Goal: Task Accomplishment & Management: Complete application form

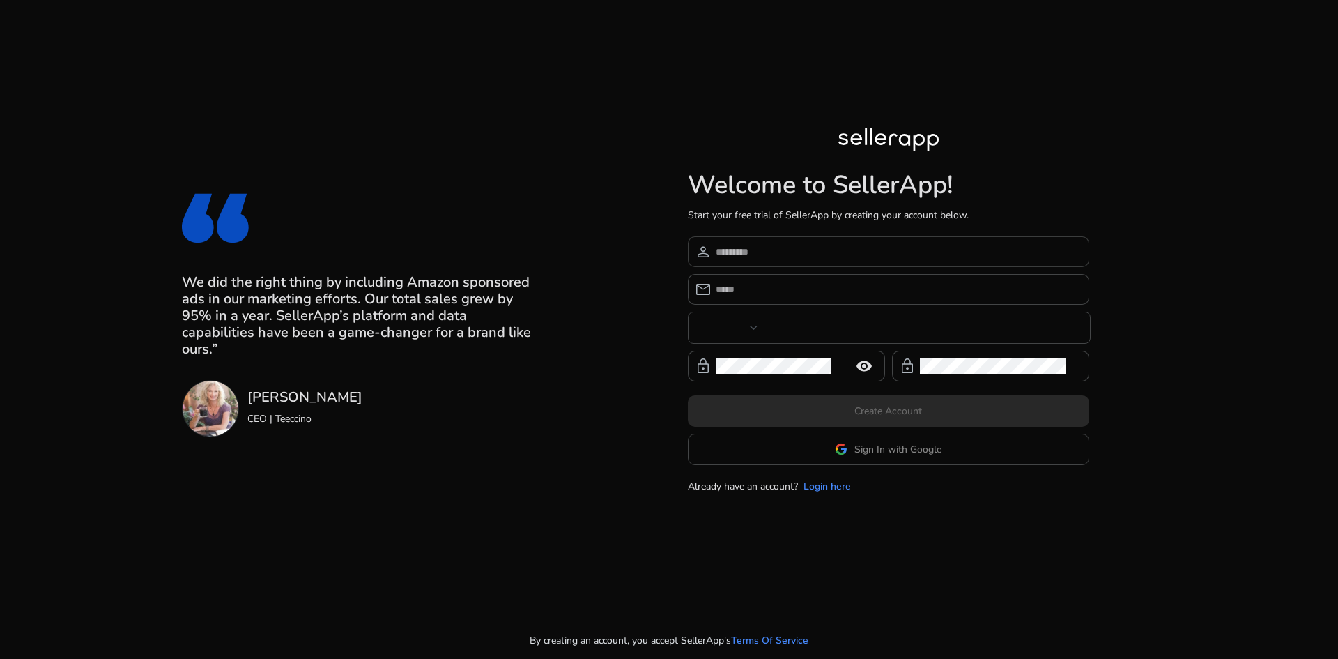
type input "***"
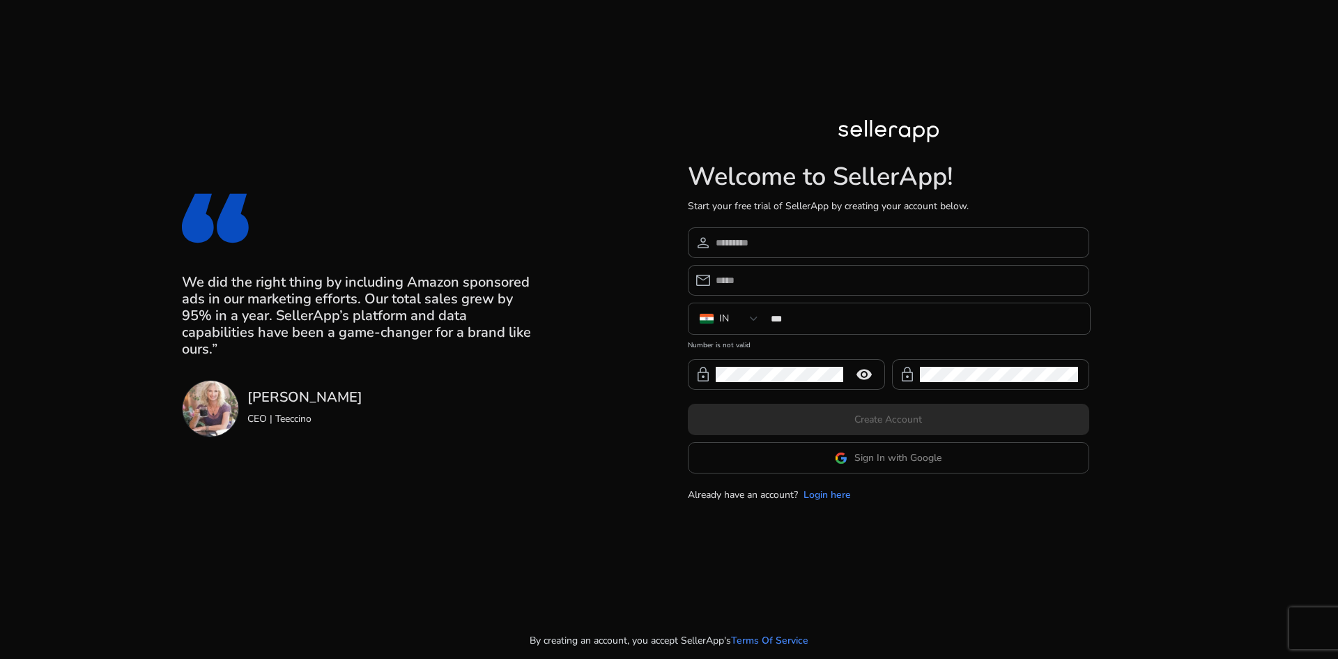
click at [836, 446] on app-google-signin "Sign In with Google" at bounding box center [889, 457] width 402 height 31
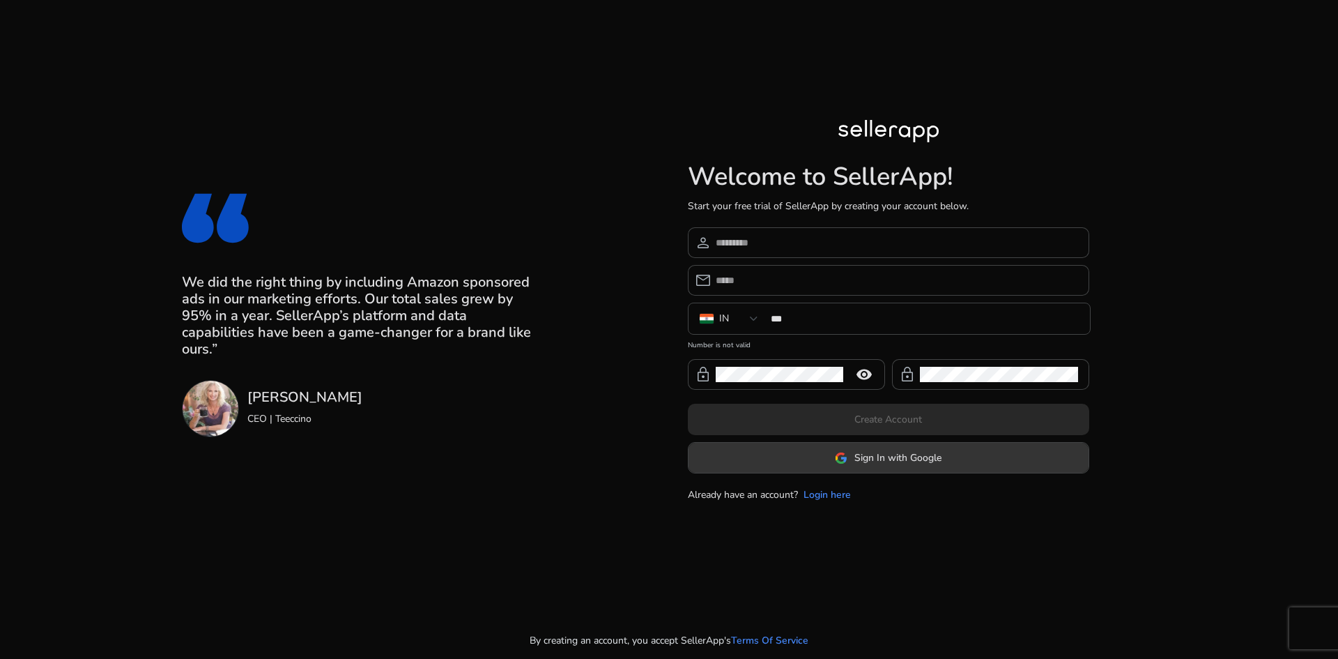
click at [844, 461] on img at bounding box center [841, 458] width 13 height 13
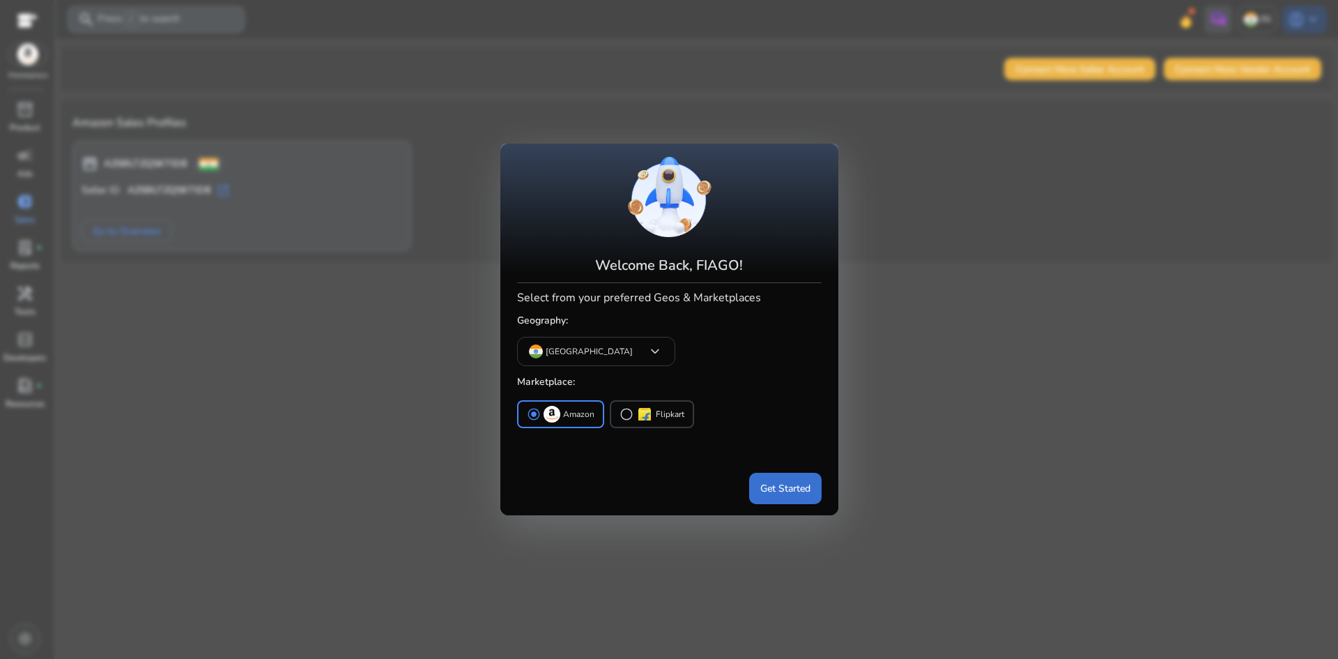
click at [790, 493] on span "Get Started" at bounding box center [785, 488] width 50 height 15
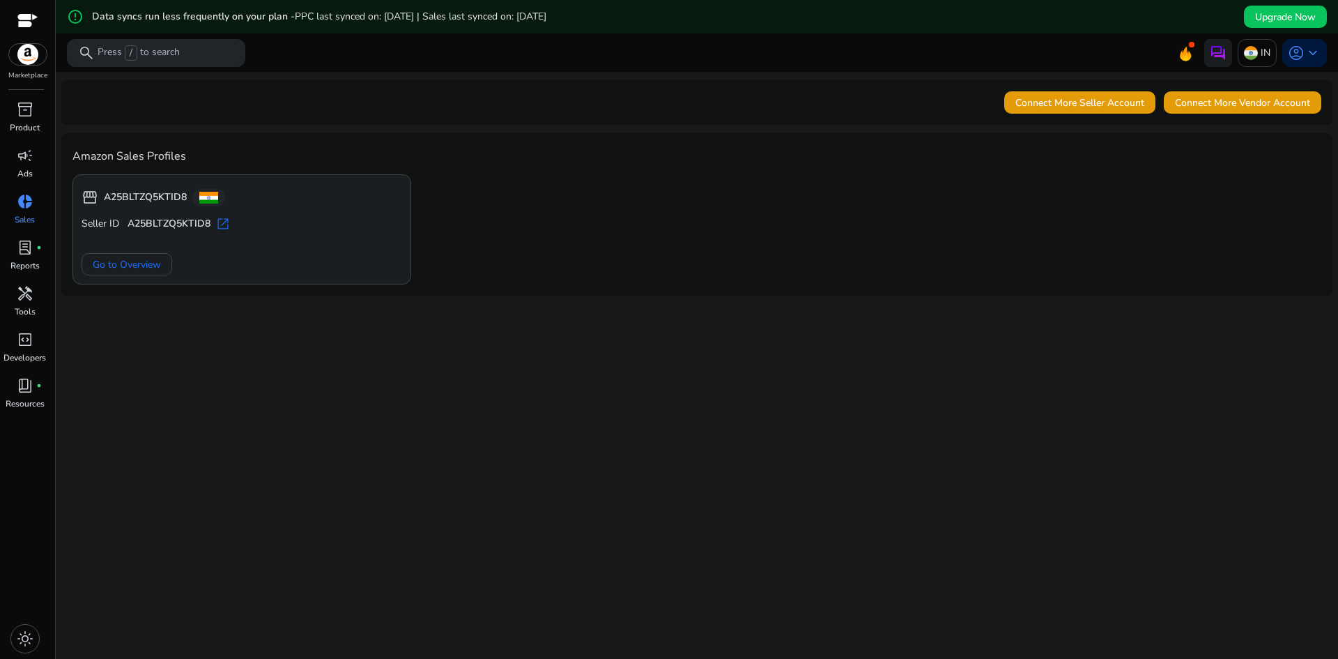
click at [146, 236] on div "Seller ID A25BLTZQ5KTID8 open_in_new Go to Overview" at bounding box center [242, 246] width 321 height 59
click at [144, 259] on span "Go to Overview" at bounding box center [127, 264] width 68 height 15
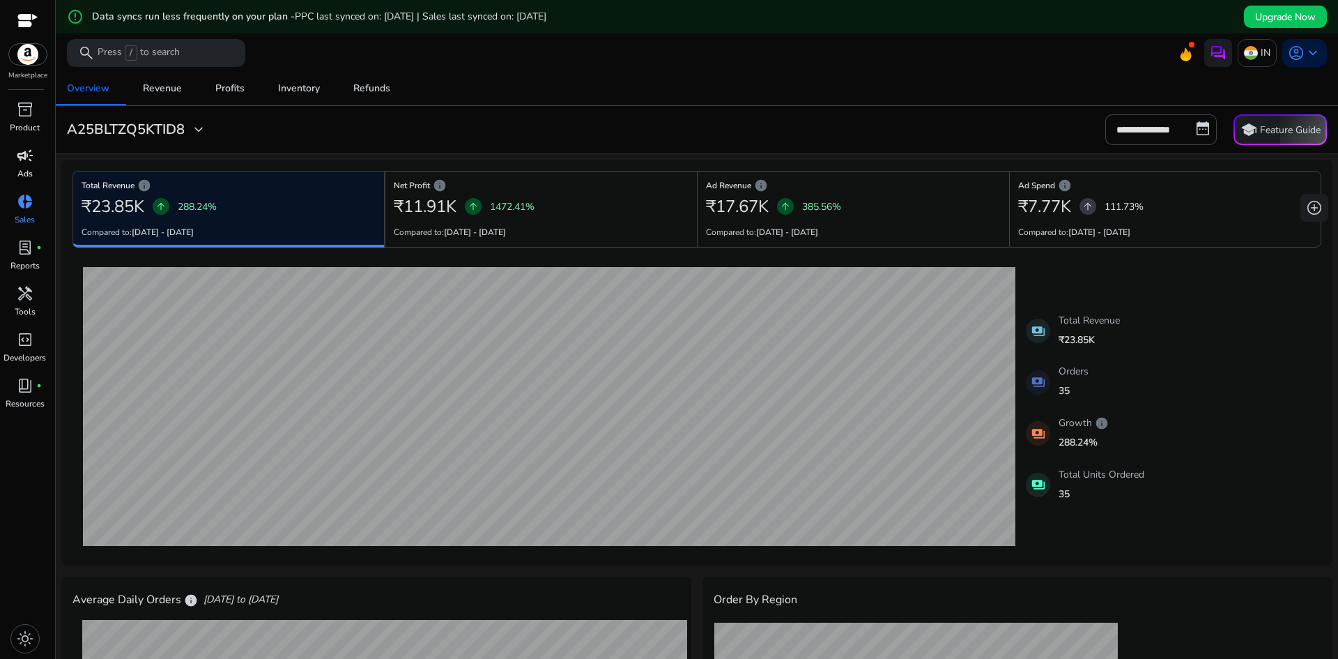
click at [25, 155] on span "campaign" at bounding box center [25, 155] width 17 height 17
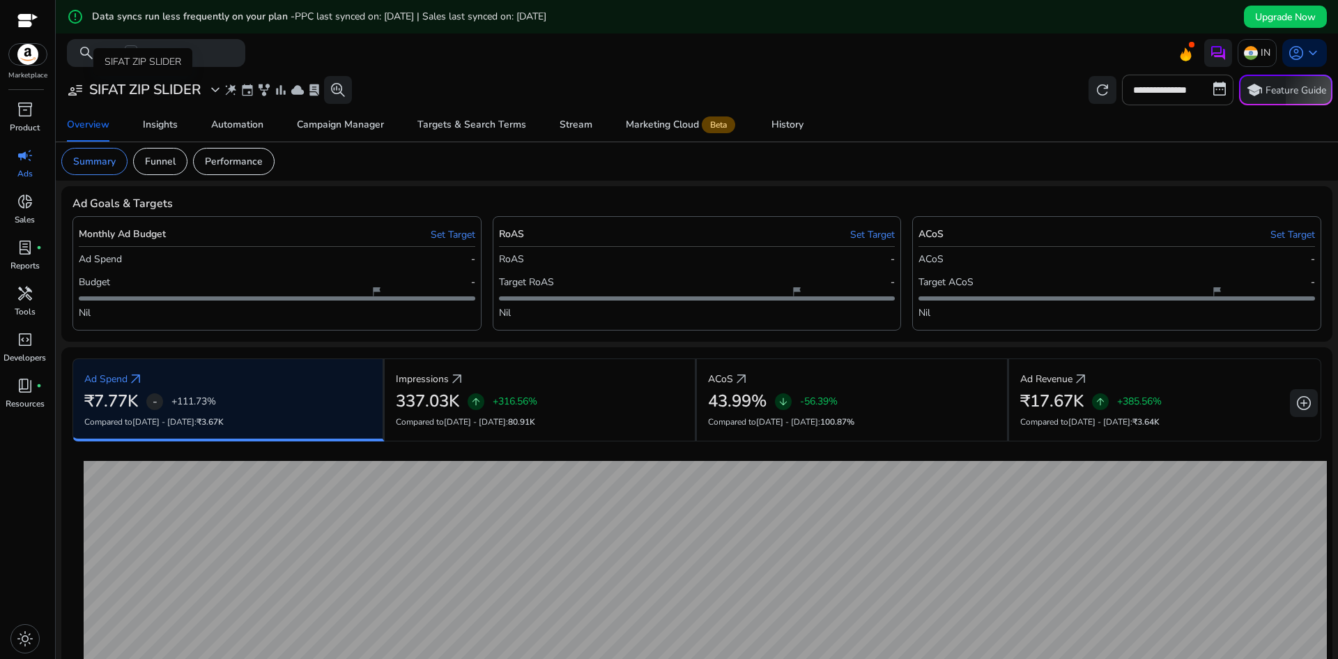
click at [216, 93] on span "expand_more" at bounding box center [215, 90] width 17 height 17
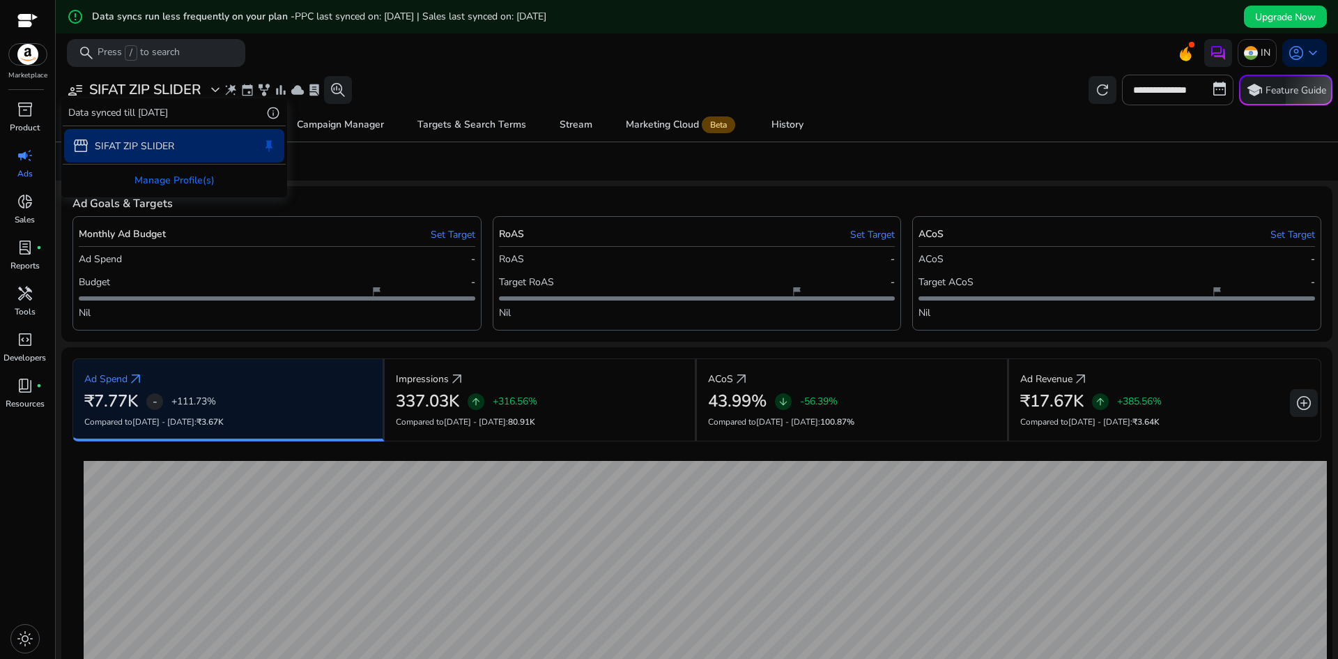
click at [478, 59] on div at bounding box center [669, 329] width 1338 height 659
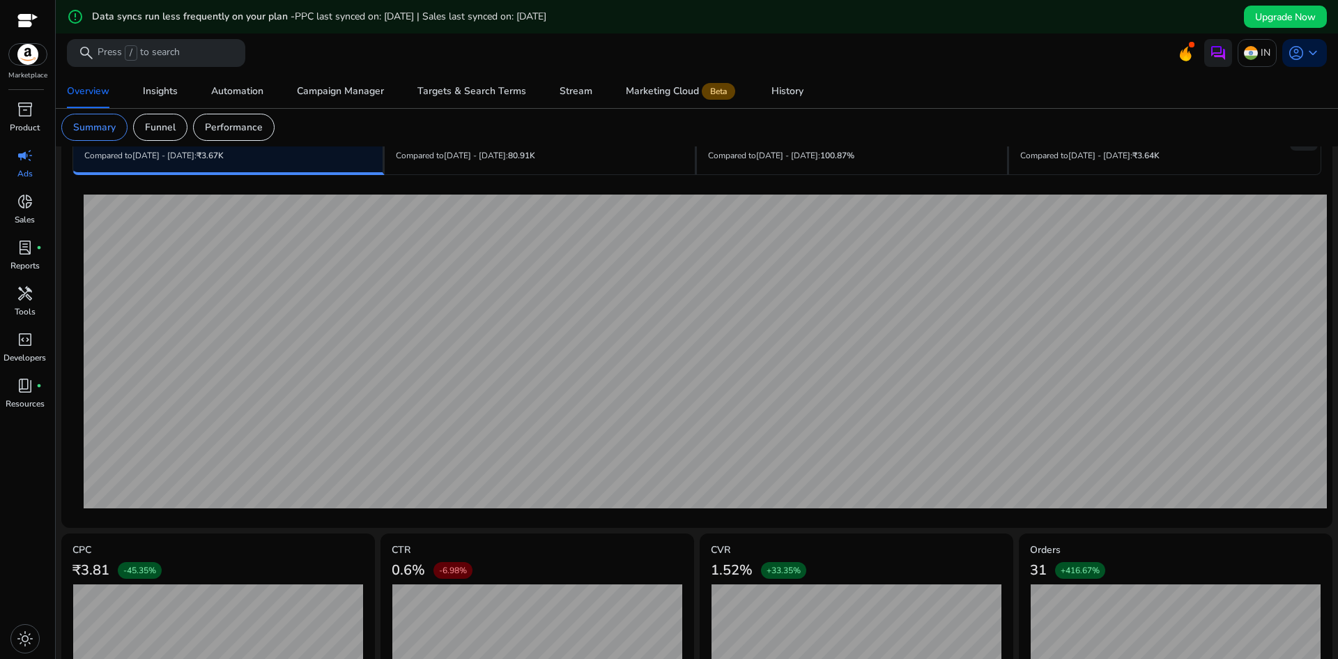
scroll to position [330, 0]
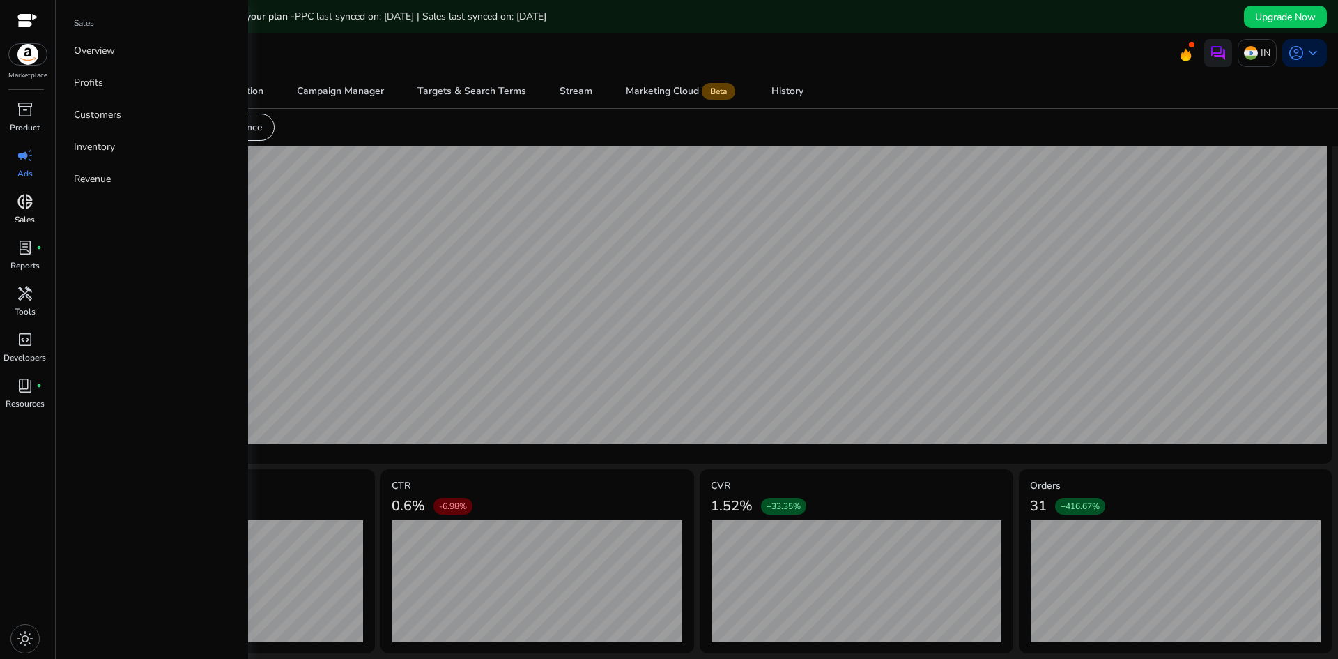
click at [18, 208] on span "donut_small" at bounding box center [25, 201] width 17 height 17
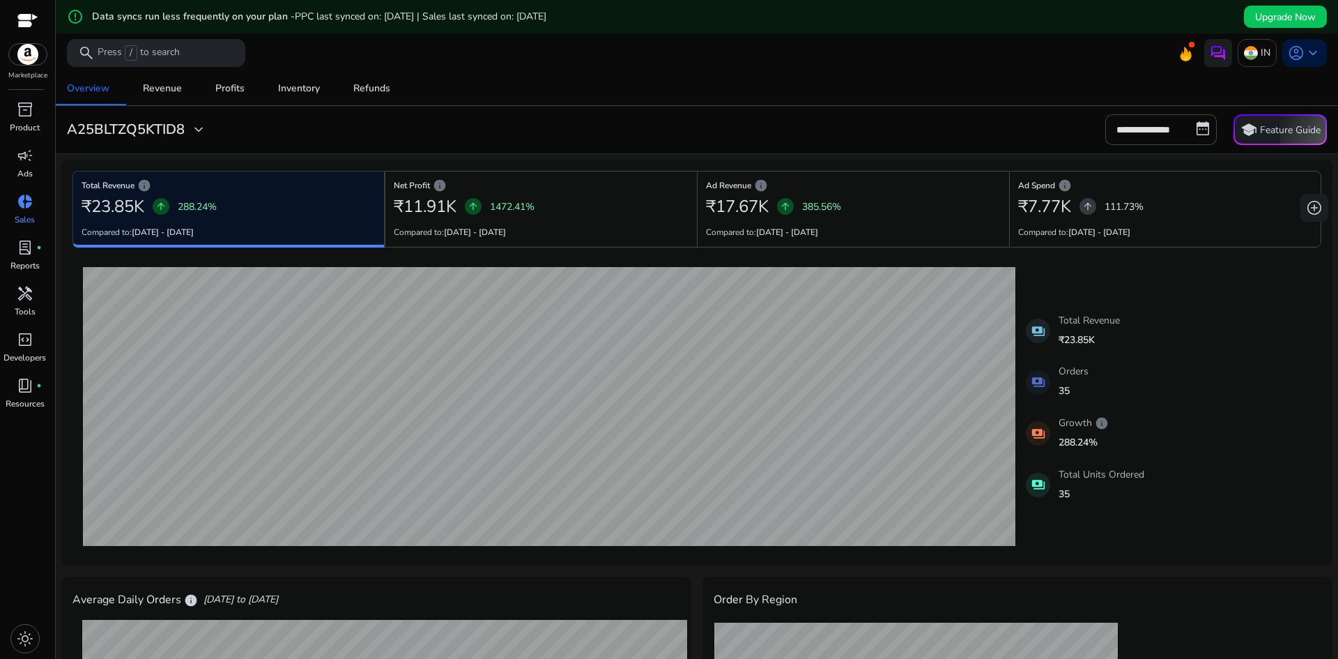
click at [31, 53] on img at bounding box center [28, 54] width 38 height 21
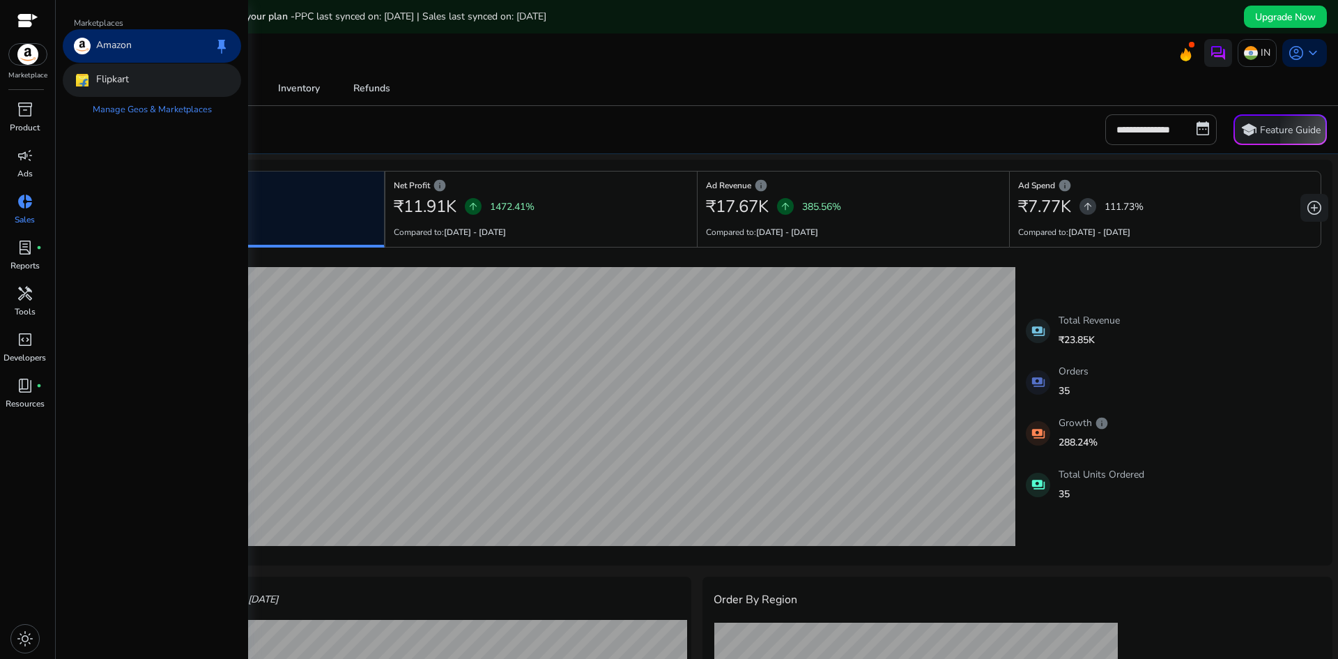
click at [103, 82] on p "Flipkart" at bounding box center [112, 80] width 33 height 17
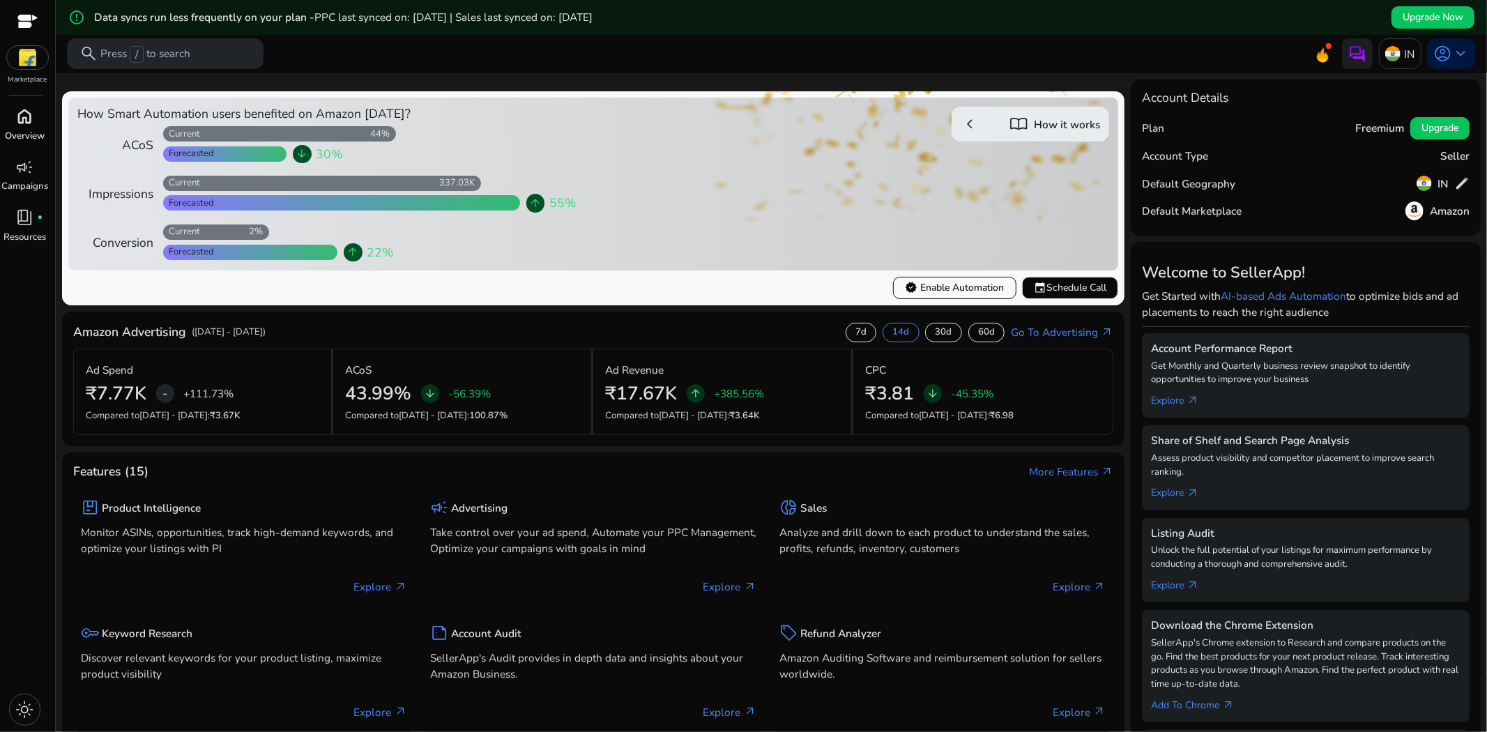
click at [24, 112] on span "home" at bounding box center [25, 116] width 18 height 18
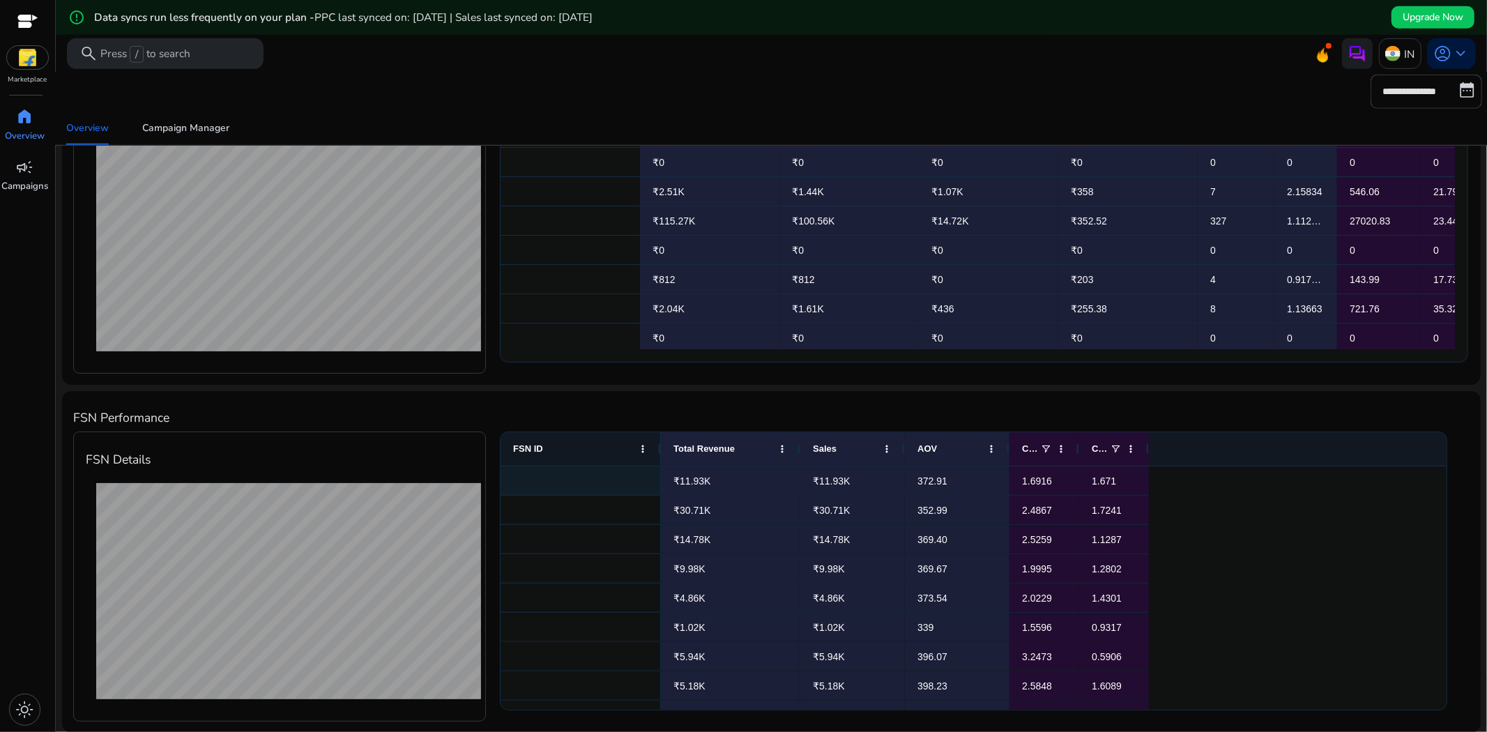
click at [549, 477] on div at bounding box center [580, 480] width 160 height 29
click at [572, 482] on div at bounding box center [580, 480] width 160 height 29
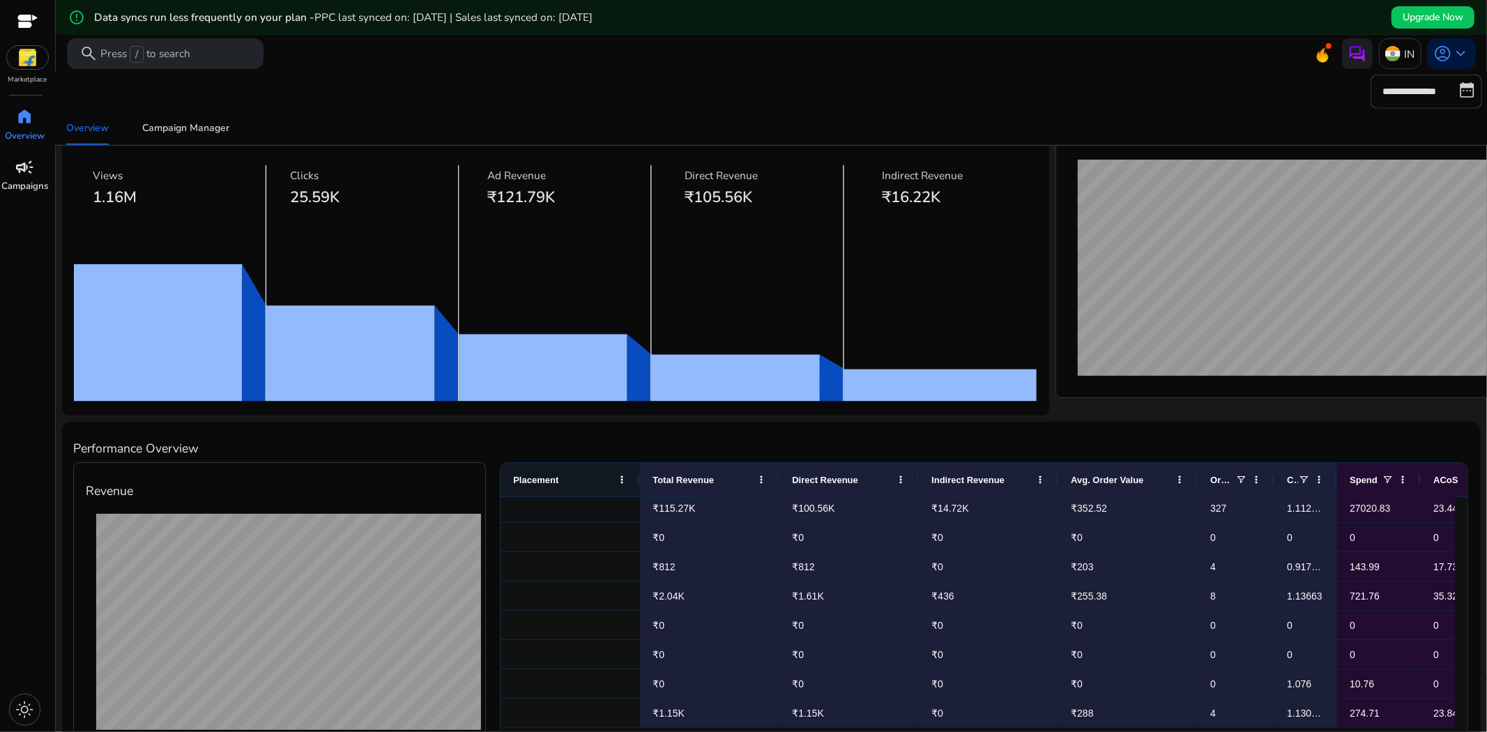
scroll to position [475, 0]
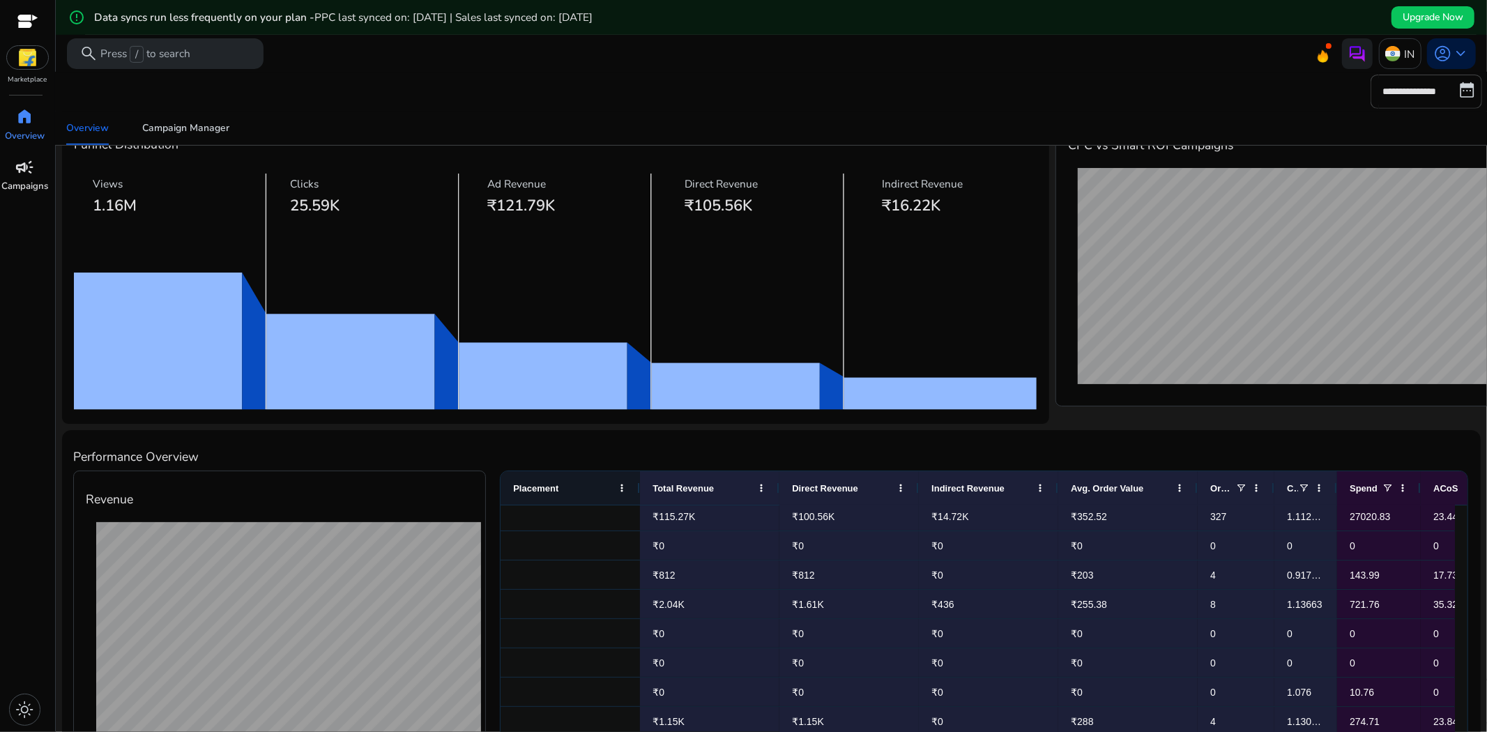
click at [19, 170] on span "campaign" at bounding box center [25, 167] width 18 height 18
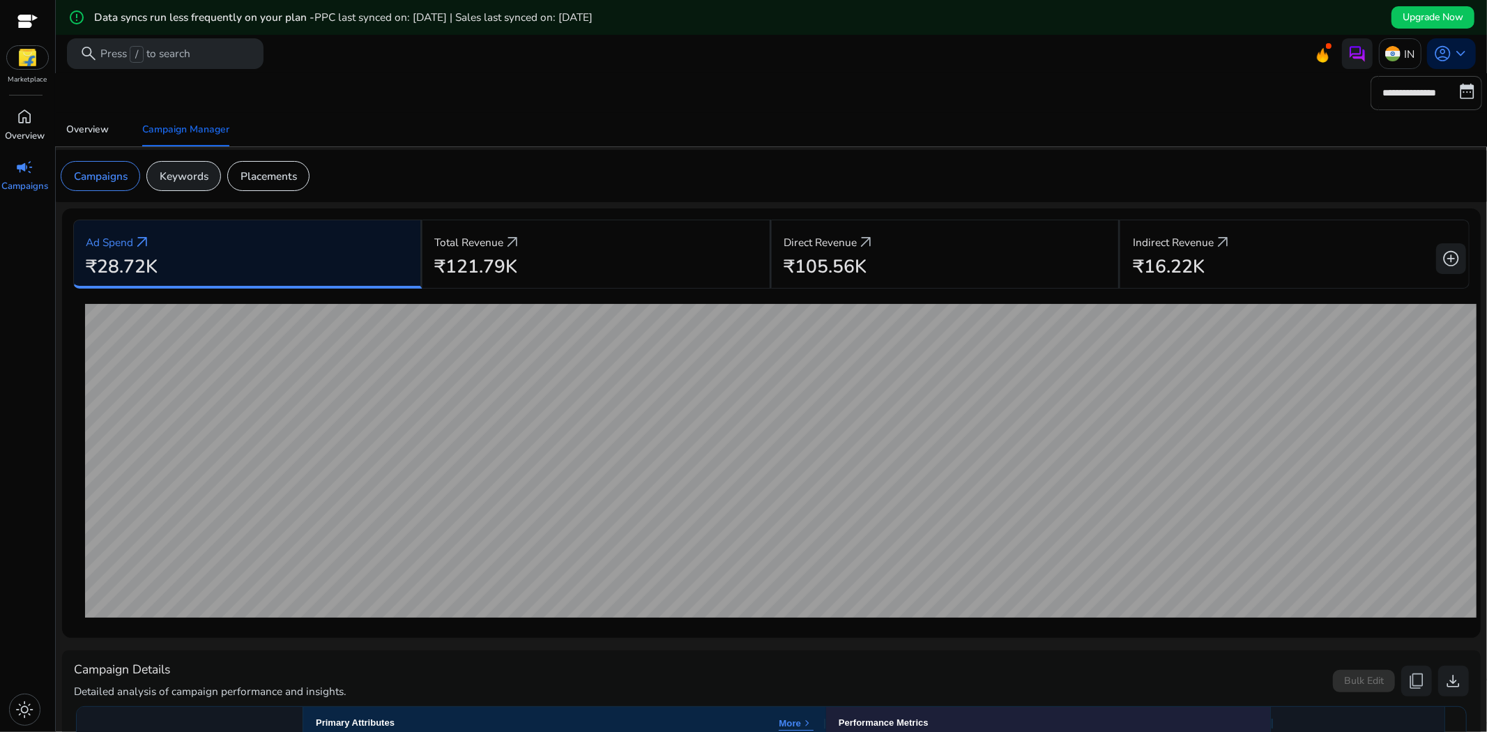
click at [196, 175] on p "Keywords" at bounding box center [184, 176] width 49 height 16
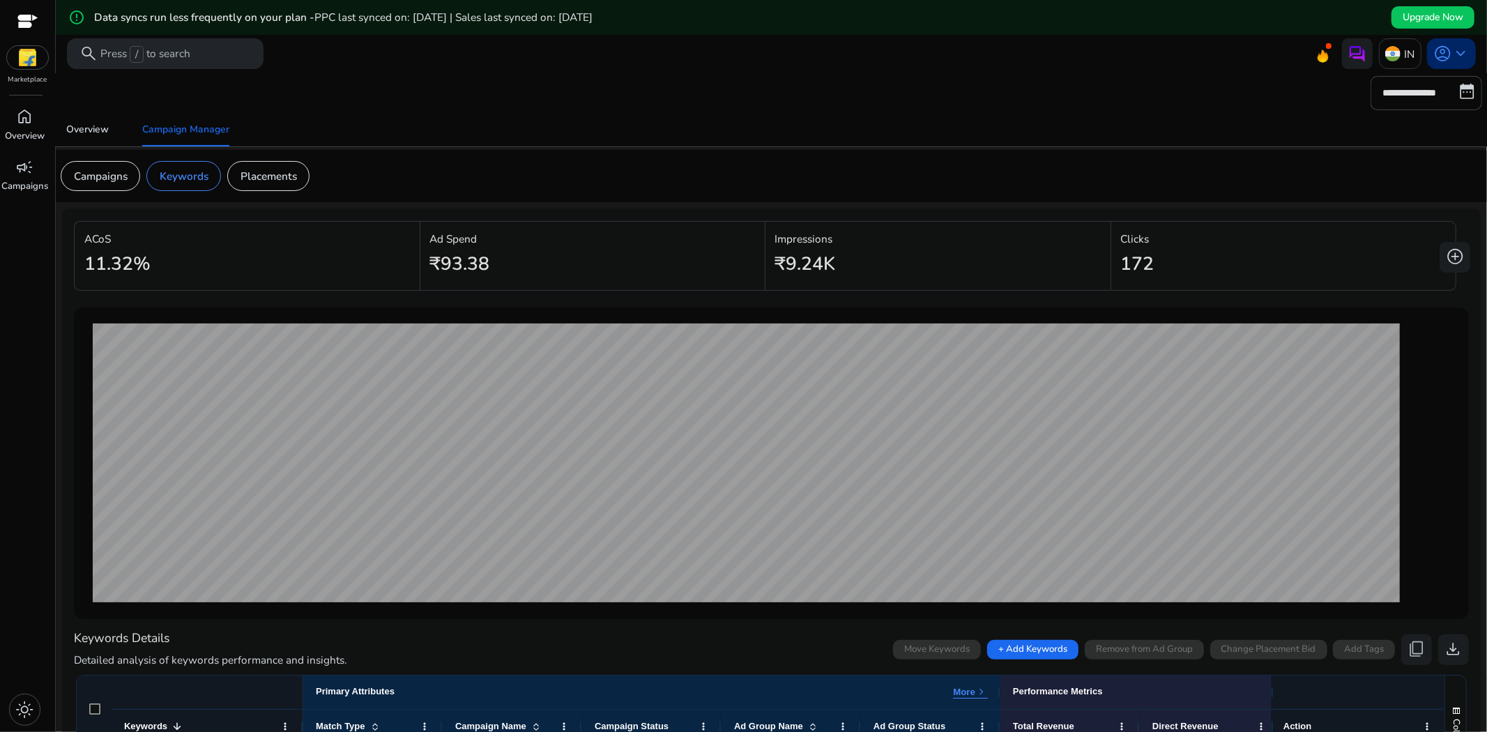
click at [1338, 57] on span "keyboard_arrow_down" at bounding box center [1460, 54] width 18 height 18
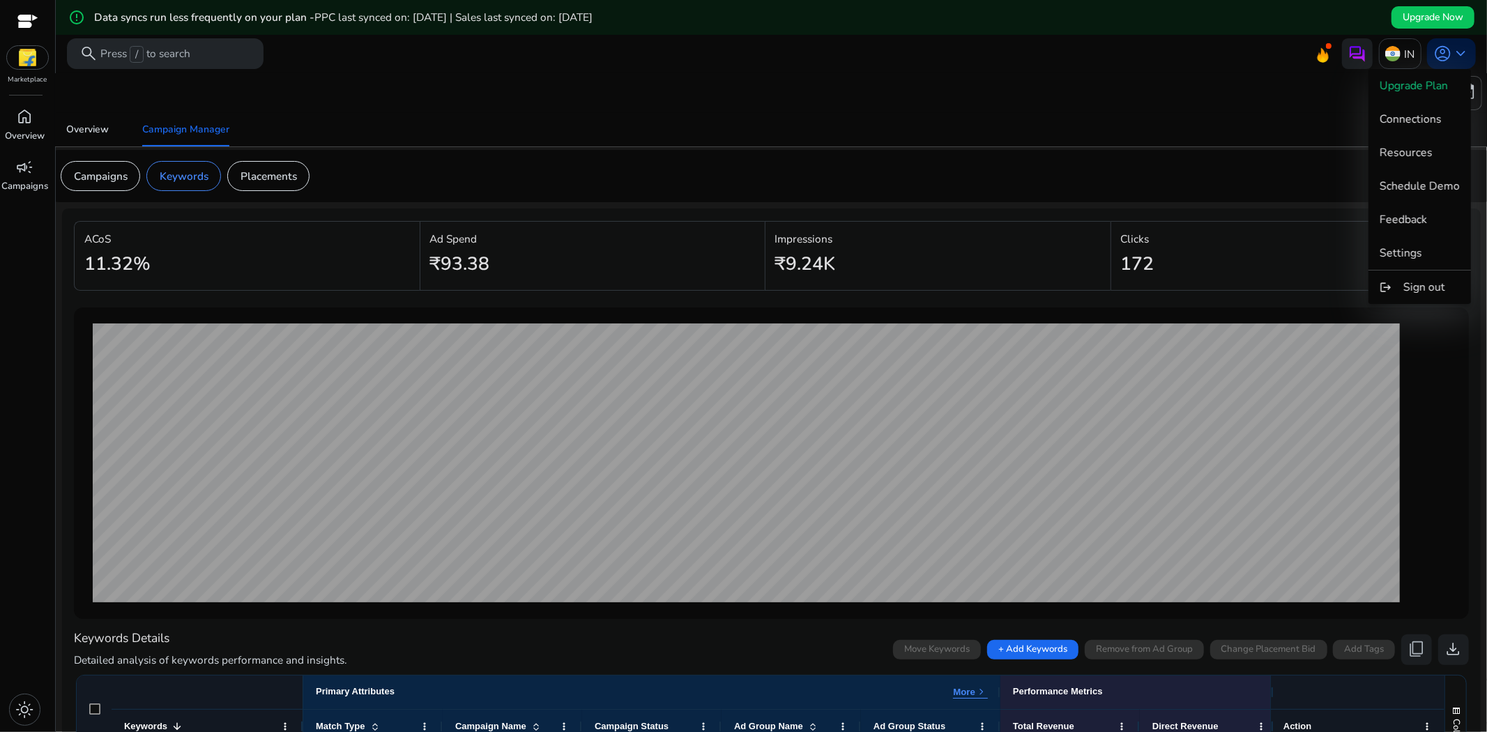
click at [18, 115] on div at bounding box center [743, 366] width 1487 height 732
click at [25, 117] on span "home" at bounding box center [25, 116] width 18 height 18
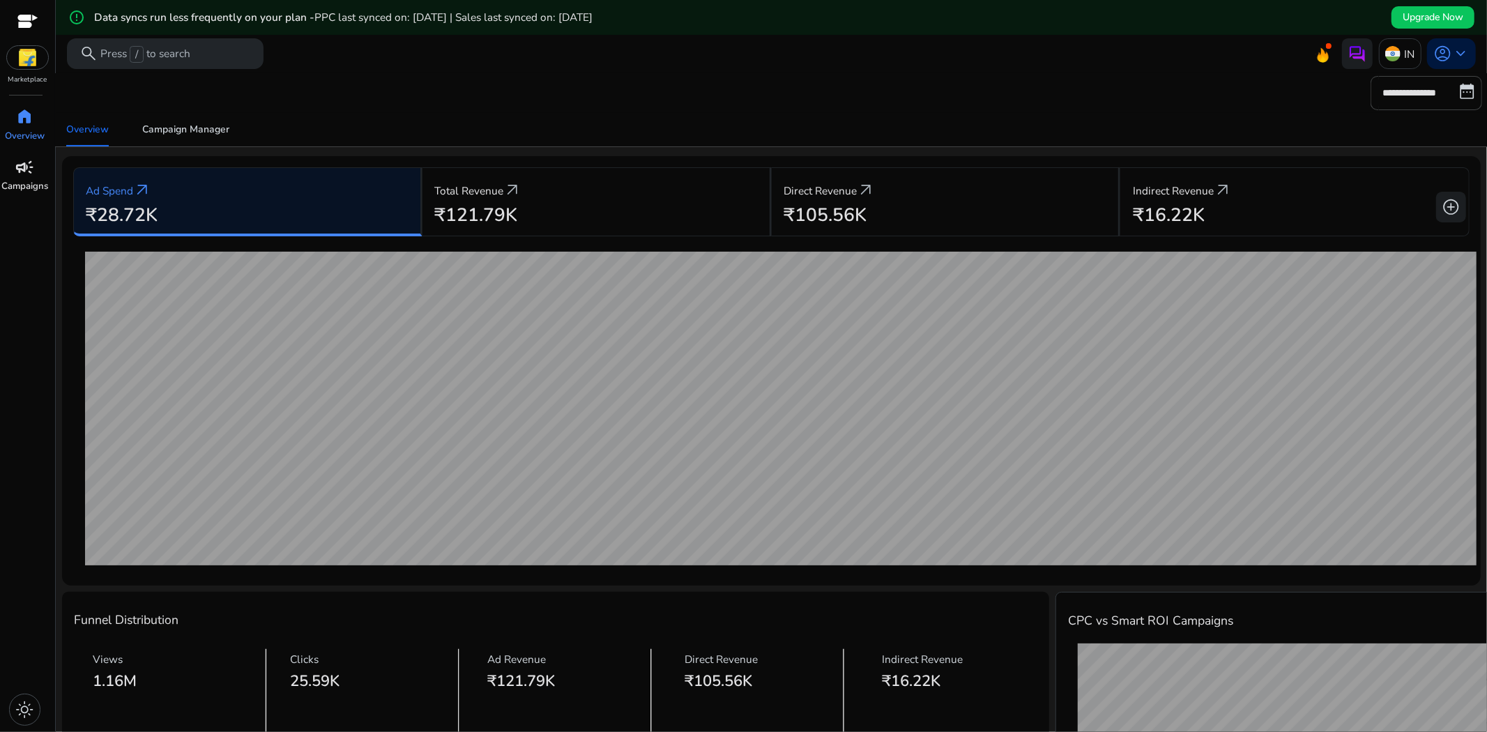
click at [38, 165] on div "campaign" at bounding box center [24, 167] width 43 height 24
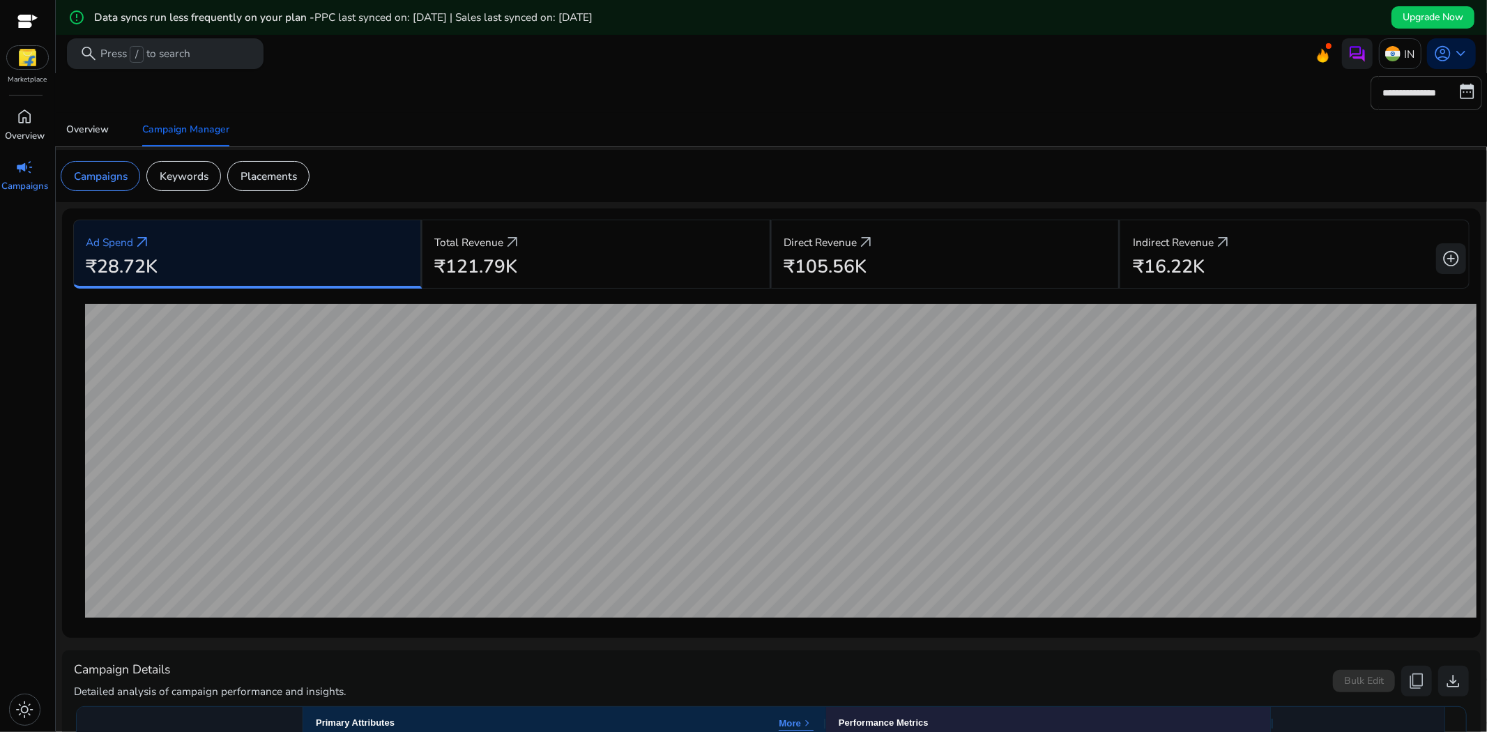
click at [142, 50] on span "/" at bounding box center [136, 54] width 13 height 17
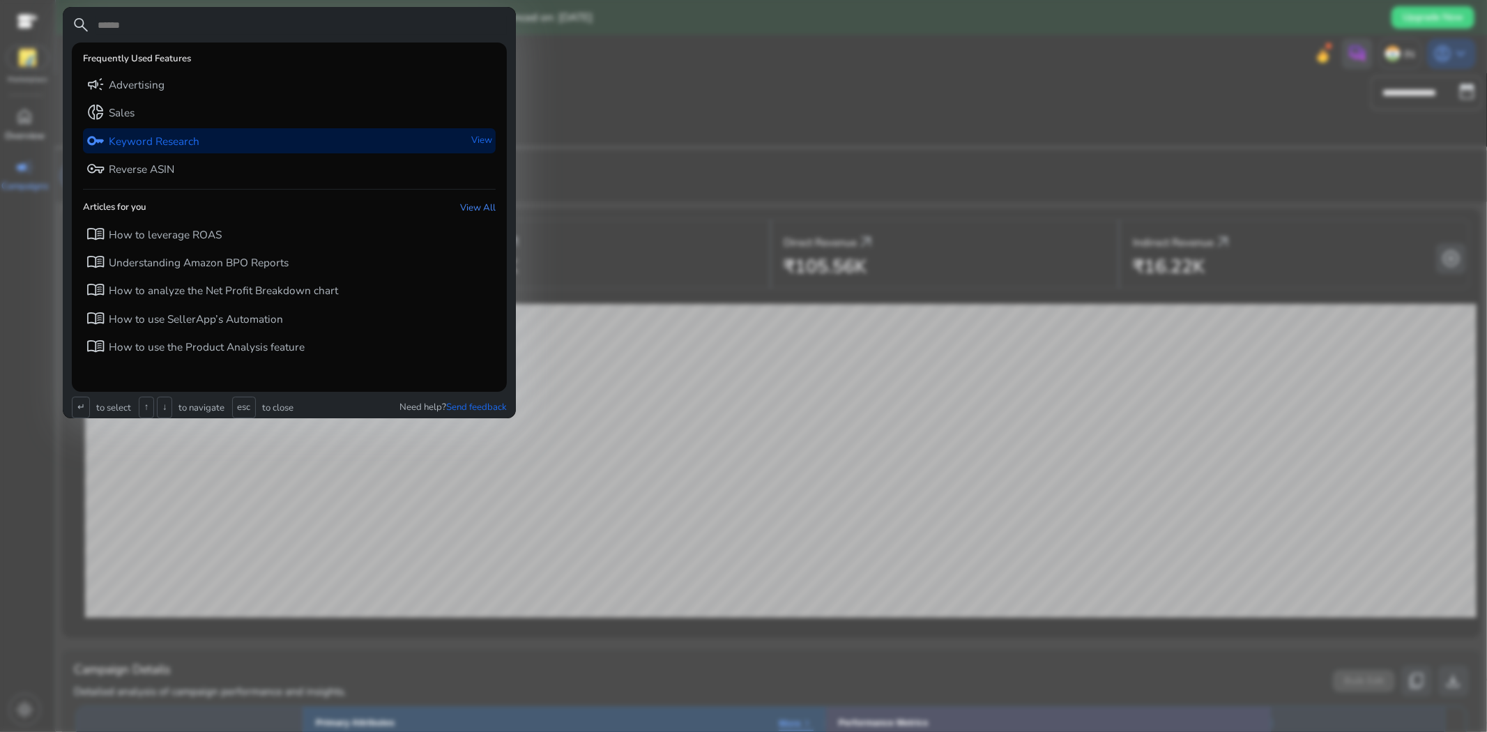
click at [239, 130] on div "key Keyword Research View" at bounding box center [289, 140] width 413 height 25
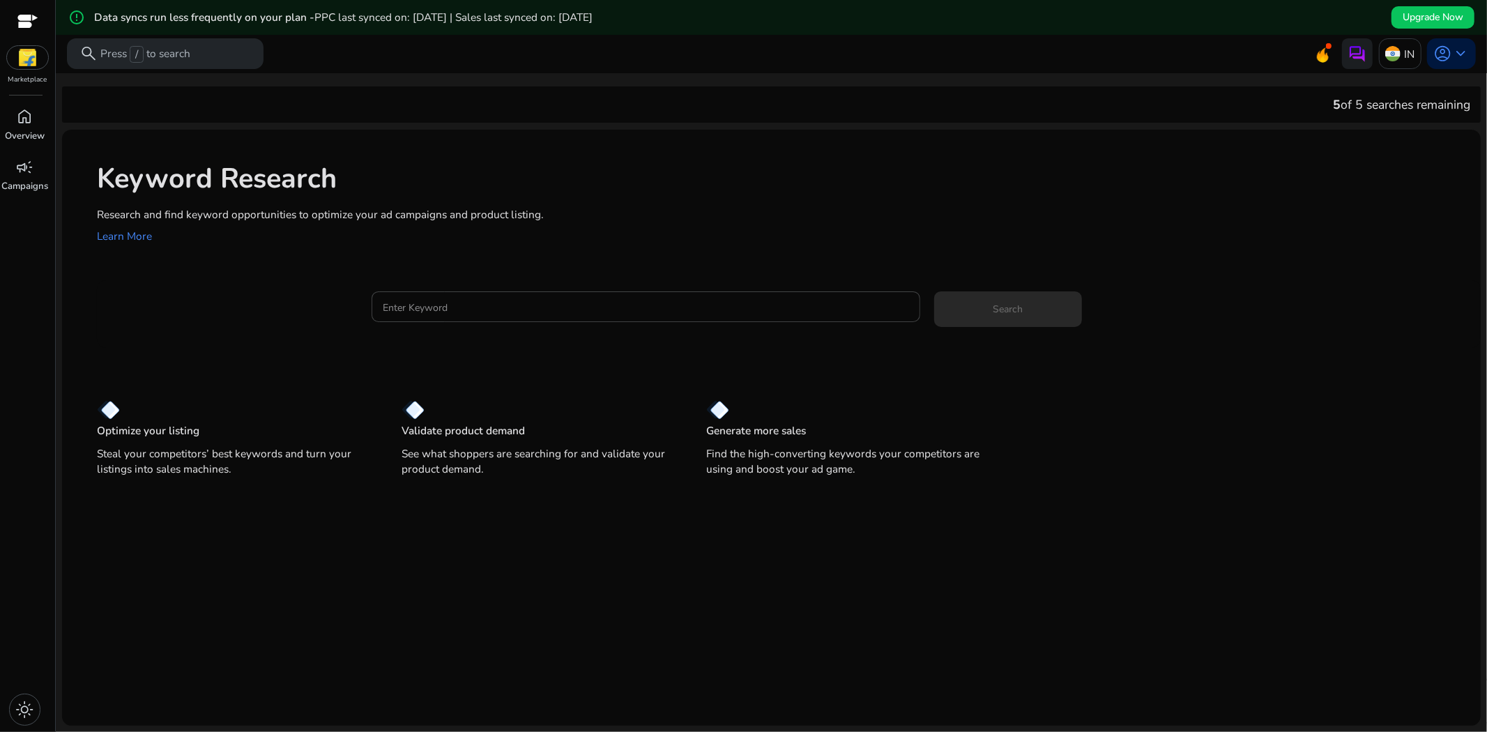
scroll to position [35, 0]
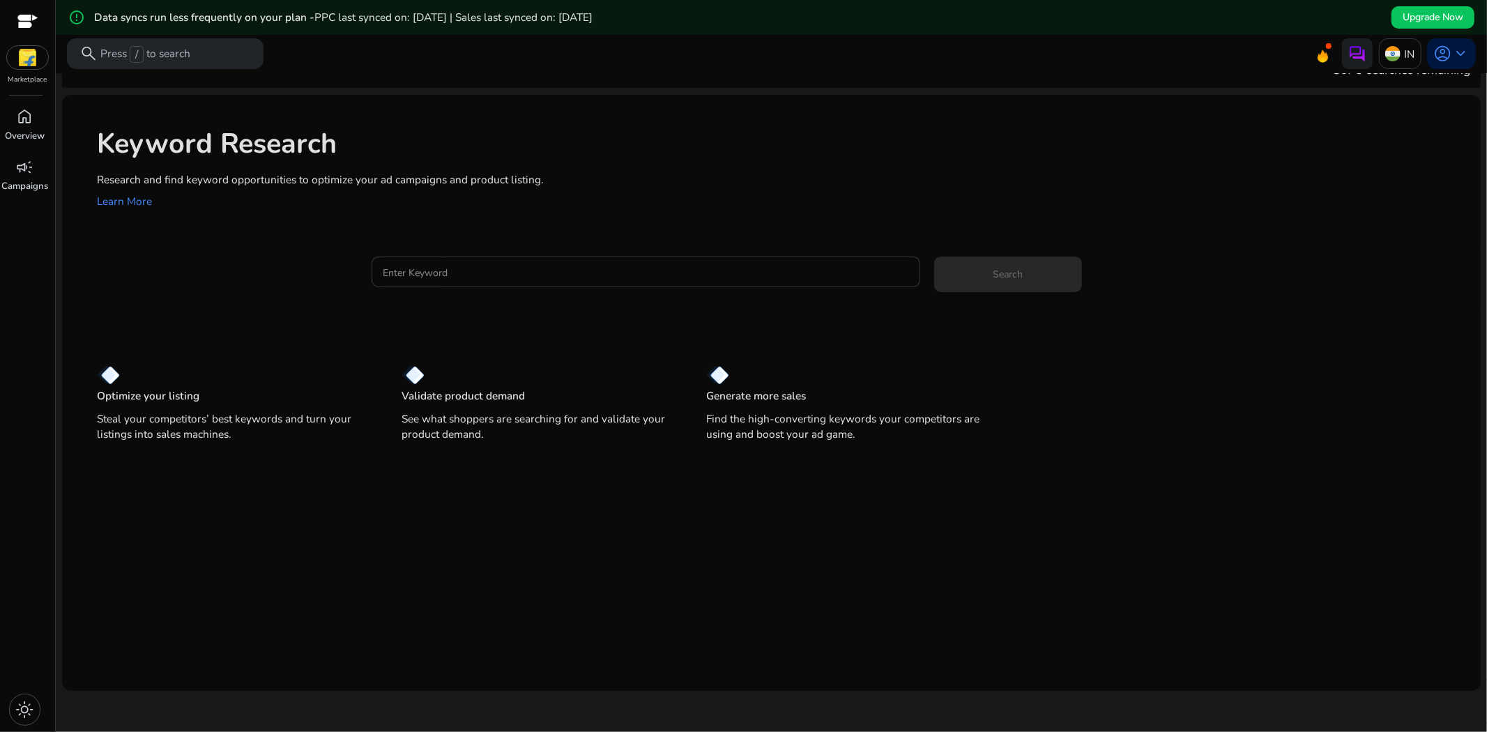
click at [507, 257] on div at bounding box center [646, 272] width 527 height 31
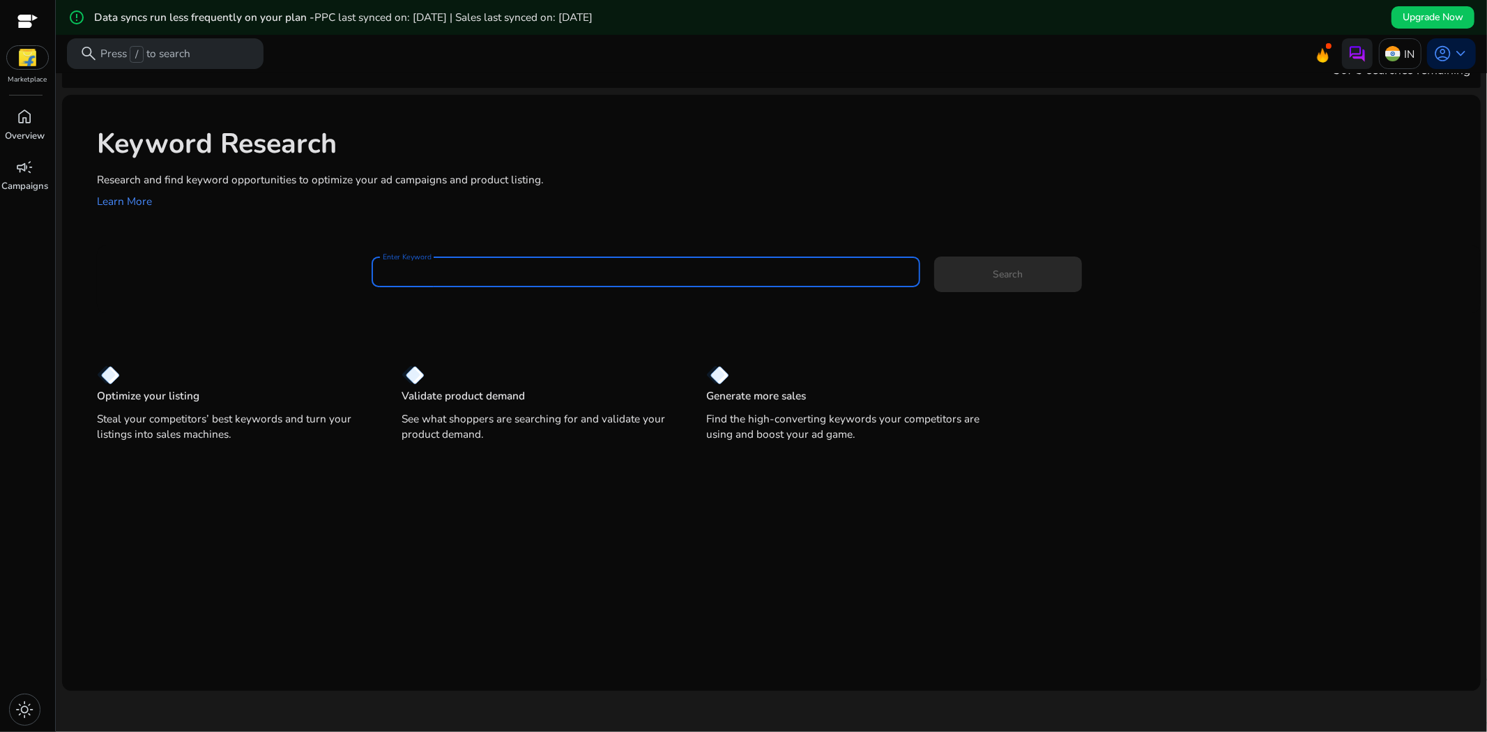
click at [519, 261] on div at bounding box center [646, 272] width 527 height 31
click at [934, 257] on button "Search" at bounding box center [1007, 275] width 147 height 36
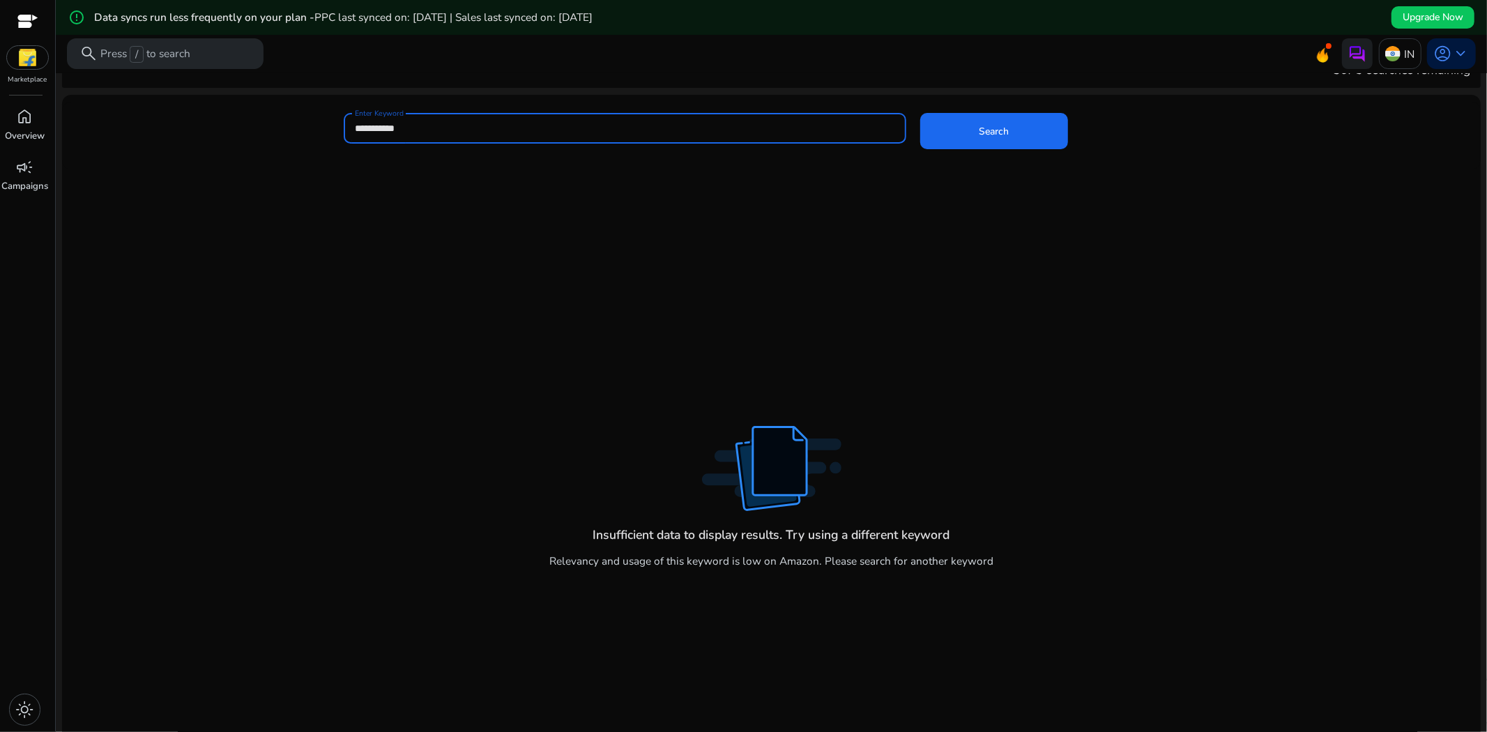
click at [424, 116] on div "**********" at bounding box center [625, 128] width 541 height 31
click at [920, 113] on button "Search" at bounding box center [993, 131] width 147 height 36
click at [995, 128] on span "Search" at bounding box center [994, 131] width 30 height 15
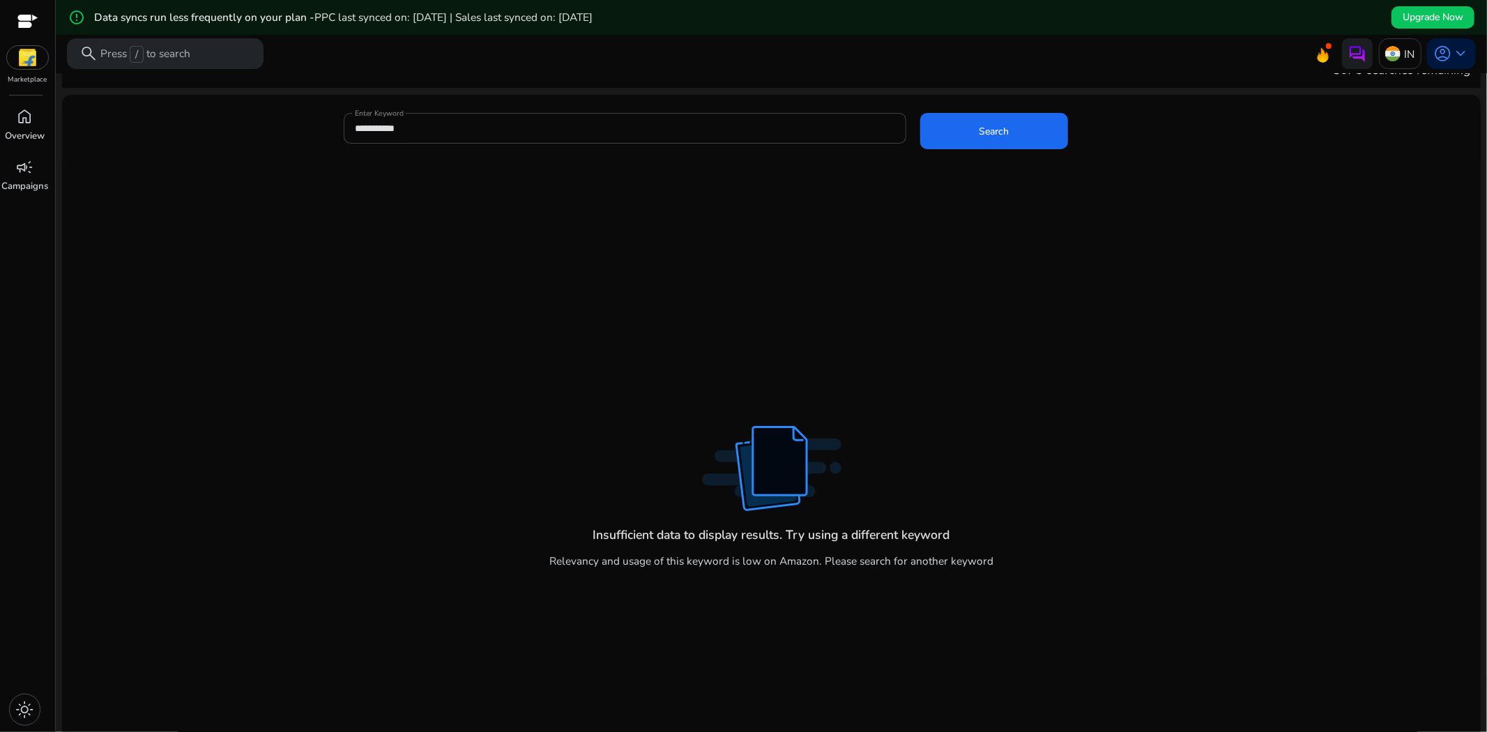
click at [427, 108] on mat-card "**********" at bounding box center [771, 136] width 1418 height 68
click at [429, 146] on div at bounding box center [625, 151] width 563 height 15
click at [428, 138] on div "**********" at bounding box center [625, 128] width 541 height 31
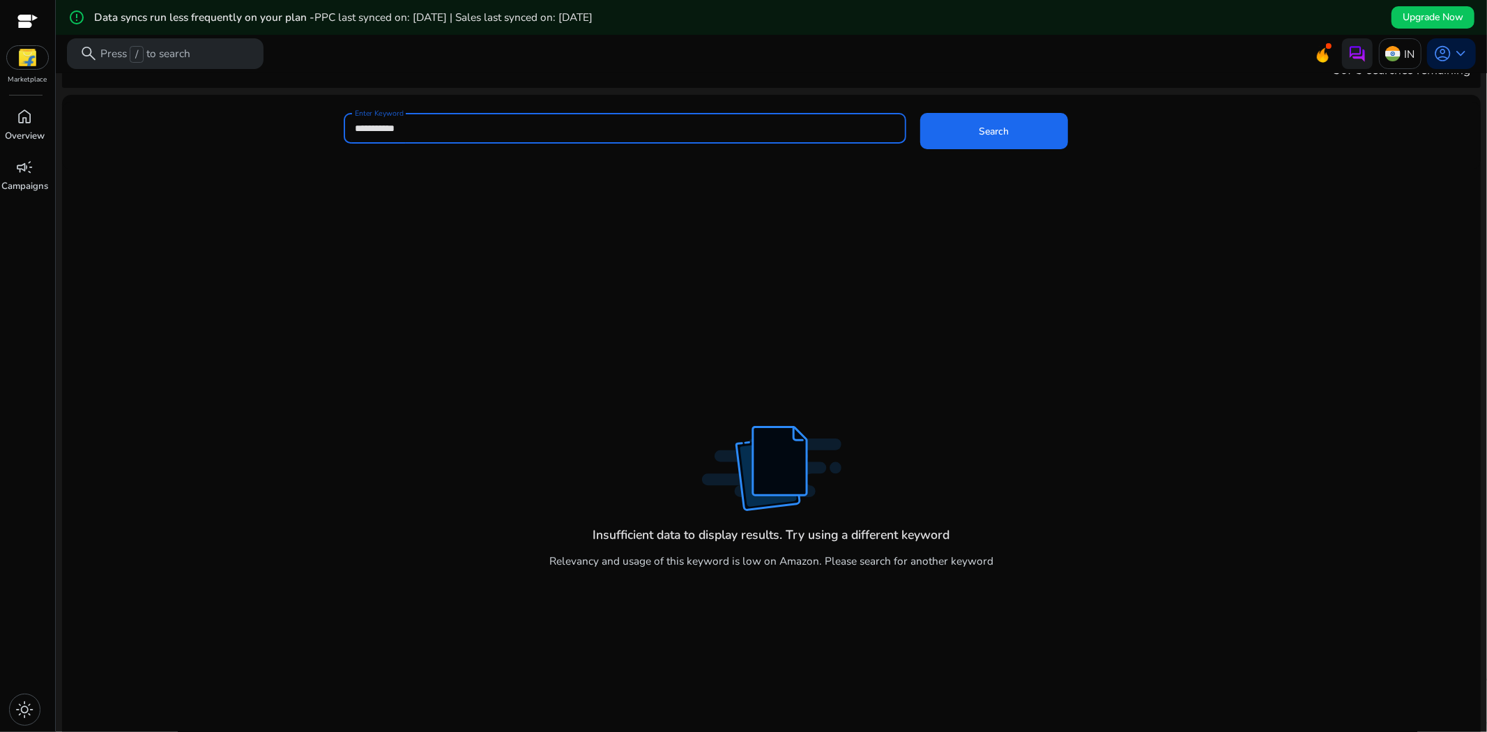
click at [418, 124] on input "**********" at bounding box center [625, 128] width 541 height 15
type input "**********"
click at [920, 113] on button "Search" at bounding box center [993, 131] width 147 height 36
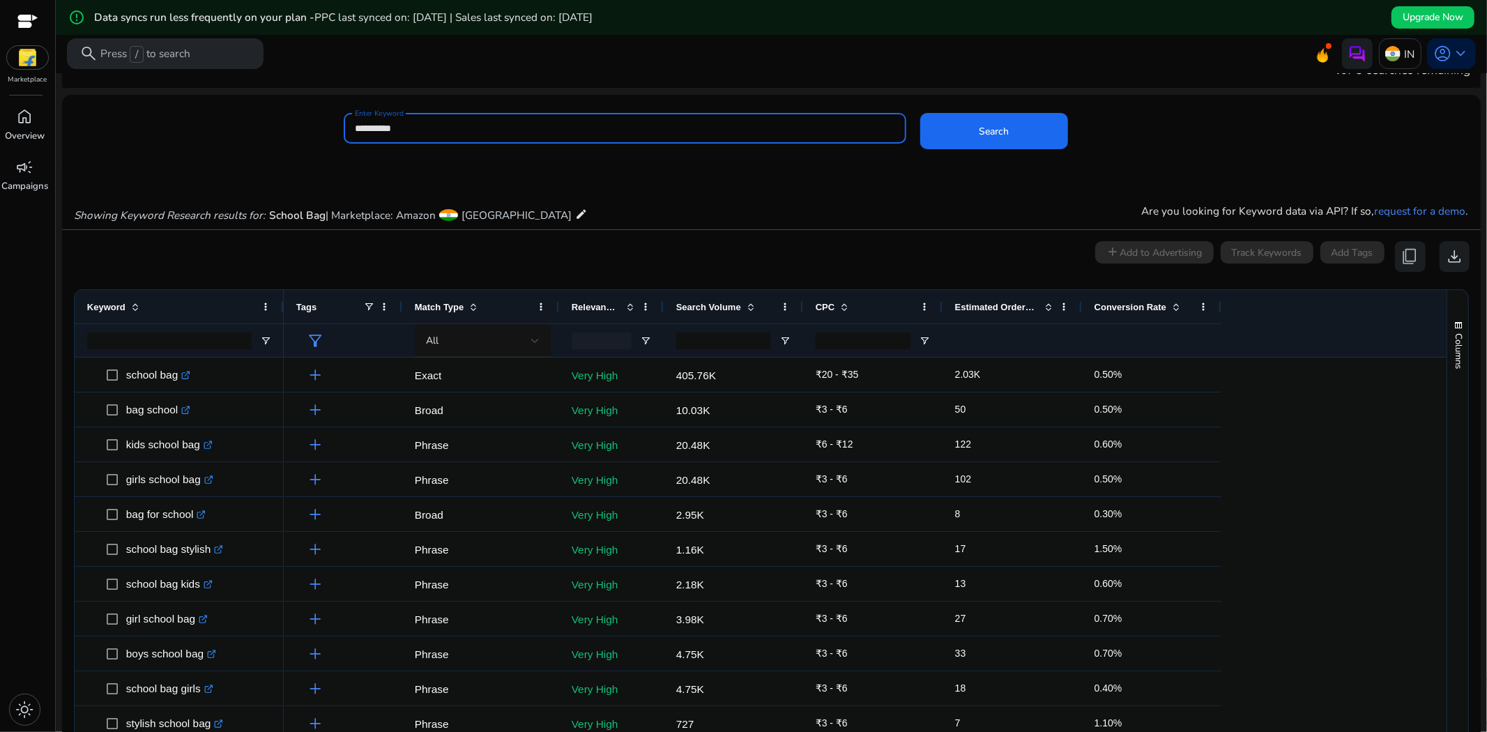
scroll to position [205, 0]
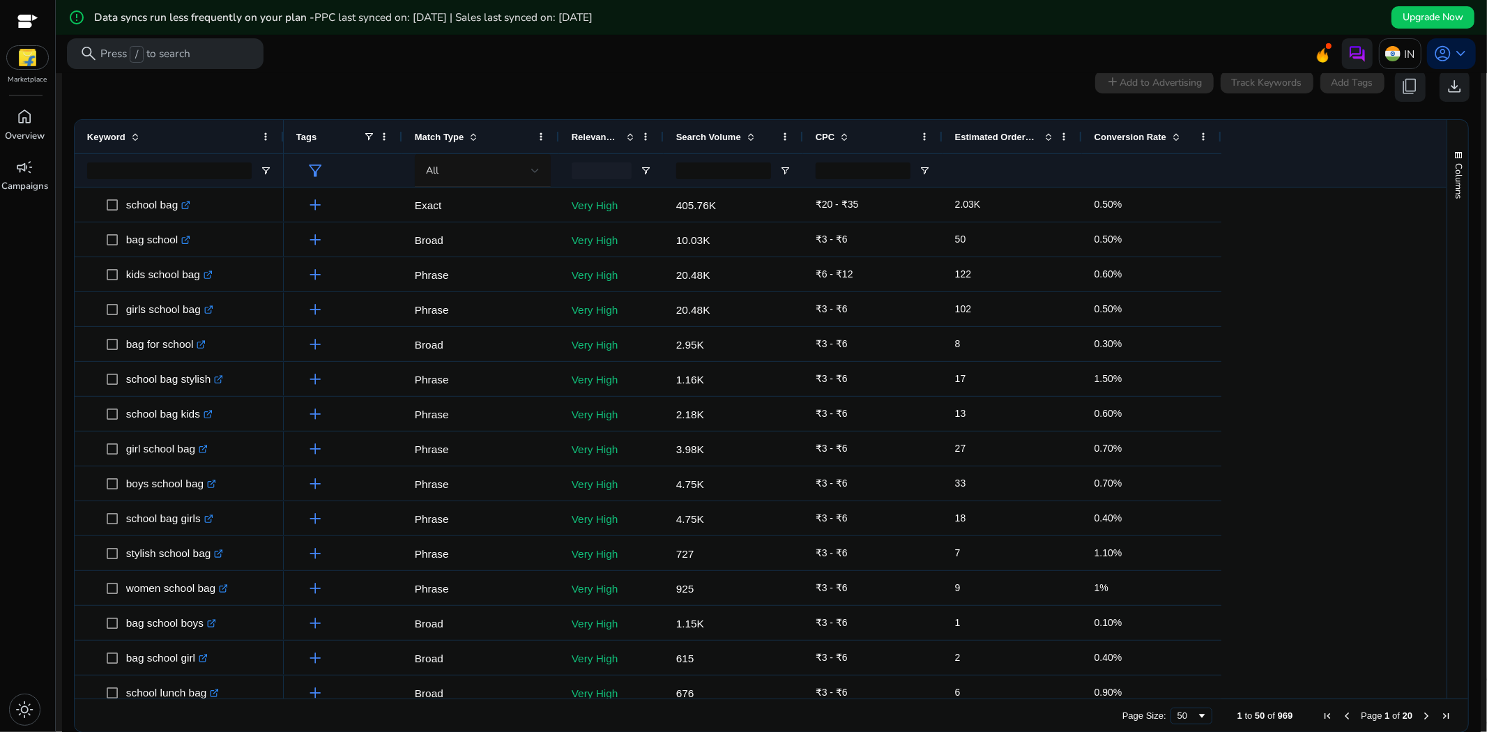
click at [634, 134] on span at bounding box center [630, 136] width 11 height 11
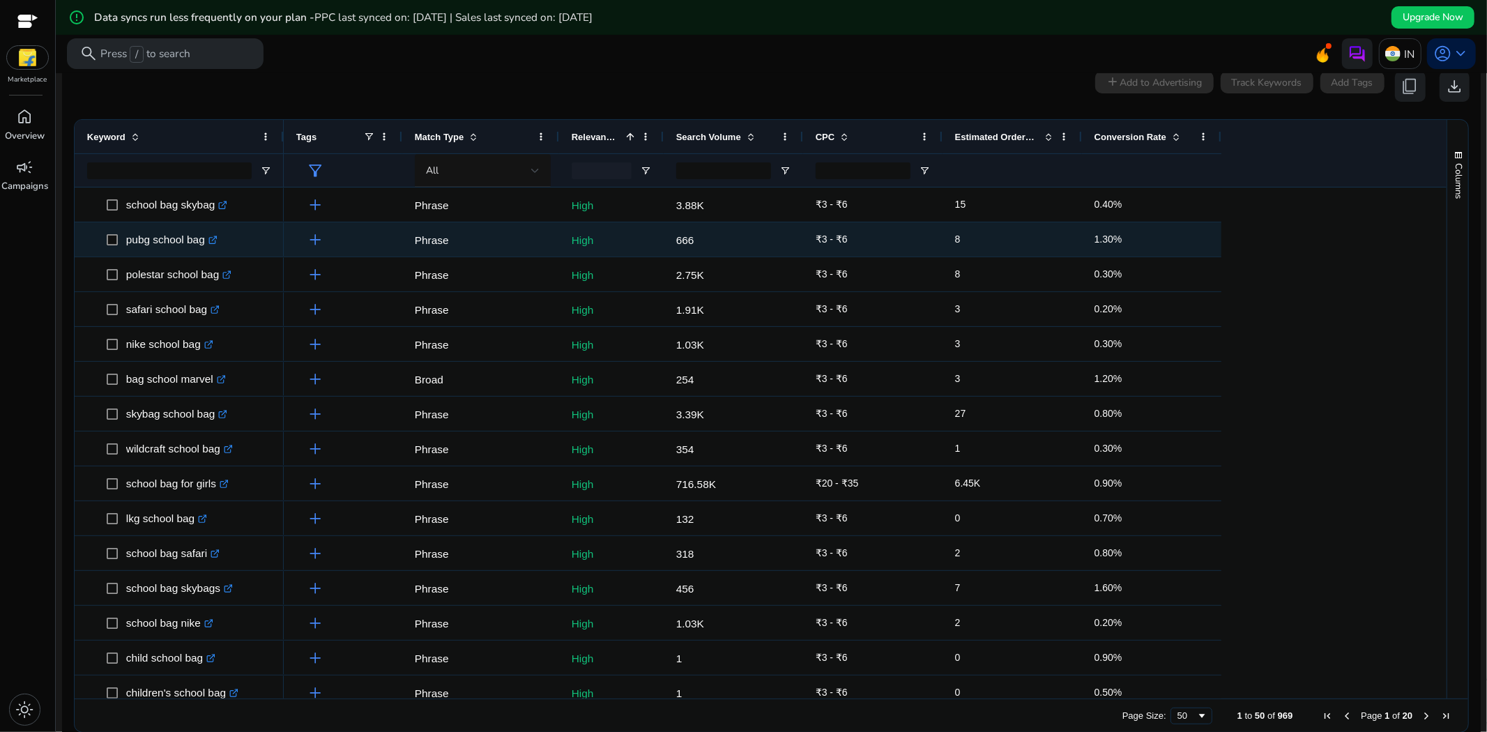
scroll to position [128, 0]
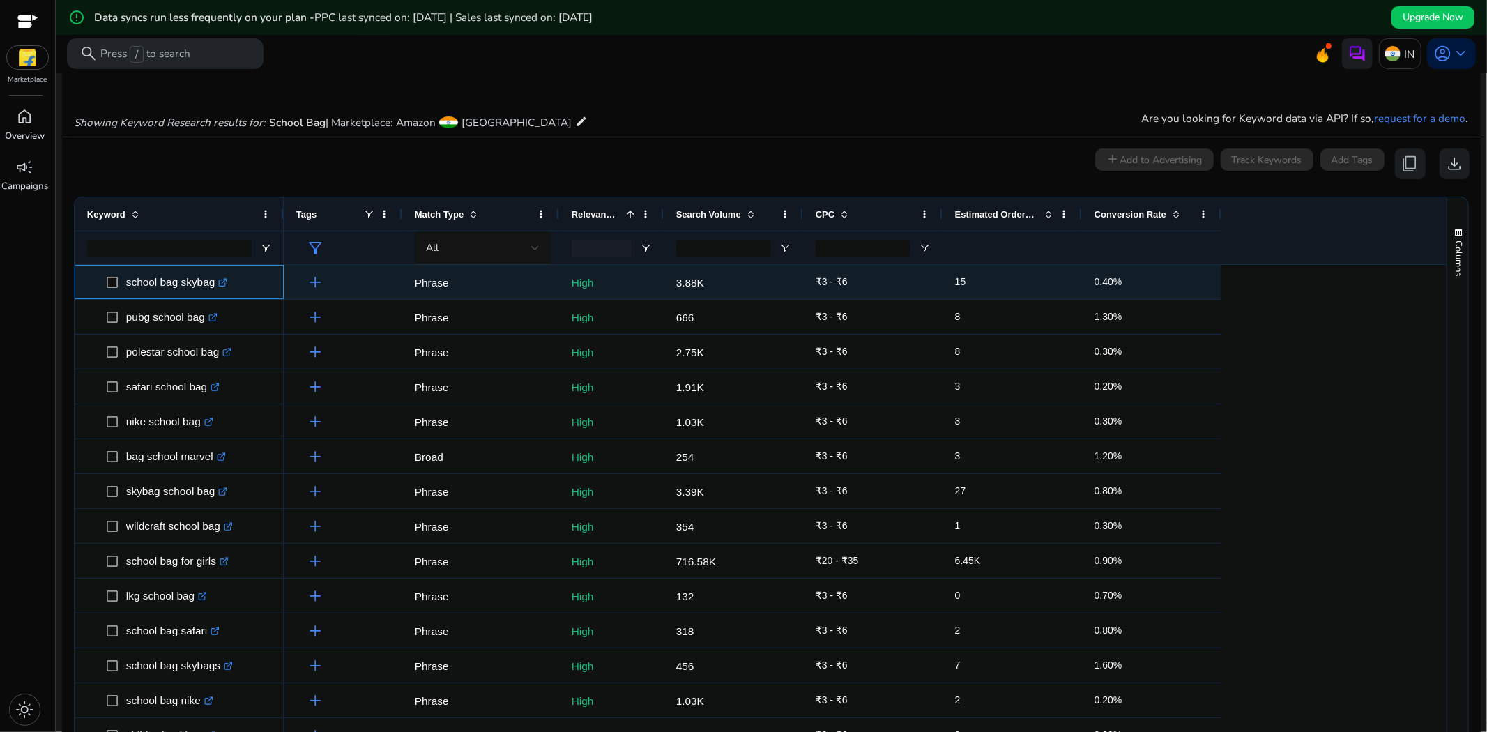
click at [225, 279] on icon ".st0{fill:#2c8af8}" at bounding box center [222, 282] width 9 height 9
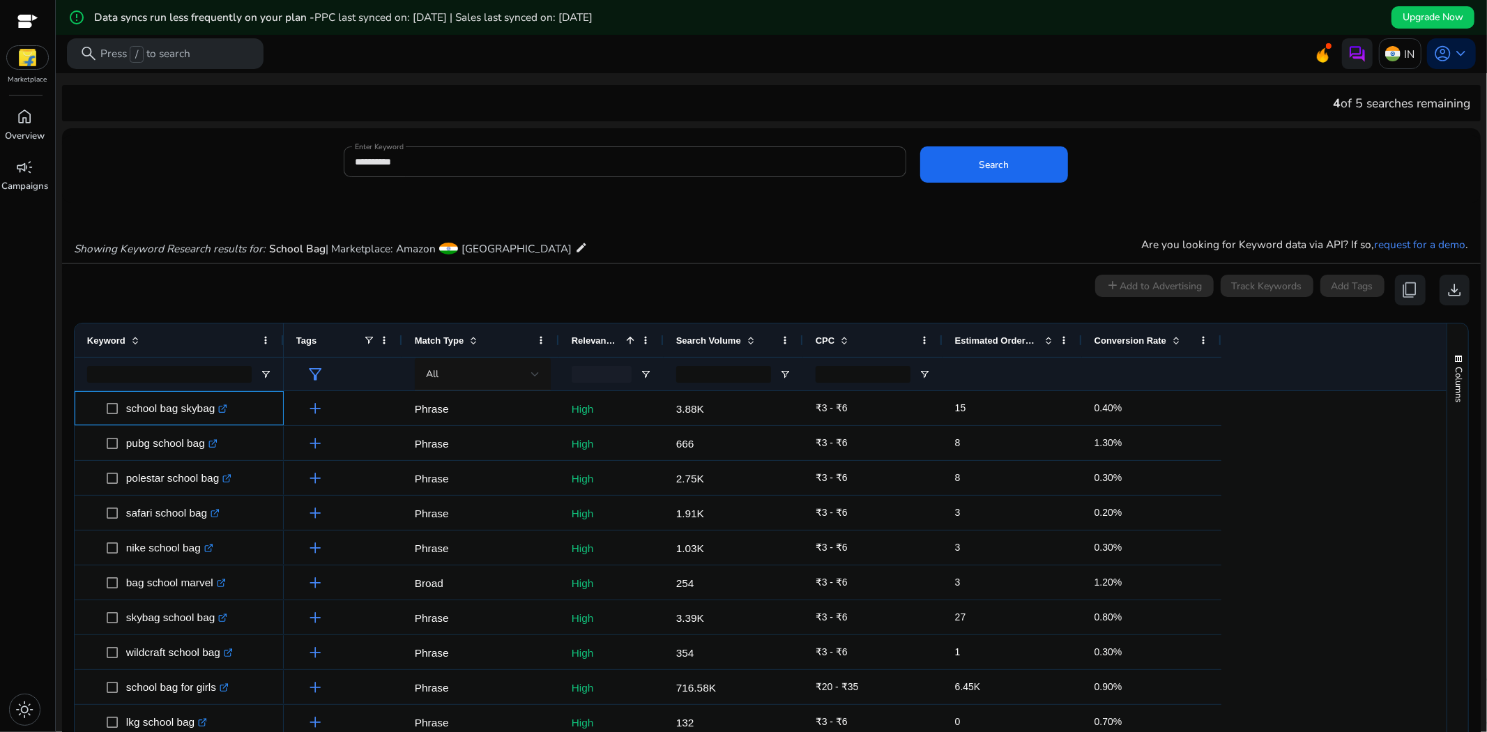
scroll to position [0, 0]
click at [40, 115] on div "home" at bounding box center [24, 117] width 43 height 24
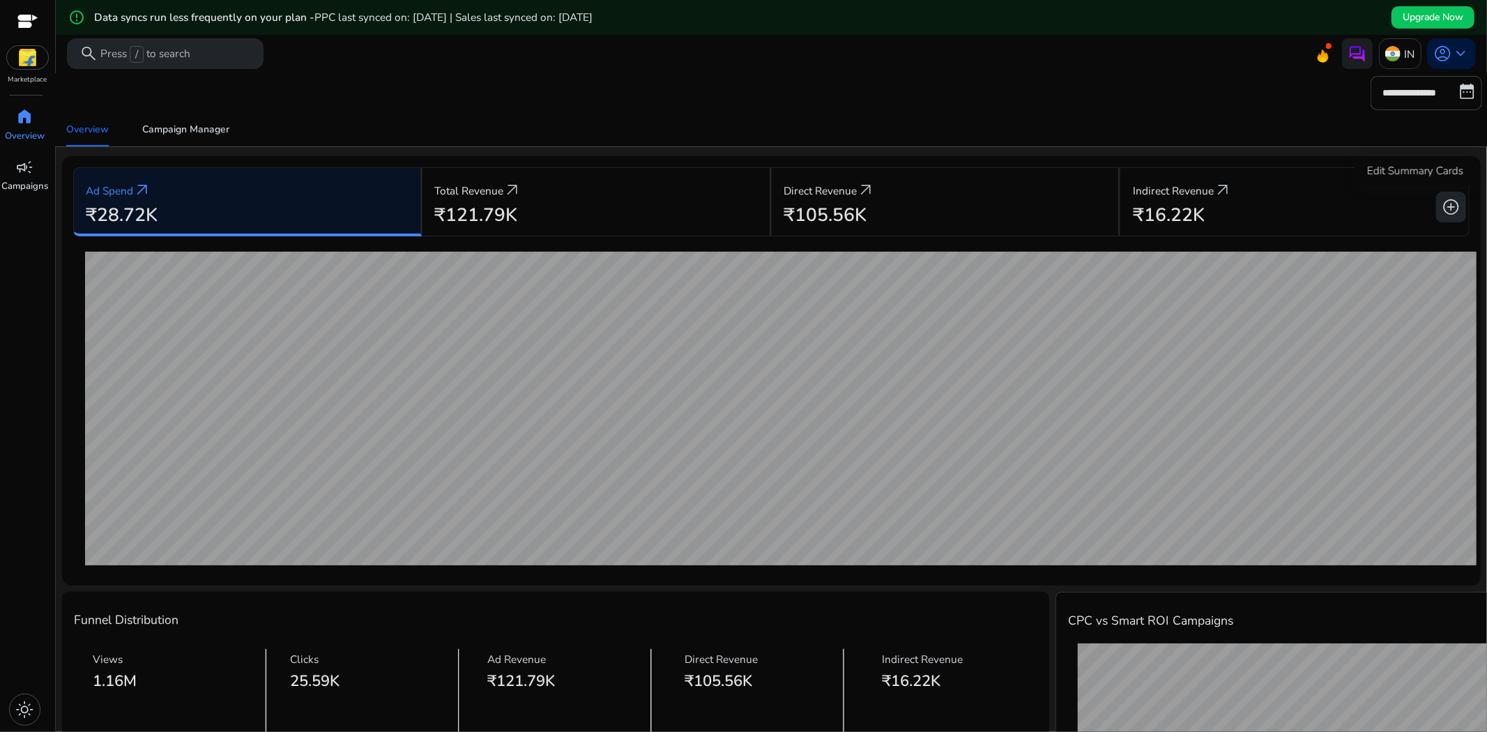
click at [1338, 212] on span "add_circle" at bounding box center [1450, 207] width 18 height 18
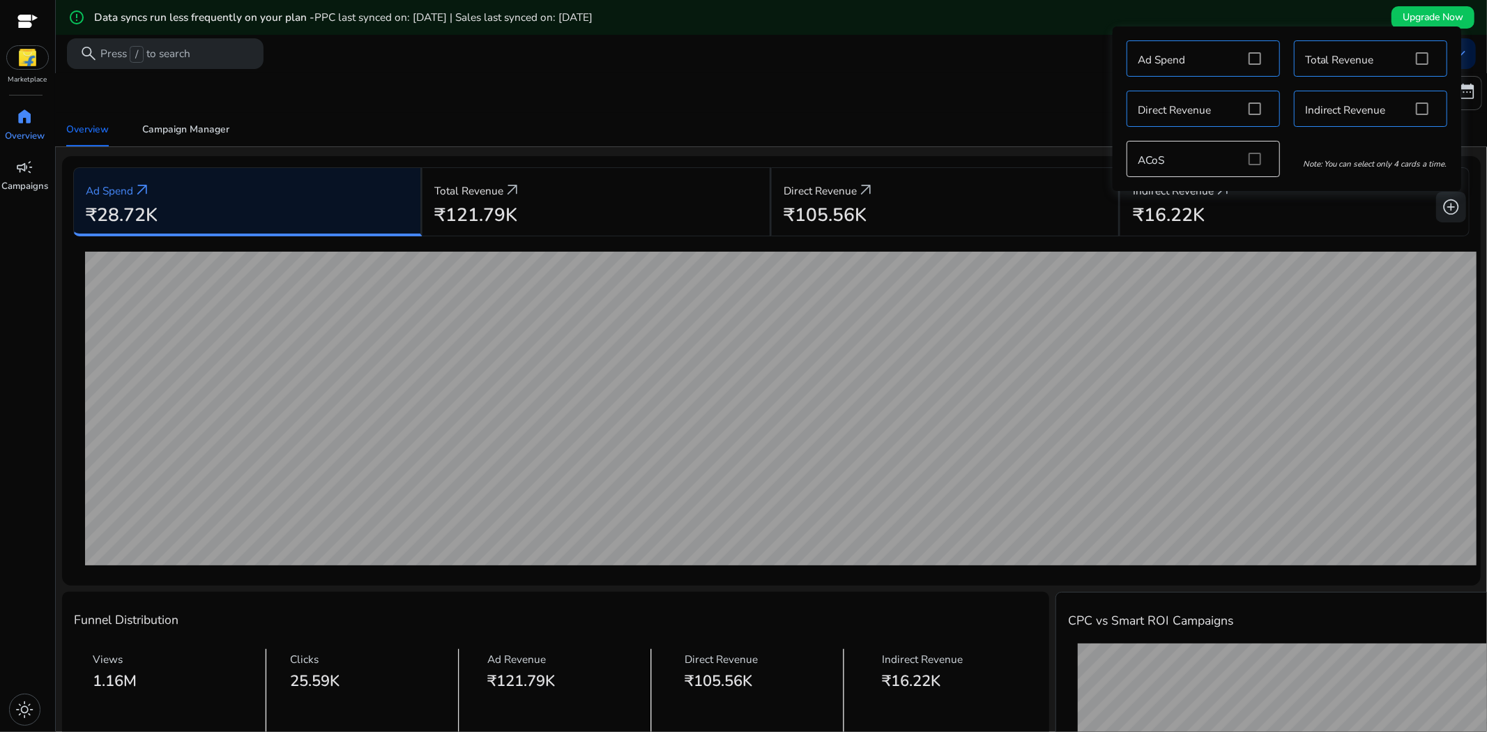
click at [1249, 155] on div "Ad Spend Total Revenue Direct Revenue Indirect Revenue ACoS Note: You can selec…" at bounding box center [1286, 108] width 335 height 151
click at [1253, 163] on div "Ad Spend Total Revenue Direct Revenue Indirect Revenue ACoS Note: You can selec…" at bounding box center [1286, 108] width 335 height 151
click at [1253, 155] on div "Ad Spend Total Revenue Direct Revenue Indirect Revenue ACoS Note: You can selec…" at bounding box center [1286, 108] width 335 height 151
click at [1252, 155] on div "Ad Spend Total Revenue Direct Revenue Indirect Revenue ACoS Note: You can selec…" at bounding box center [1286, 108] width 335 height 151
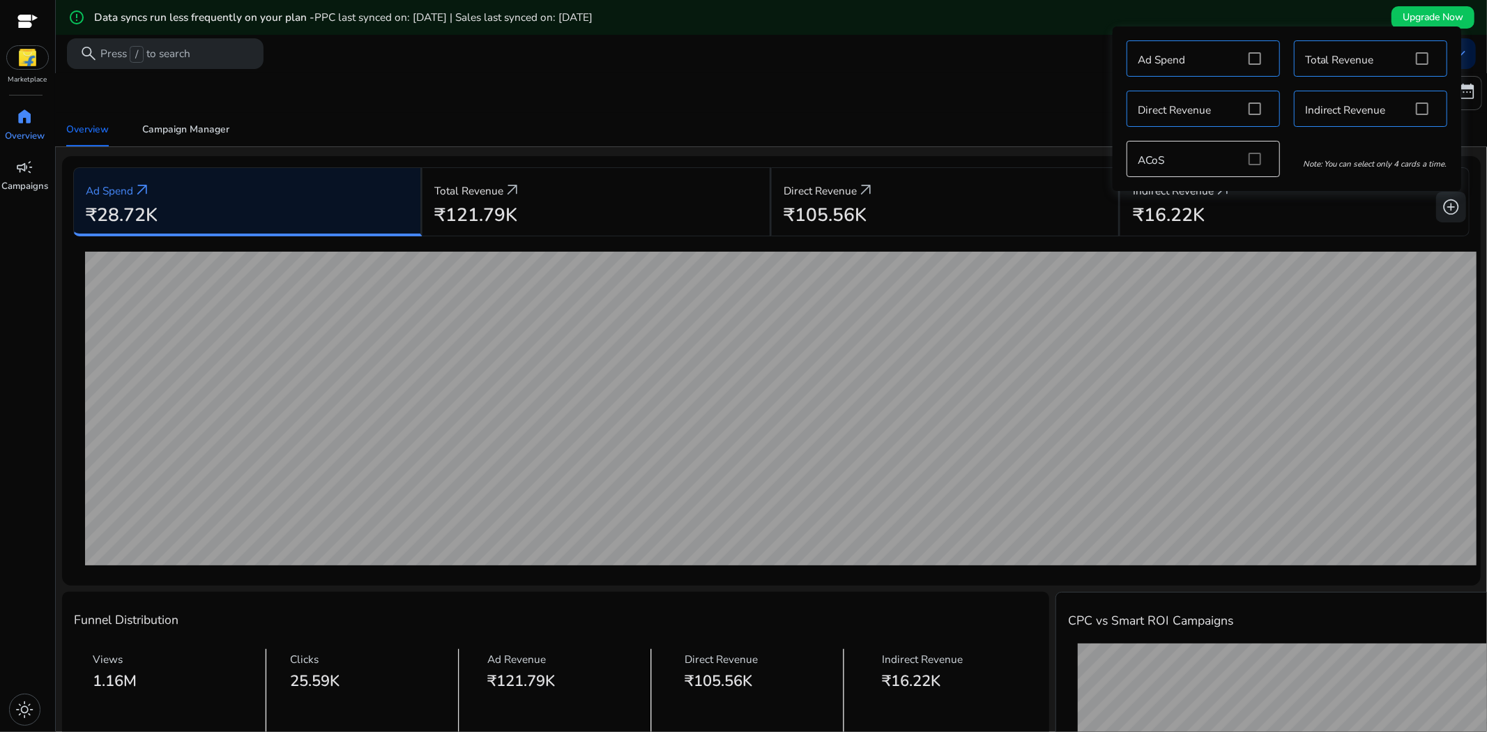
click at [1252, 155] on div "Ad Spend Total Revenue Direct Revenue Indirect Revenue ACoS Note: You can selec…" at bounding box center [1286, 108] width 335 height 151
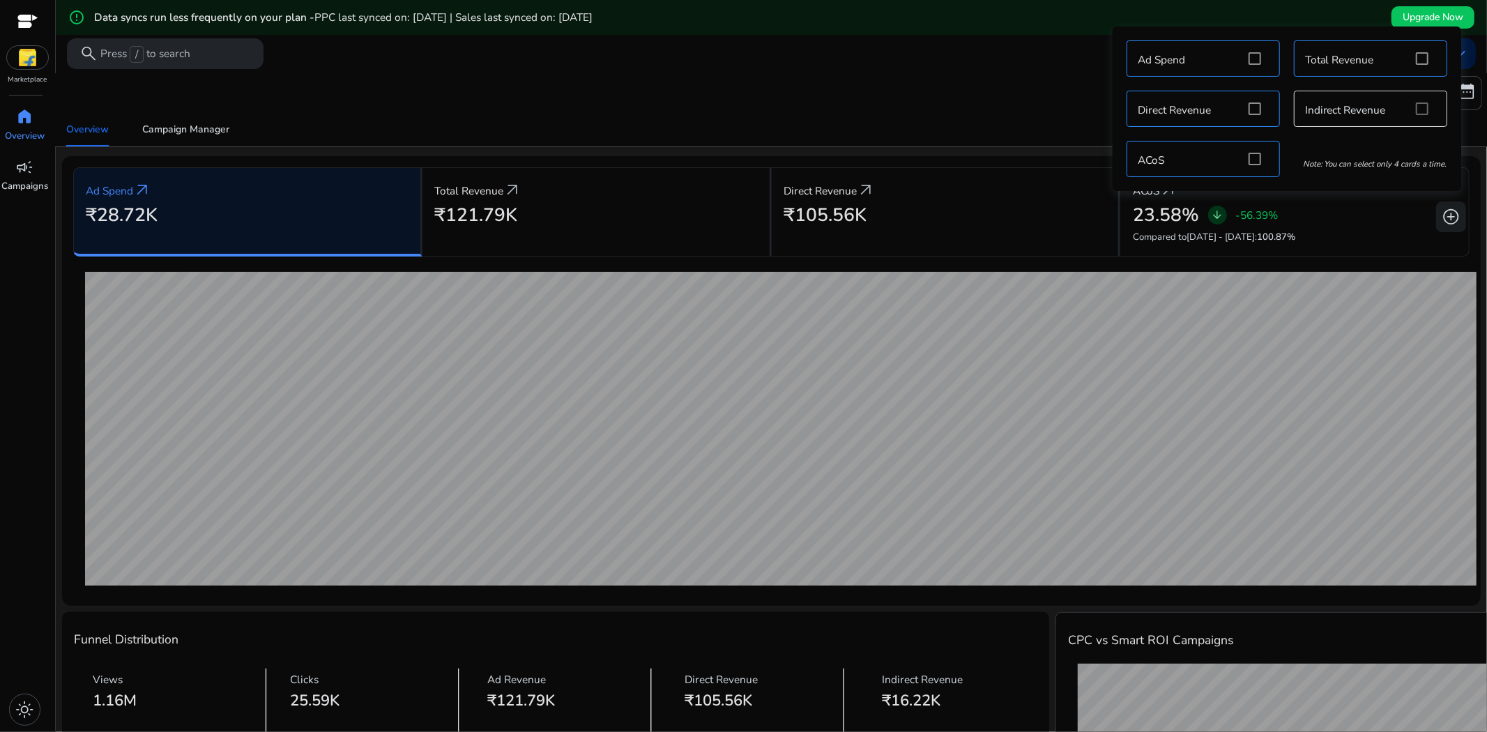
click at [972, 123] on div "Overview Campaign Manager" at bounding box center [771, 129] width 1444 height 33
click at [1338, 223] on span "add_circle" at bounding box center [1450, 217] width 18 height 18
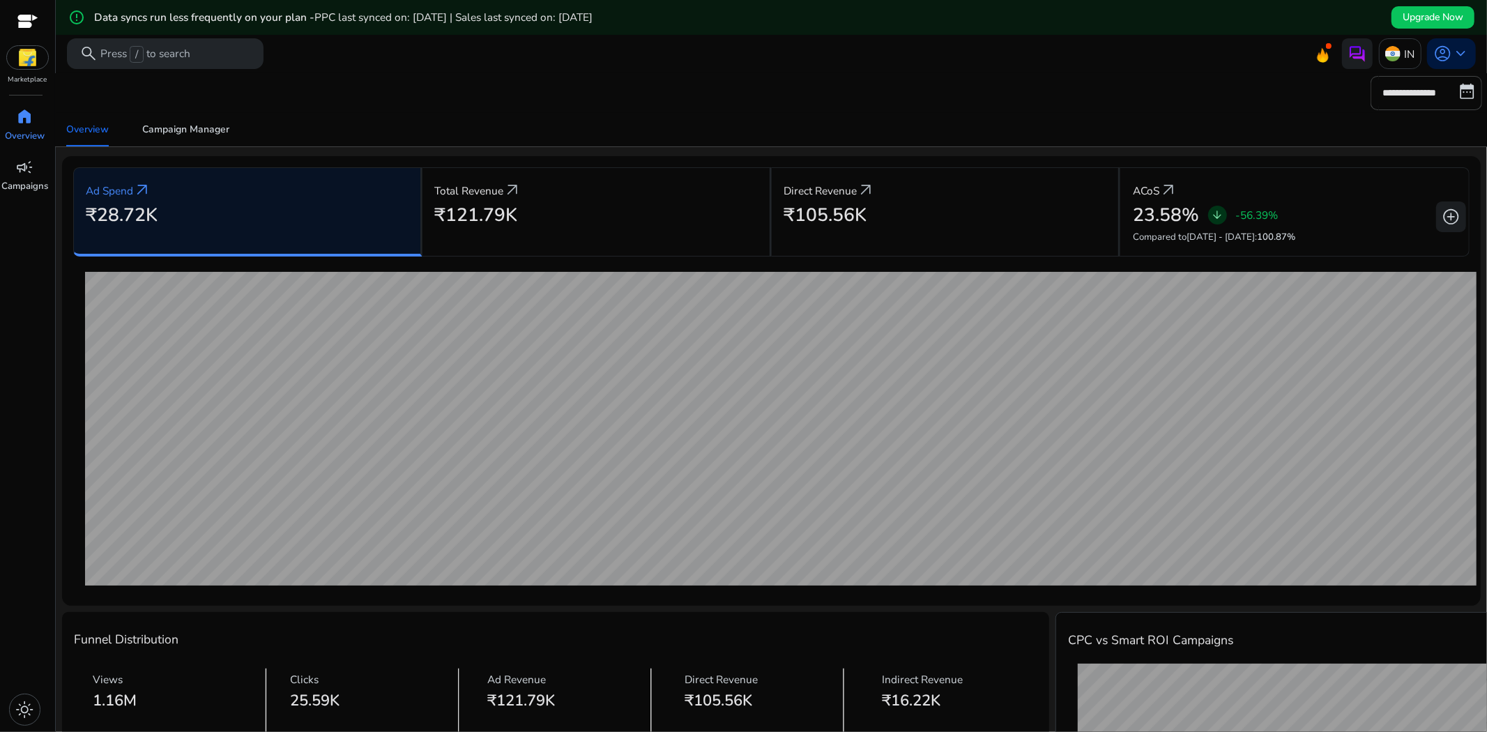
click at [35, 49] on img at bounding box center [28, 57] width 42 height 23
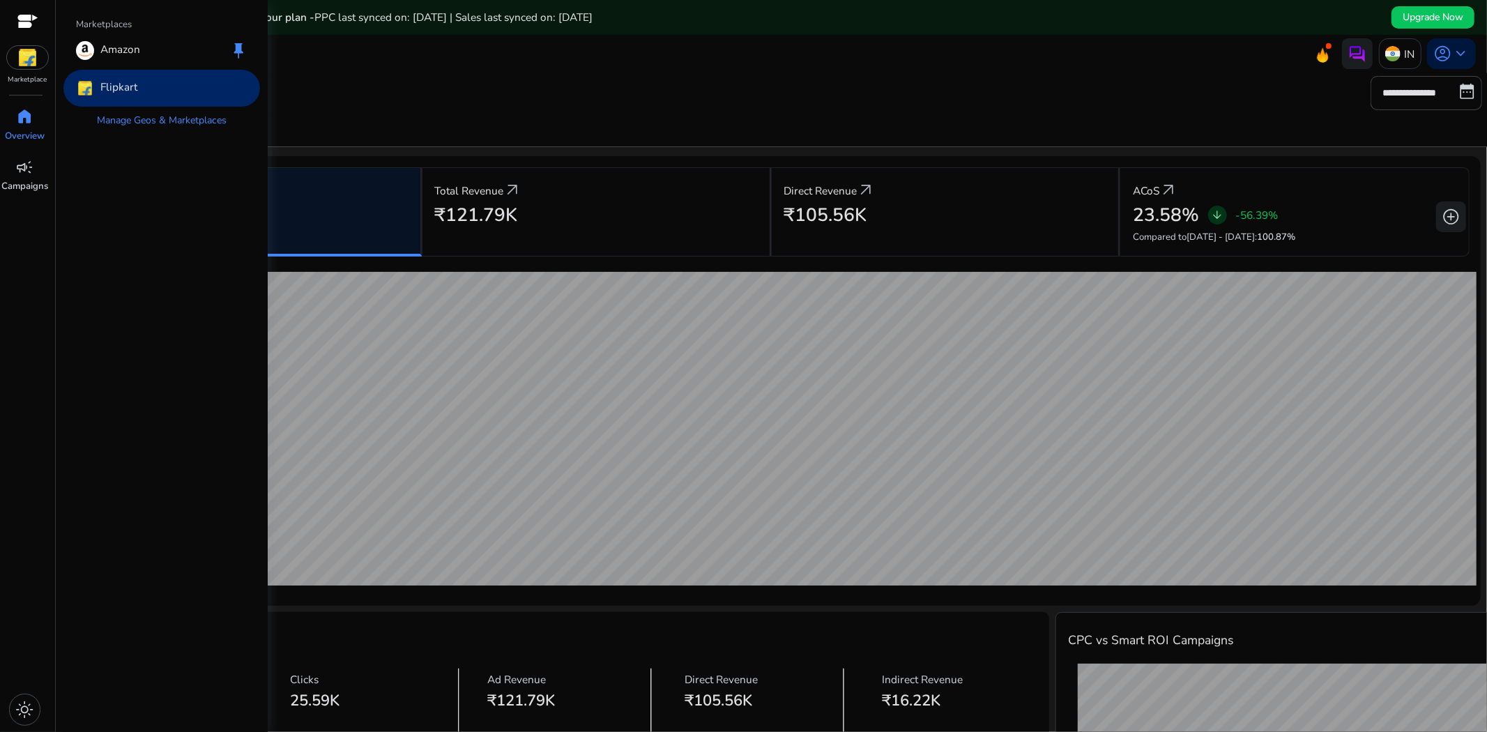
click at [159, 73] on div "Flipkart" at bounding box center [161, 88] width 197 height 37
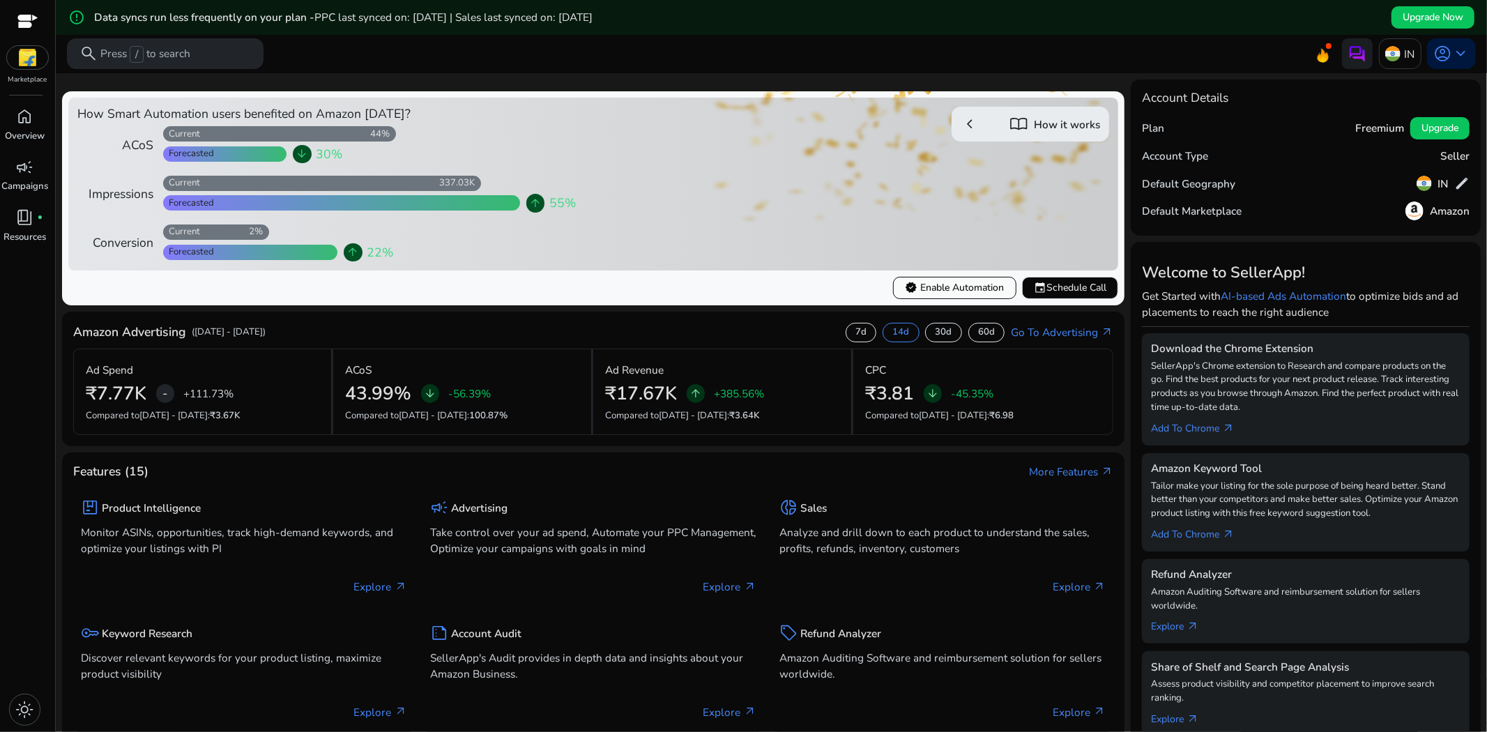
click at [981, 290] on span "verified Enable Automation" at bounding box center [954, 287] width 99 height 15
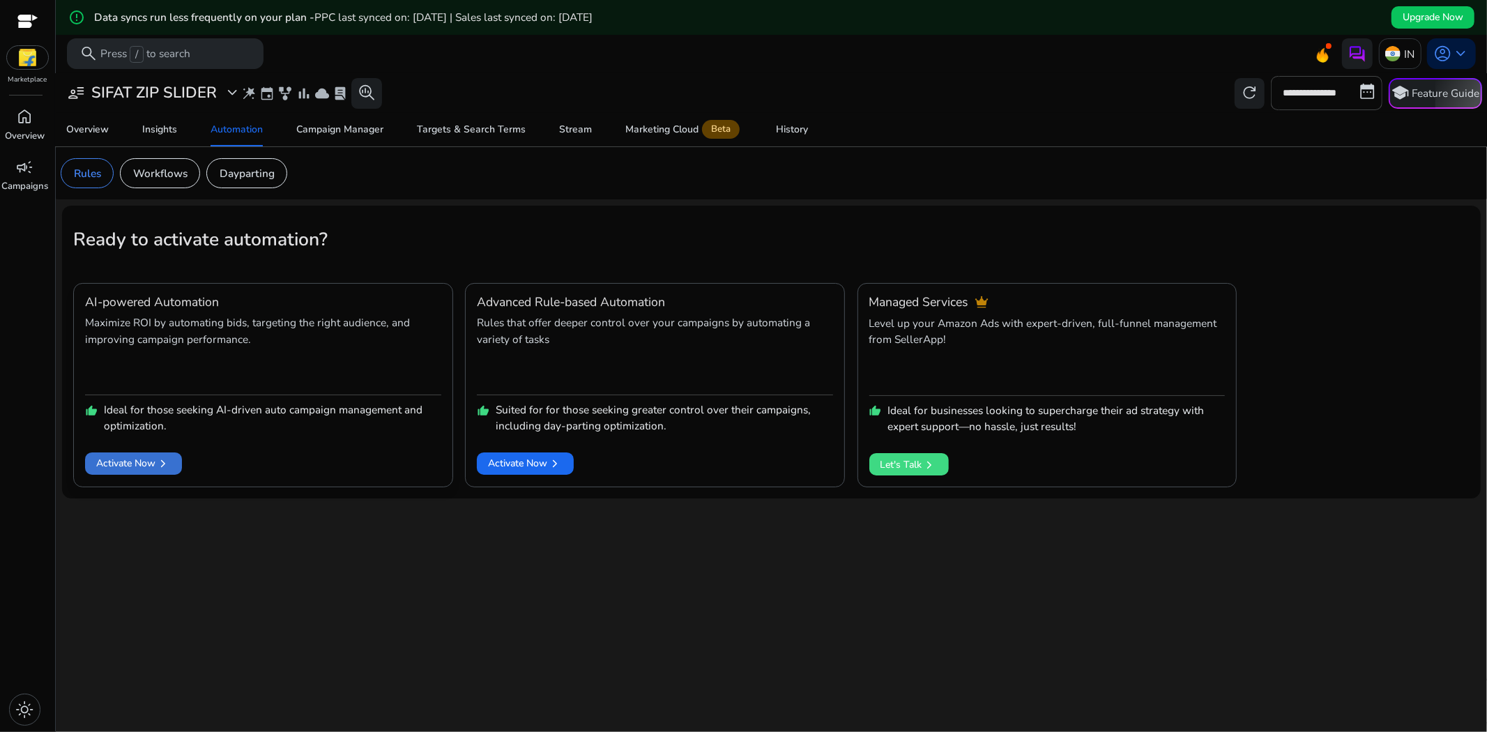
click at [162, 475] on span at bounding box center [133, 463] width 97 height 33
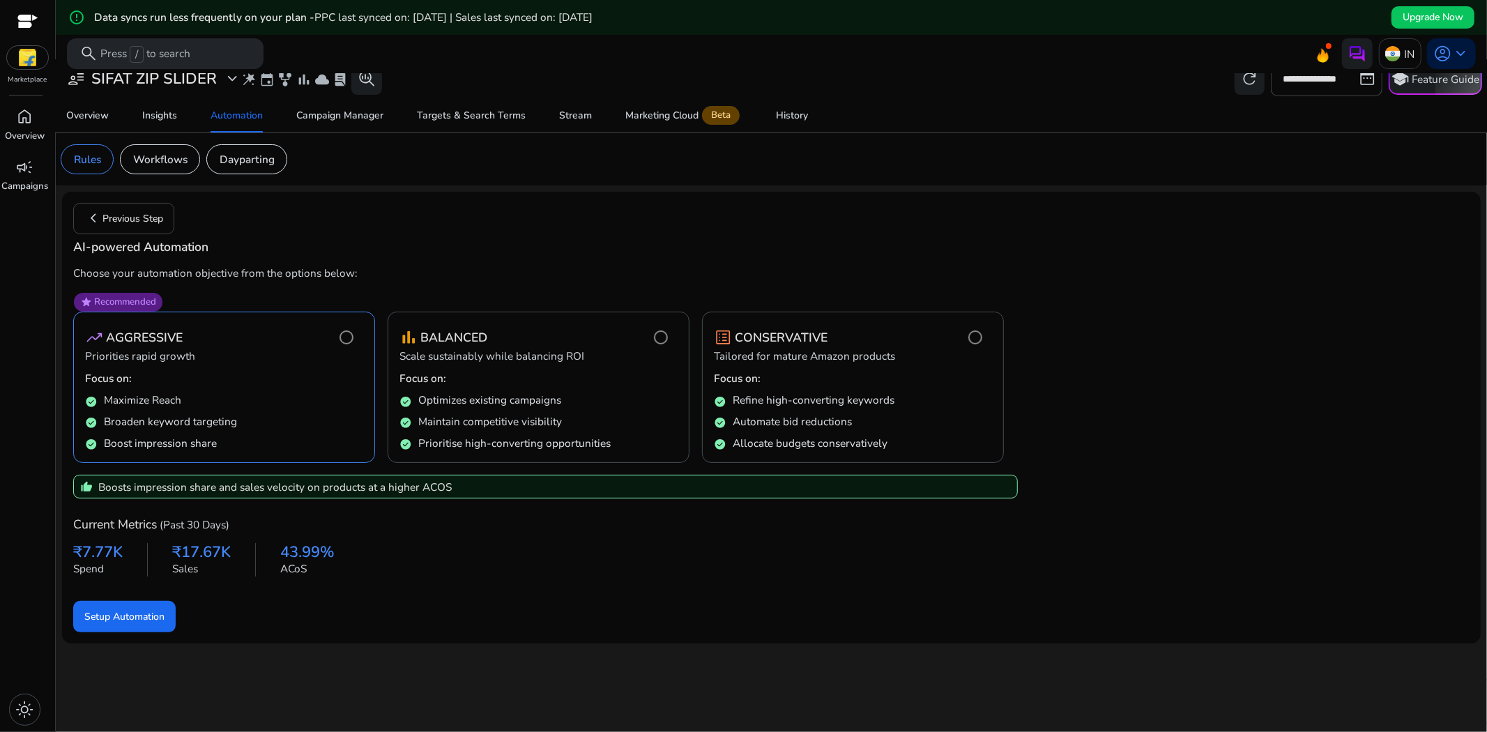
scroll to position [35, 0]
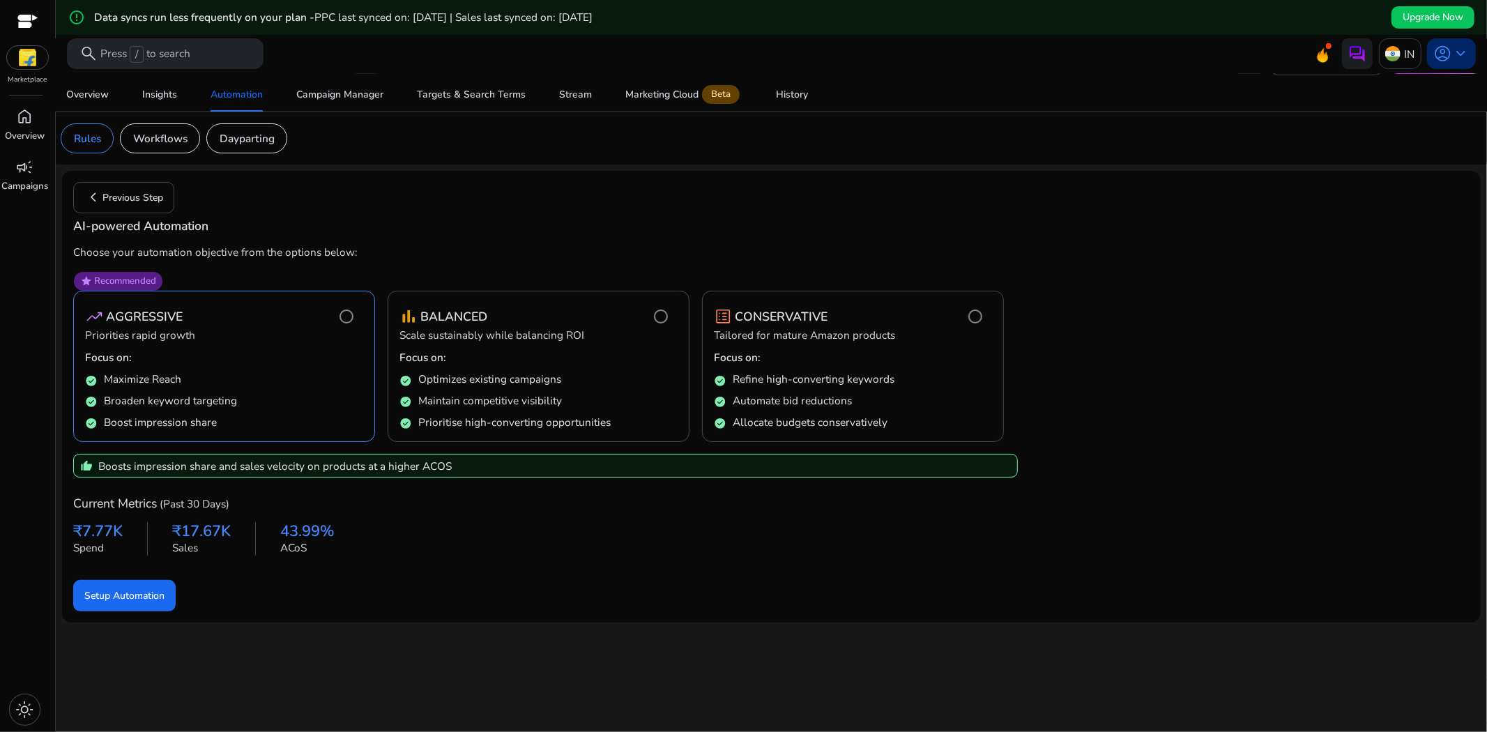
click at [1448, 68] on div "account_circle keyboard_arrow_down" at bounding box center [1451, 53] width 49 height 31
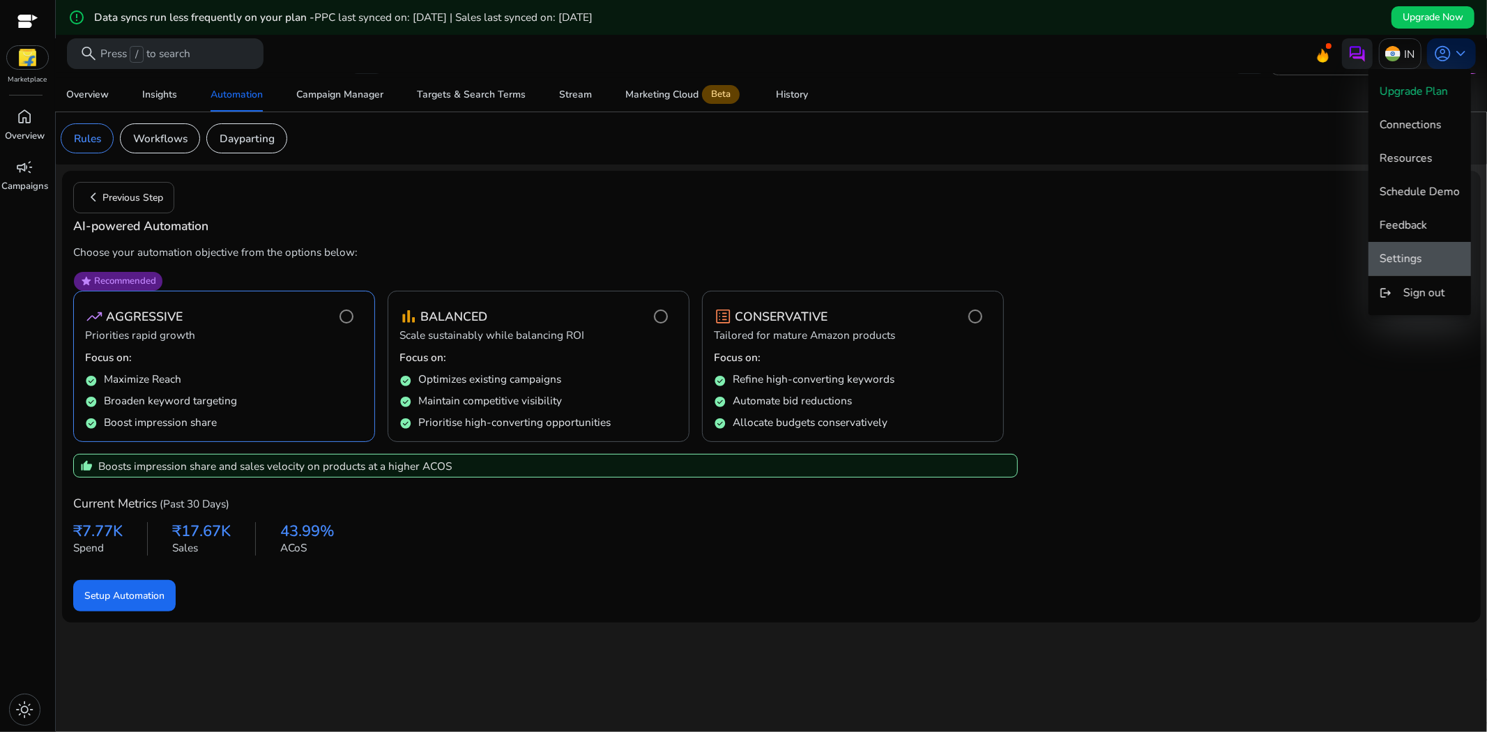
click at [1430, 255] on span "Settings" at bounding box center [1419, 258] width 80 height 15
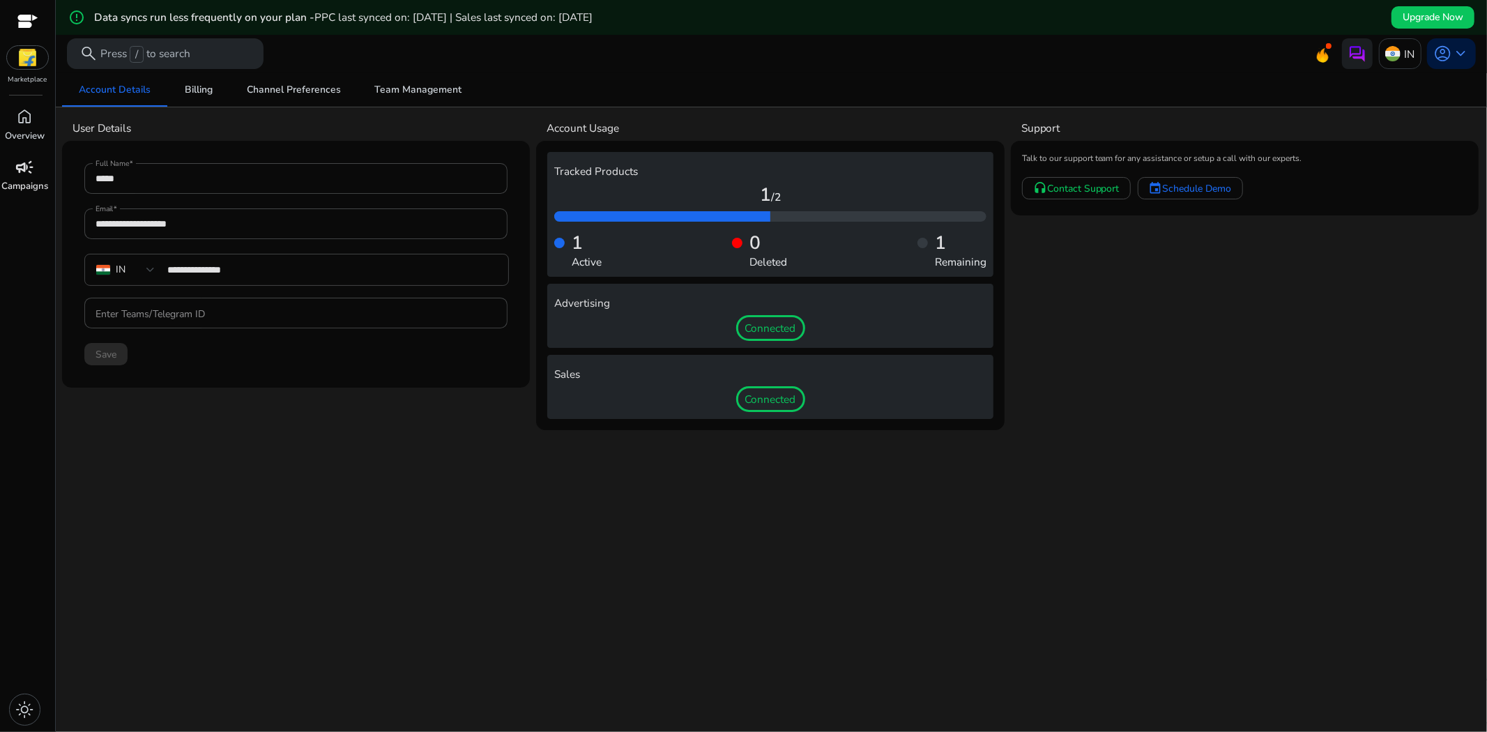
click at [31, 160] on span "campaign" at bounding box center [25, 167] width 18 height 18
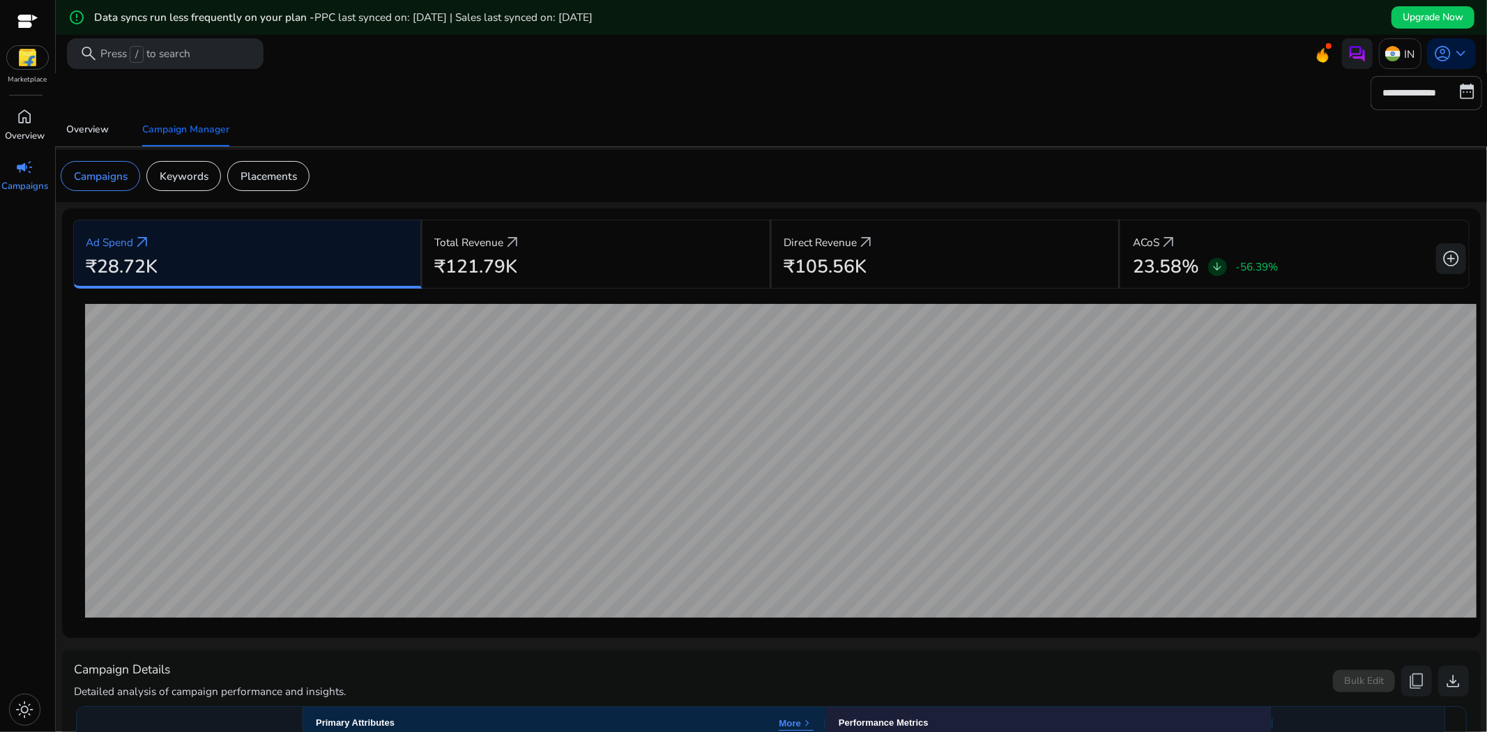
click at [149, 54] on p "Press / to search" at bounding box center [145, 54] width 90 height 17
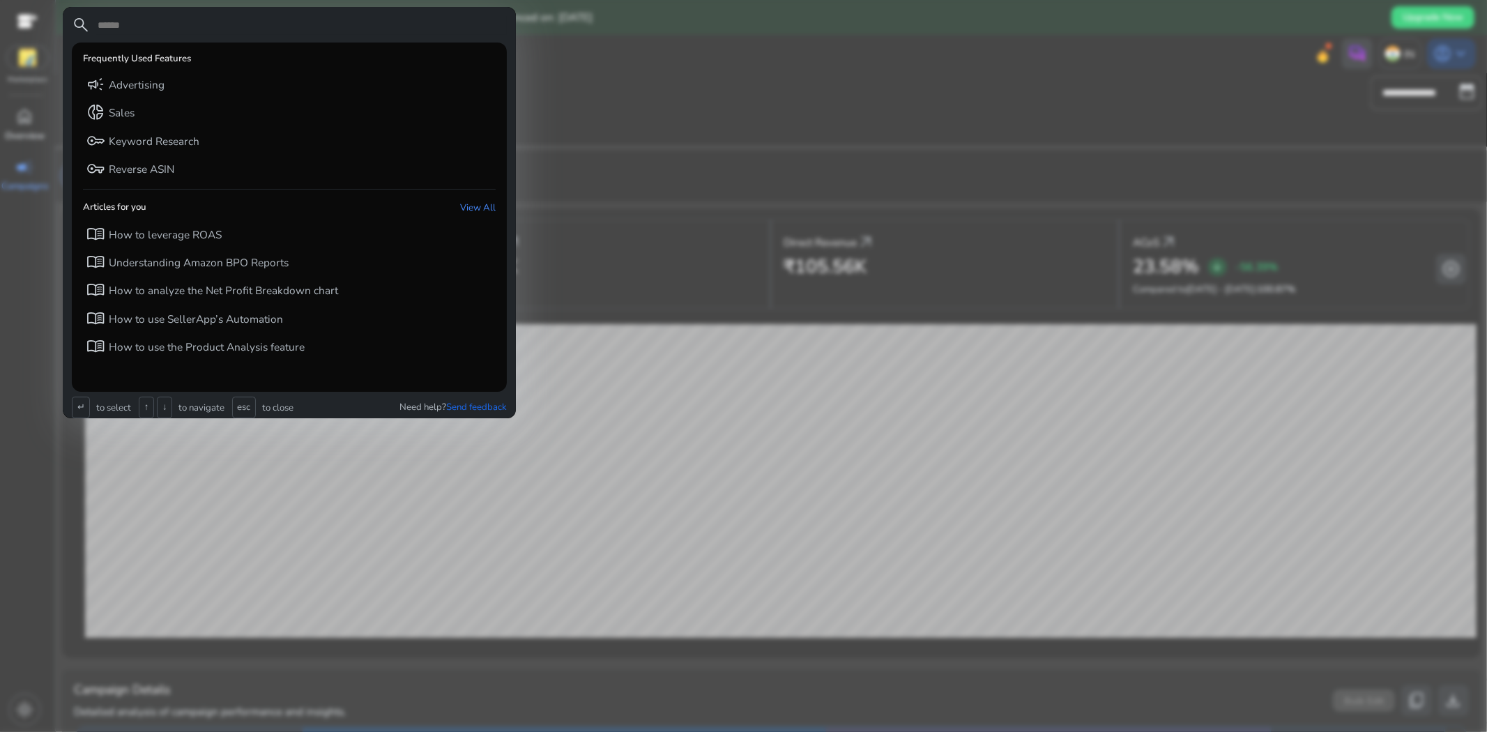
click at [587, 89] on div at bounding box center [743, 366] width 1487 height 732
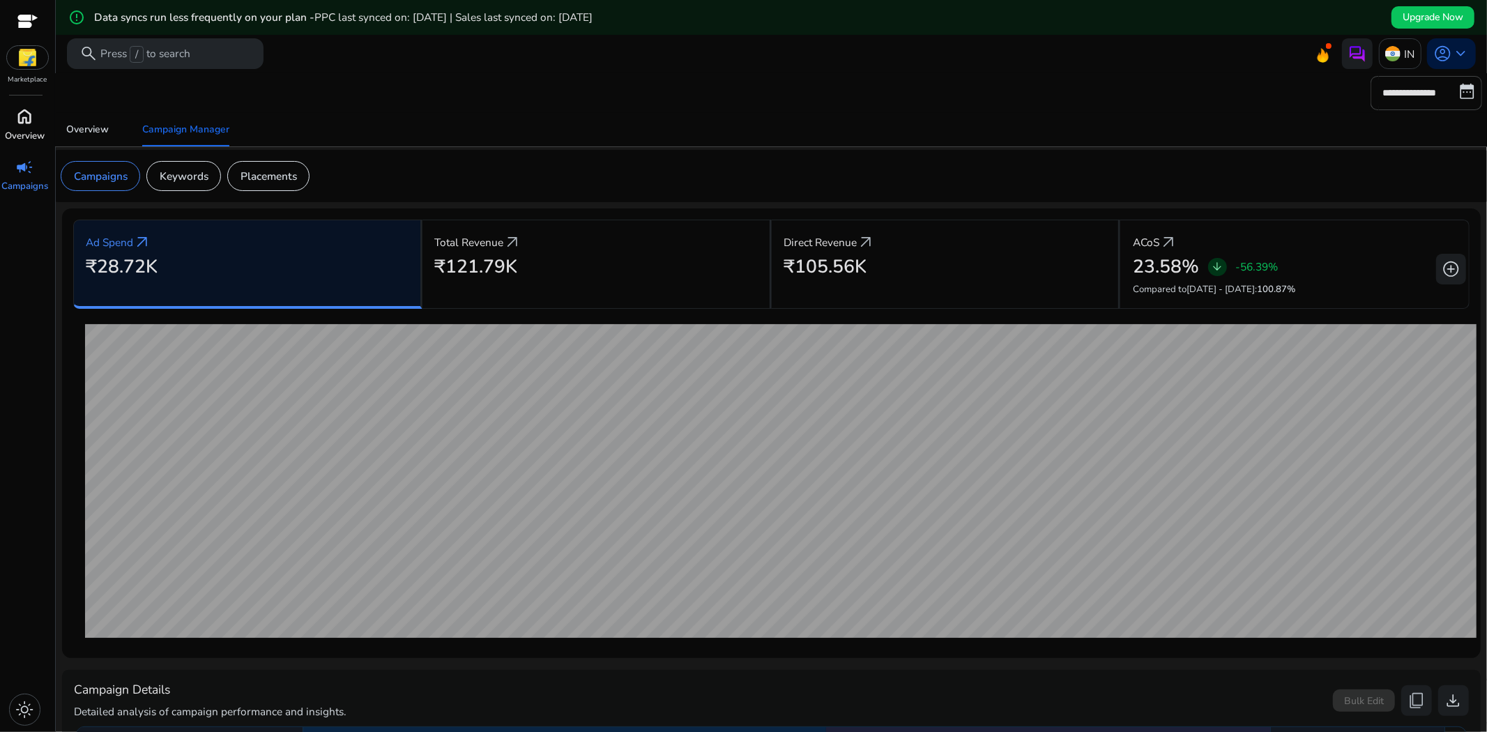
click at [19, 133] on p "Overview" at bounding box center [25, 137] width 40 height 14
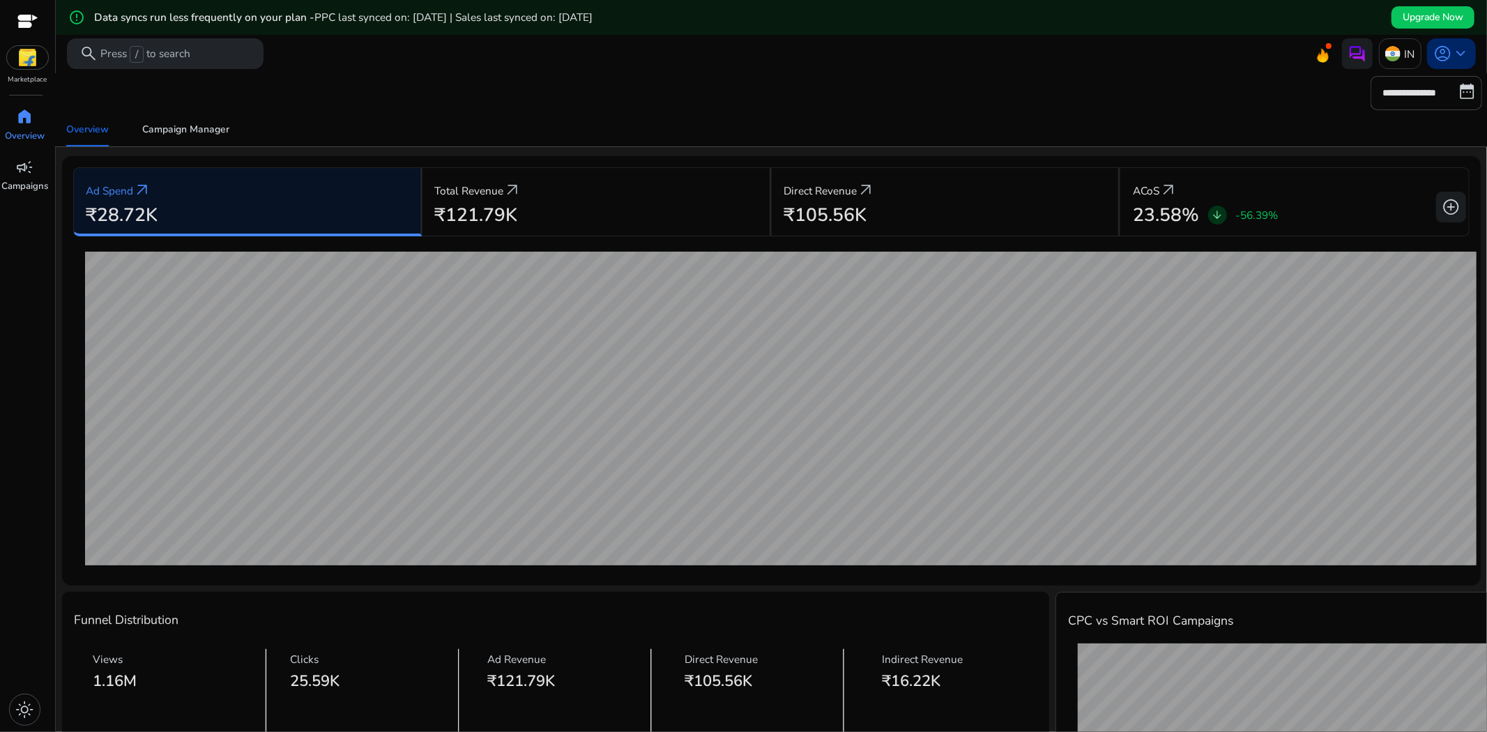
click at [1454, 54] on span "keyboard_arrow_down" at bounding box center [1460, 54] width 18 height 18
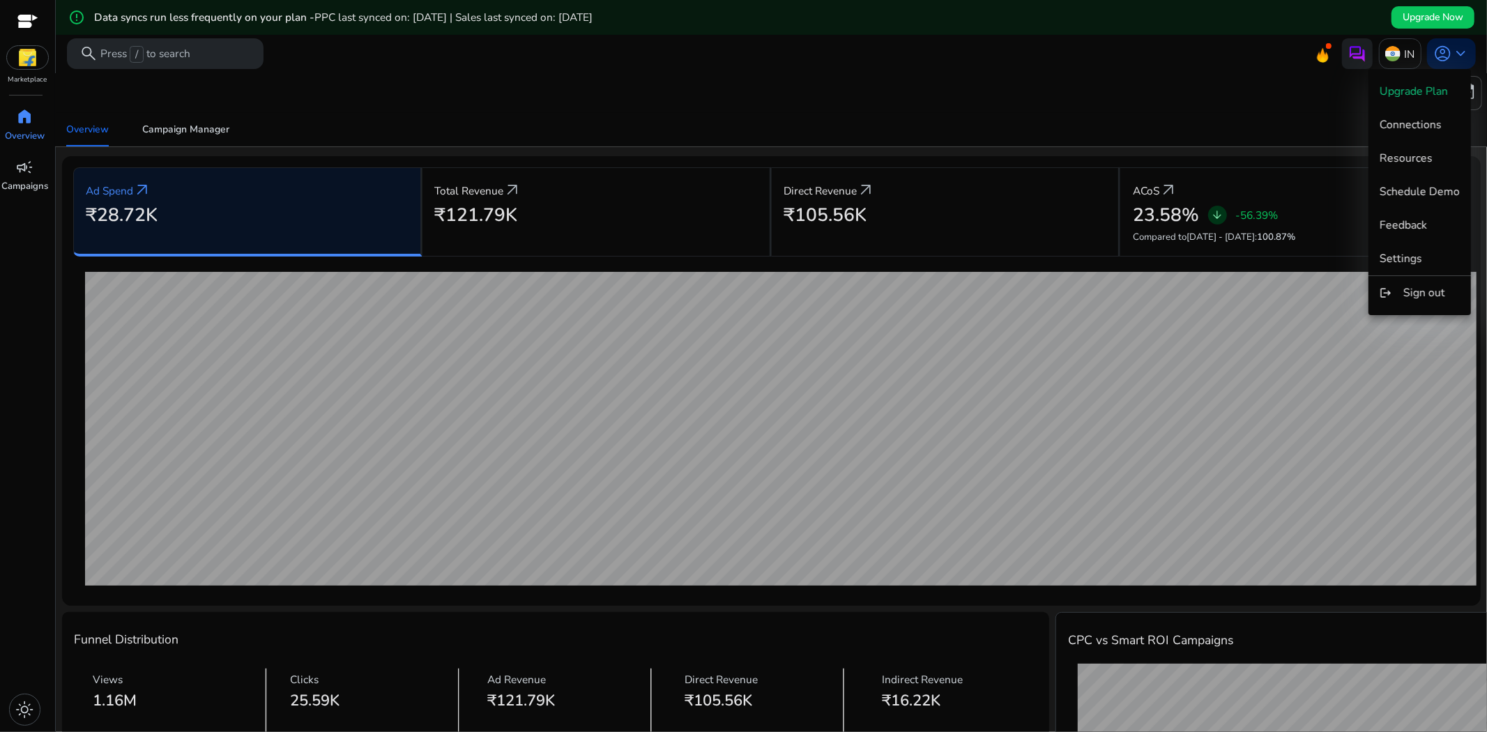
click at [650, 70] on div at bounding box center [743, 366] width 1487 height 732
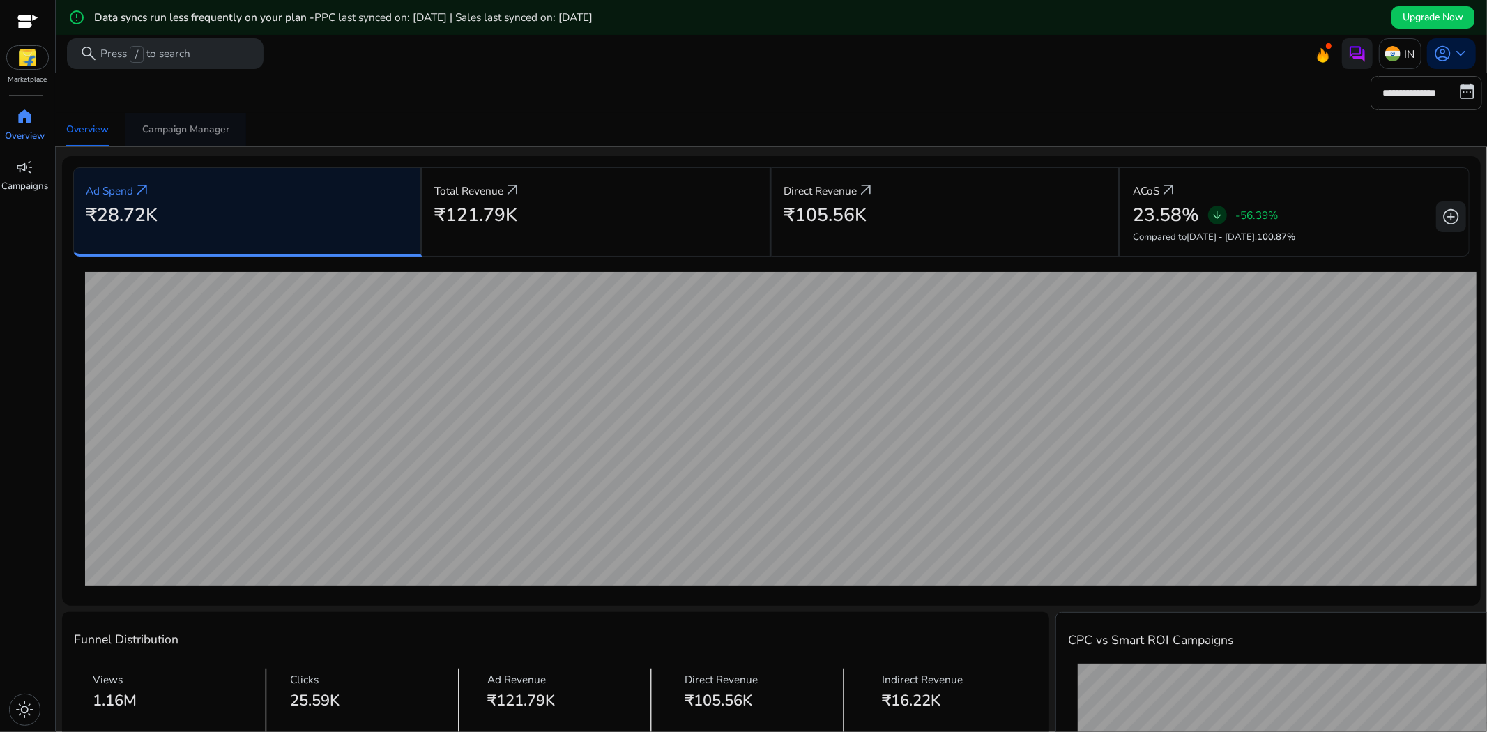
click at [178, 130] on div "Campaign Manager" at bounding box center [185, 130] width 87 height 10
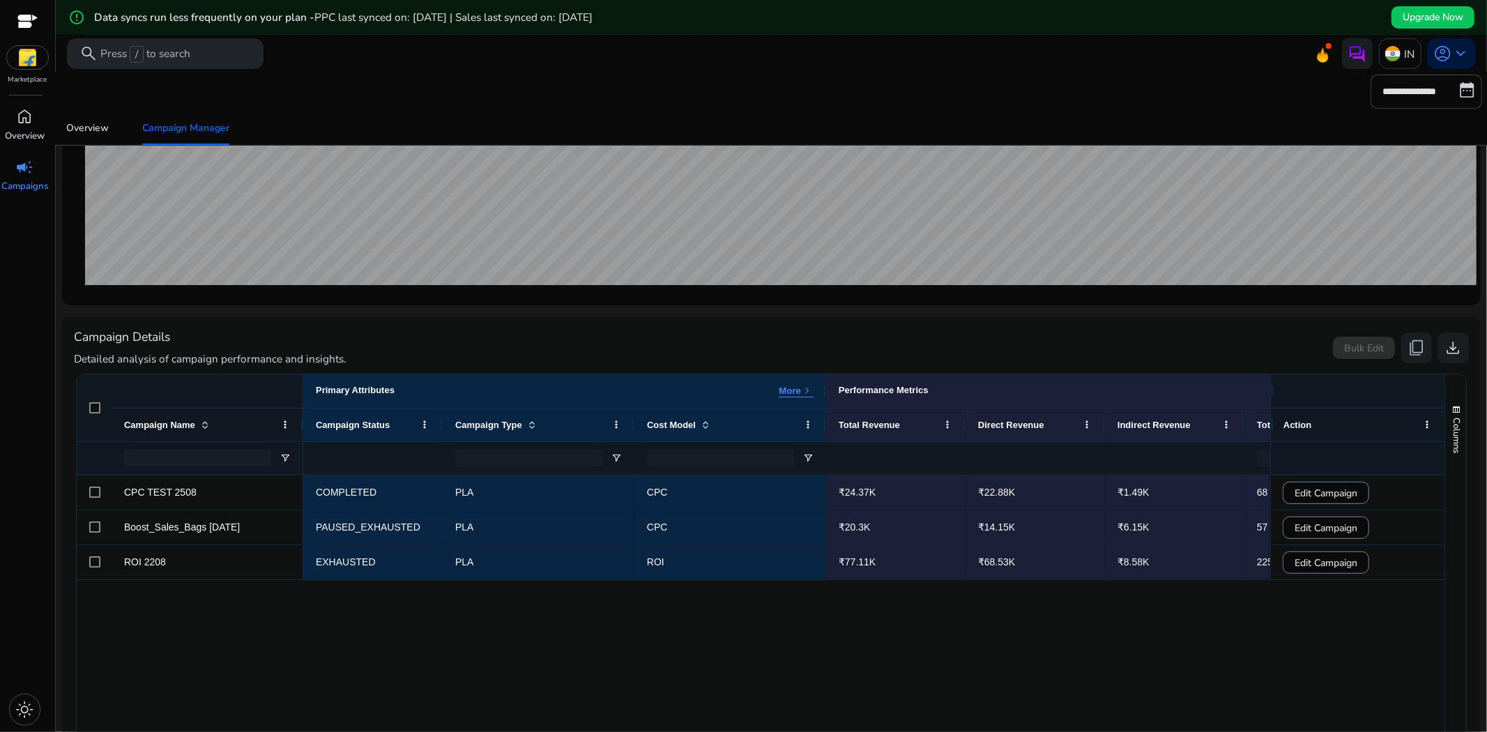
scroll to position [373, 0]
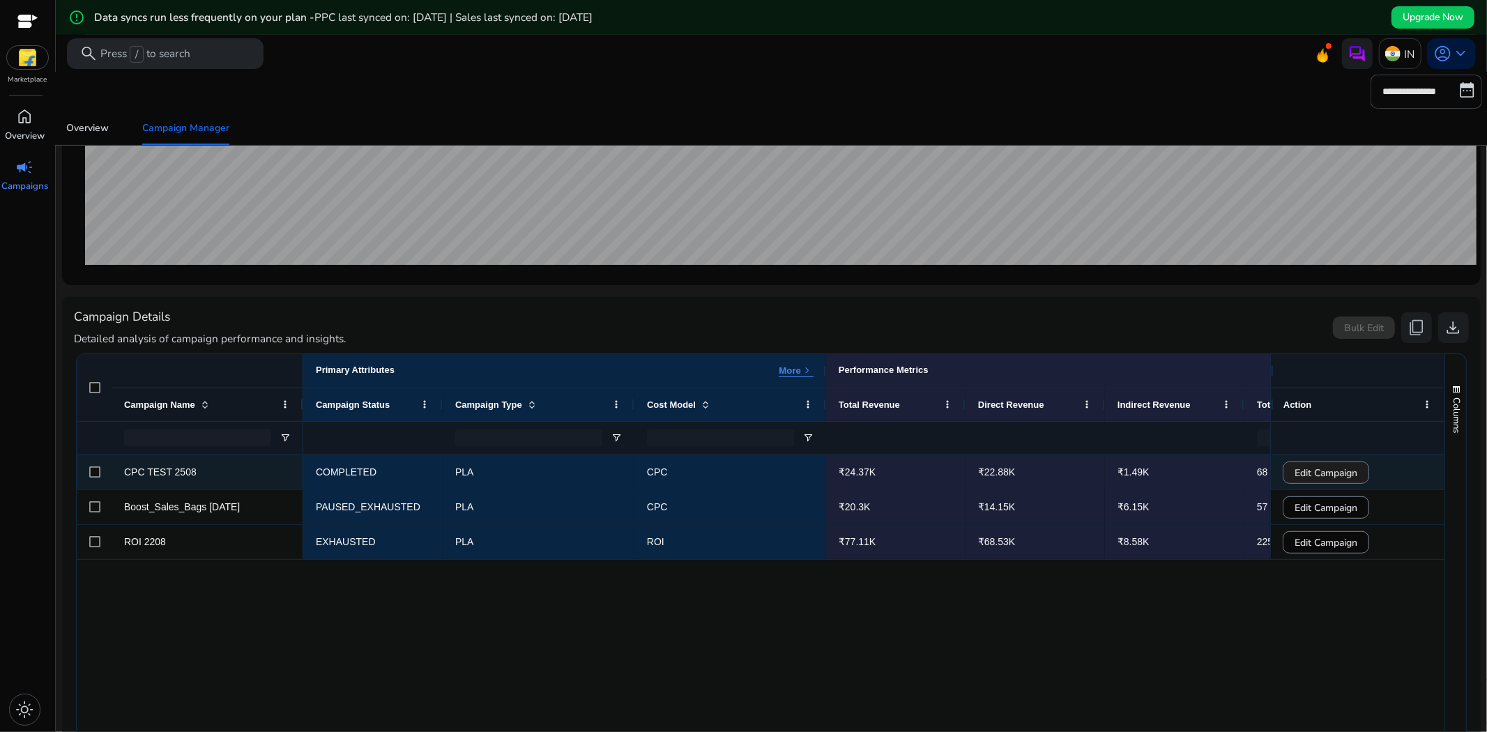
click at [1301, 479] on span "Edit Campaign" at bounding box center [1325, 473] width 63 height 29
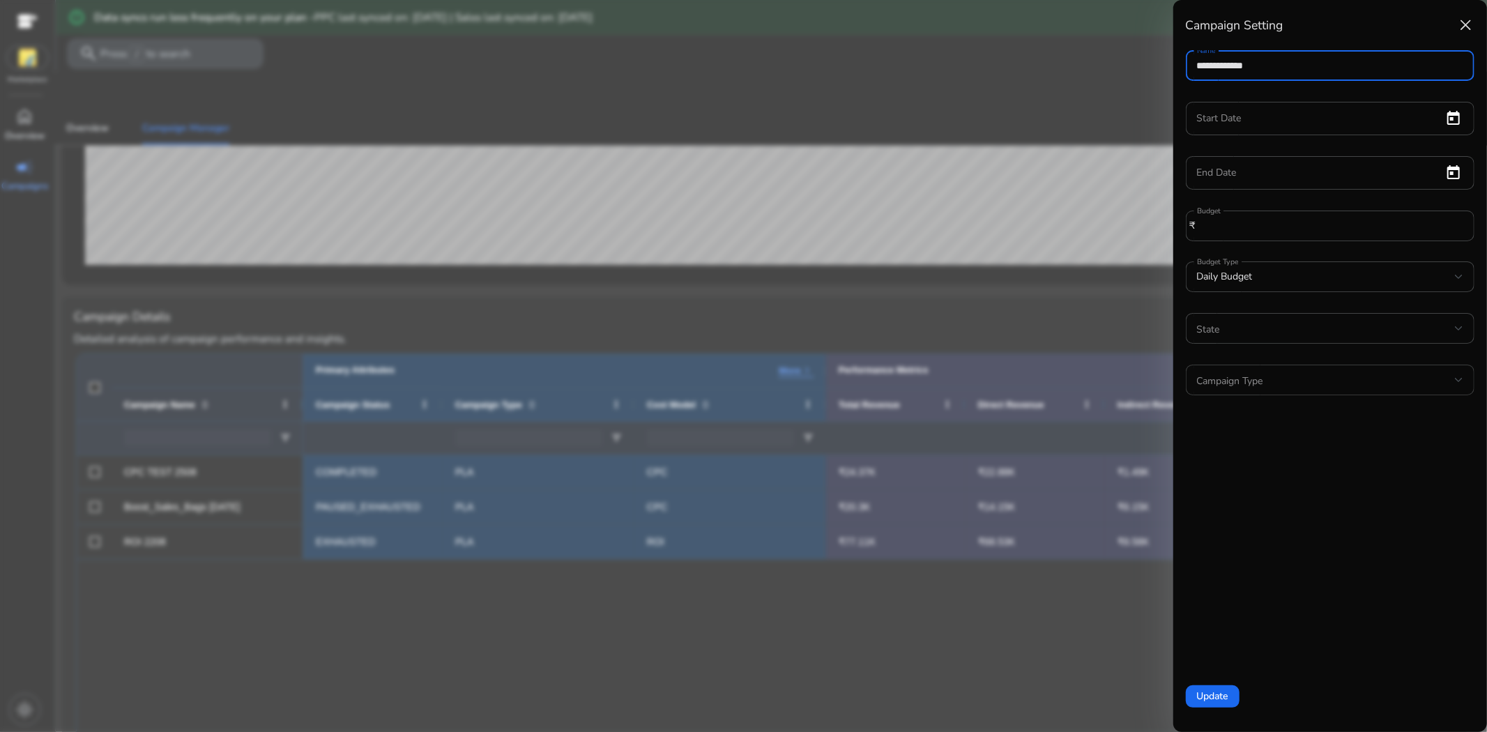
click at [1348, 382] on span at bounding box center [1326, 379] width 259 height 15
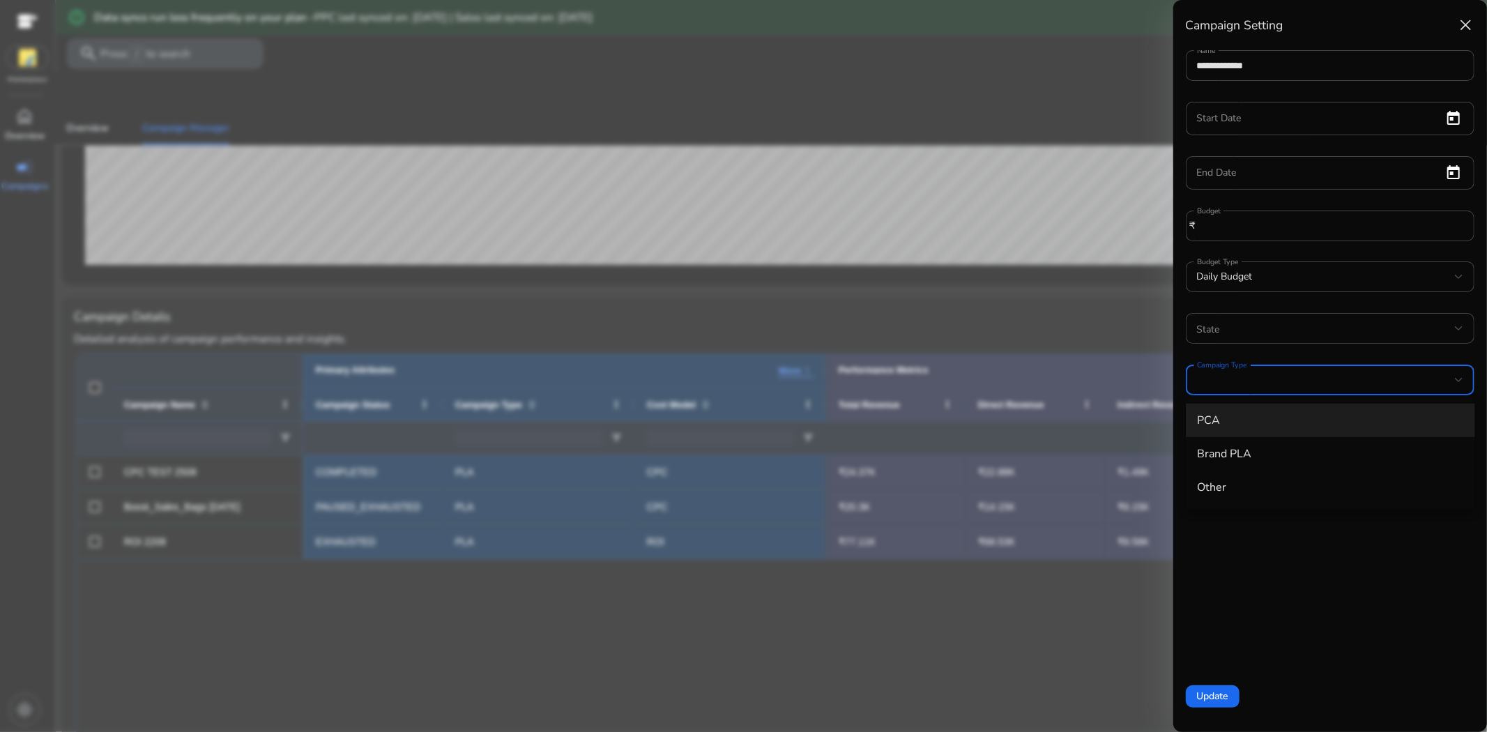
drag, startPoint x: 1356, startPoint y: 572, endPoint x: 1344, endPoint y: 553, distance: 22.2
click at [1350, 572] on div at bounding box center [743, 366] width 1487 height 732
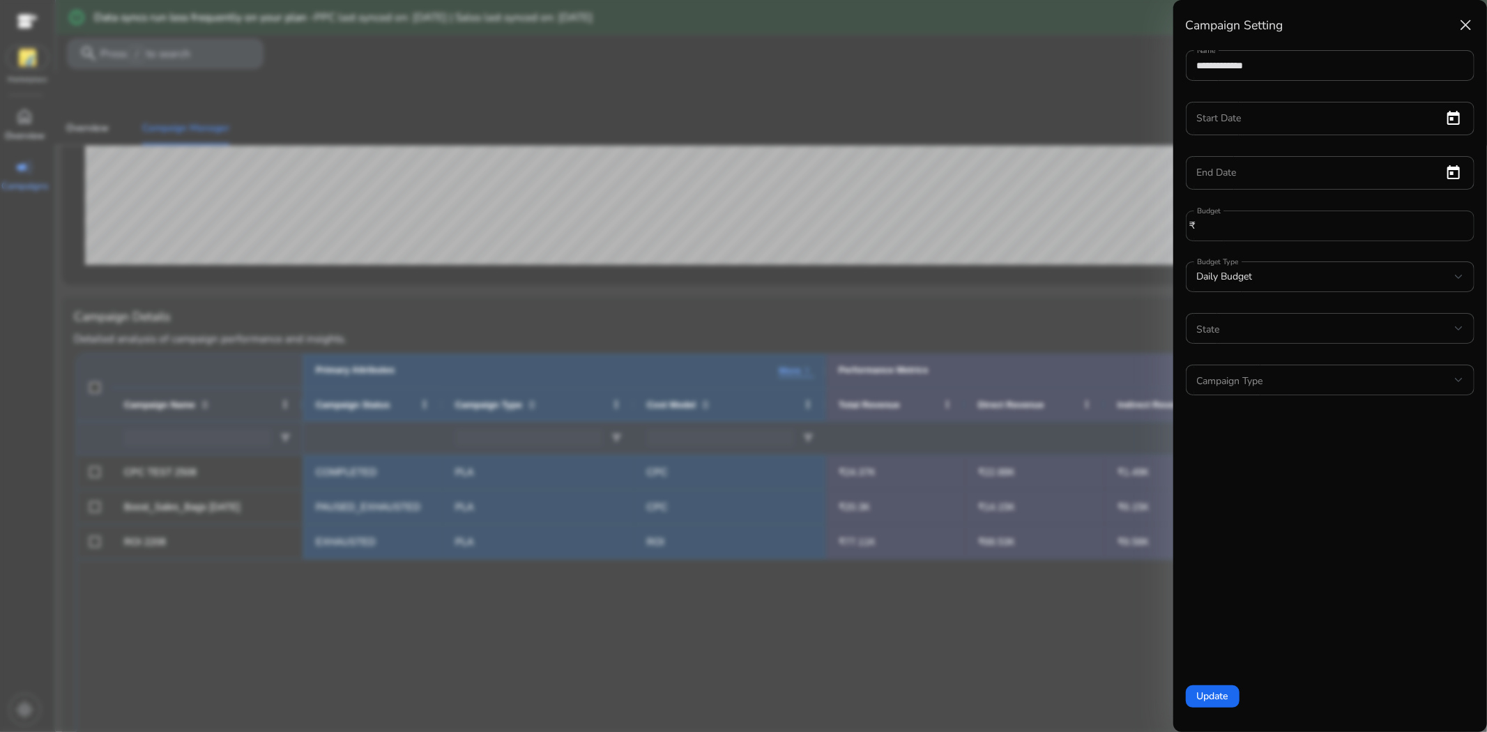
click at [1299, 238] on div "******" at bounding box center [1332, 226] width 264 height 31
click at [1274, 217] on div "******" at bounding box center [1332, 226] width 264 height 31
click at [1260, 78] on div "**********" at bounding box center [1330, 65] width 267 height 31
click at [1007, 116] on div at bounding box center [743, 366] width 1487 height 732
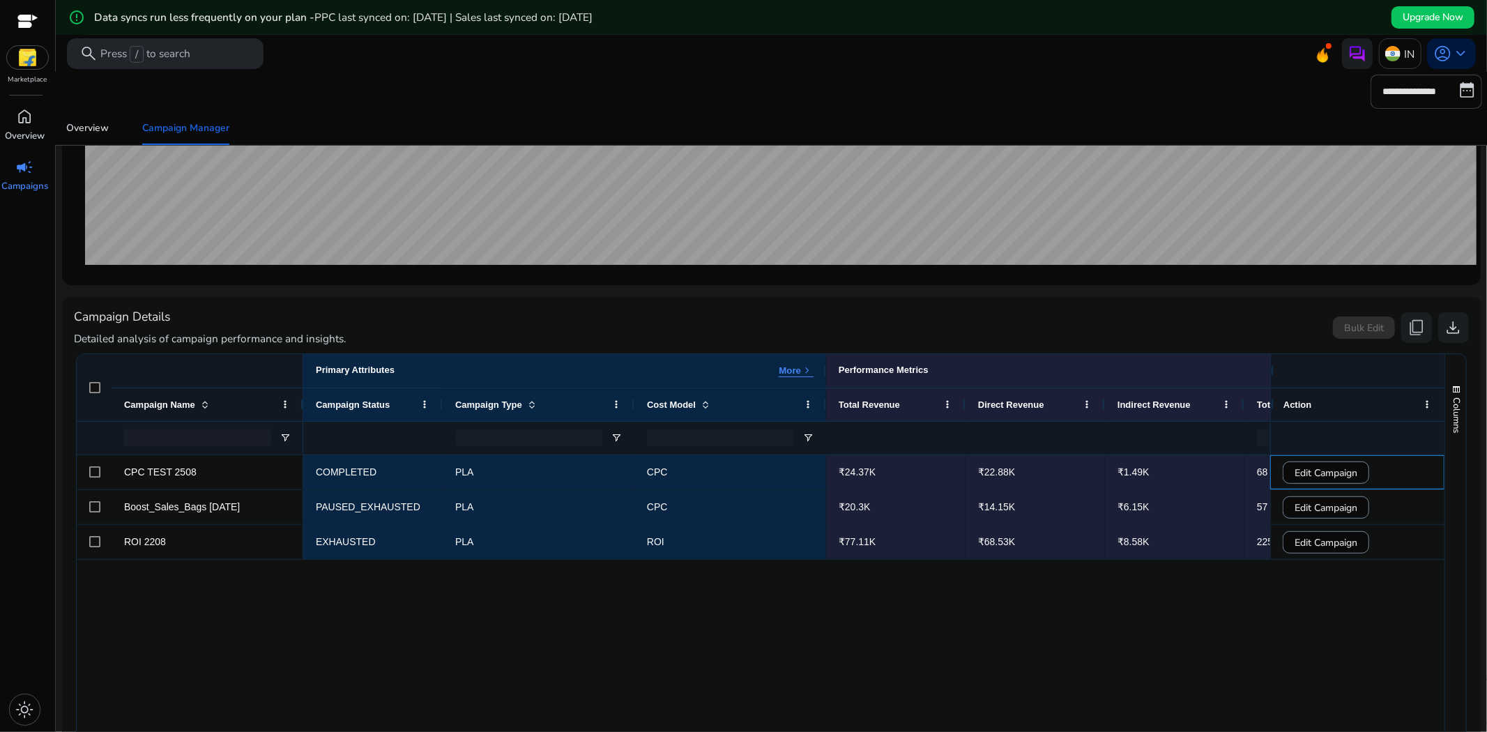
scroll to position [0, 0]
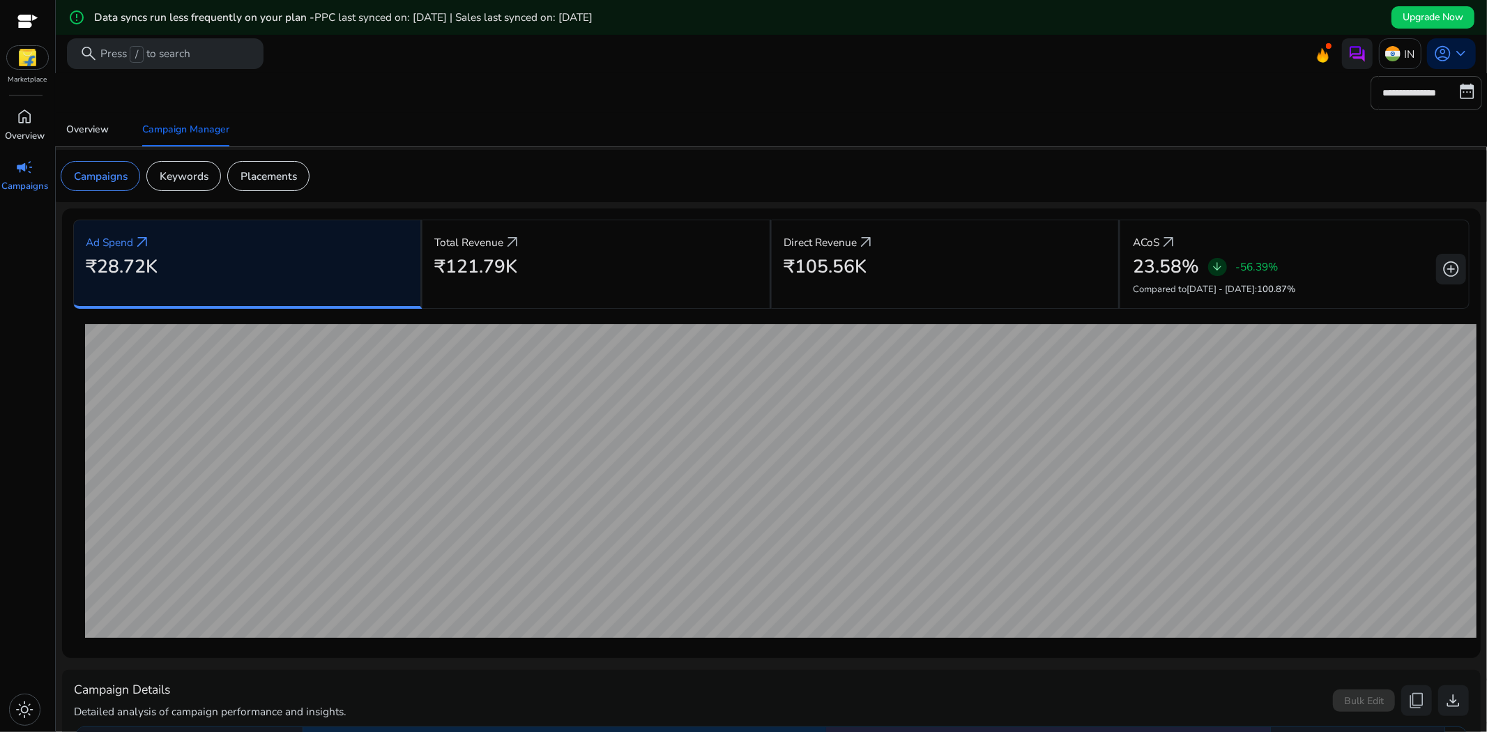
click at [24, 46] on img at bounding box center [28, 57] width 42 height 23
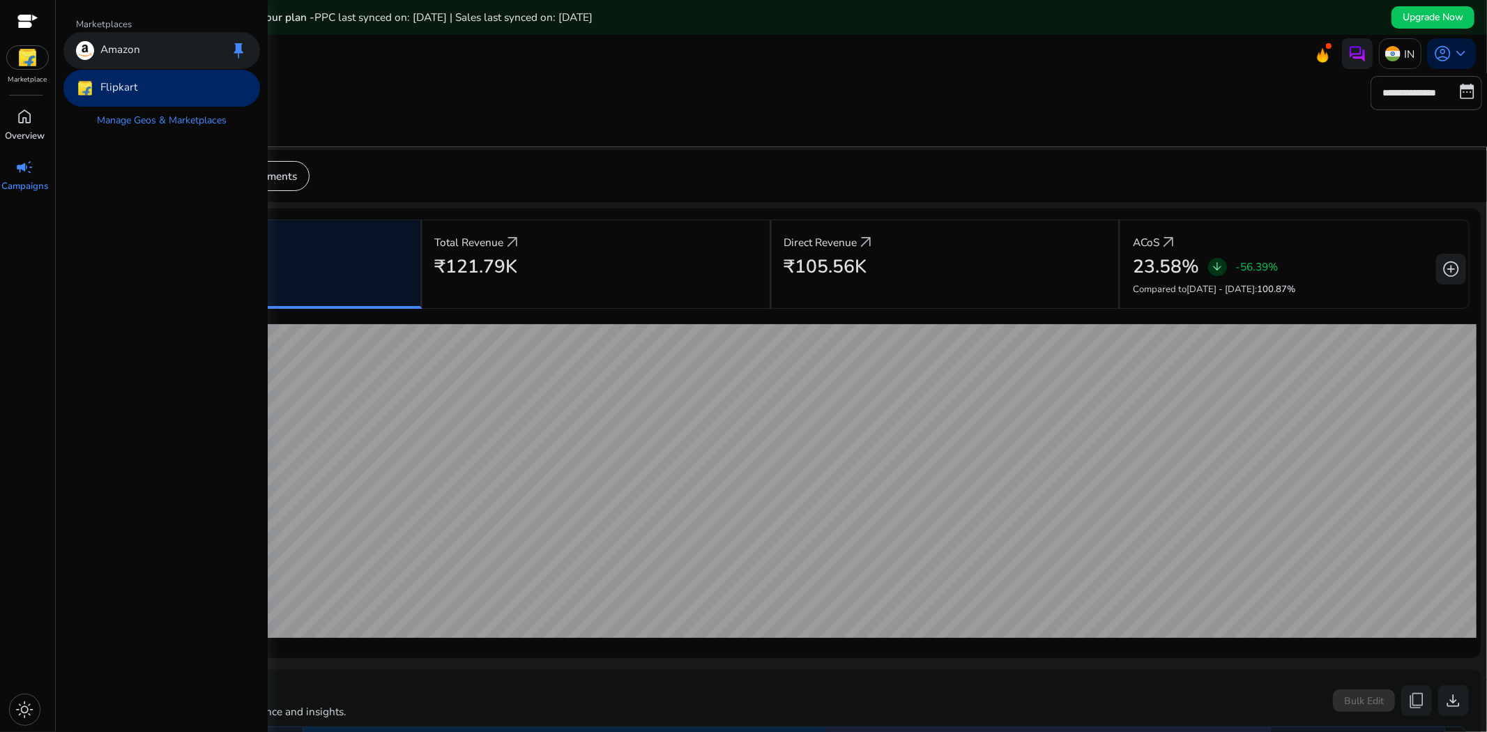
click at [128, 61] on div "Amazon keep" at bounding box center [161, 50] width 197 height 37
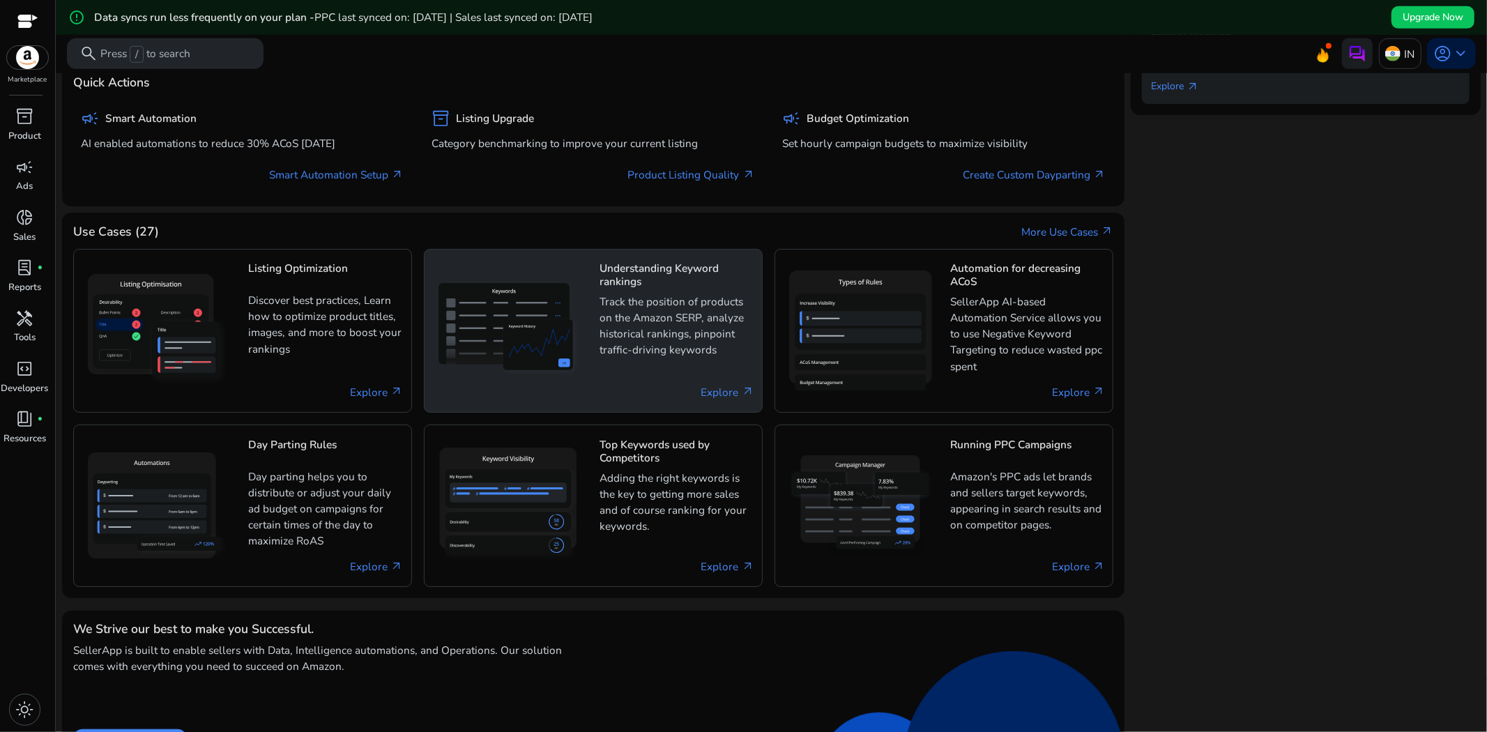
scroll to position [739, 0]
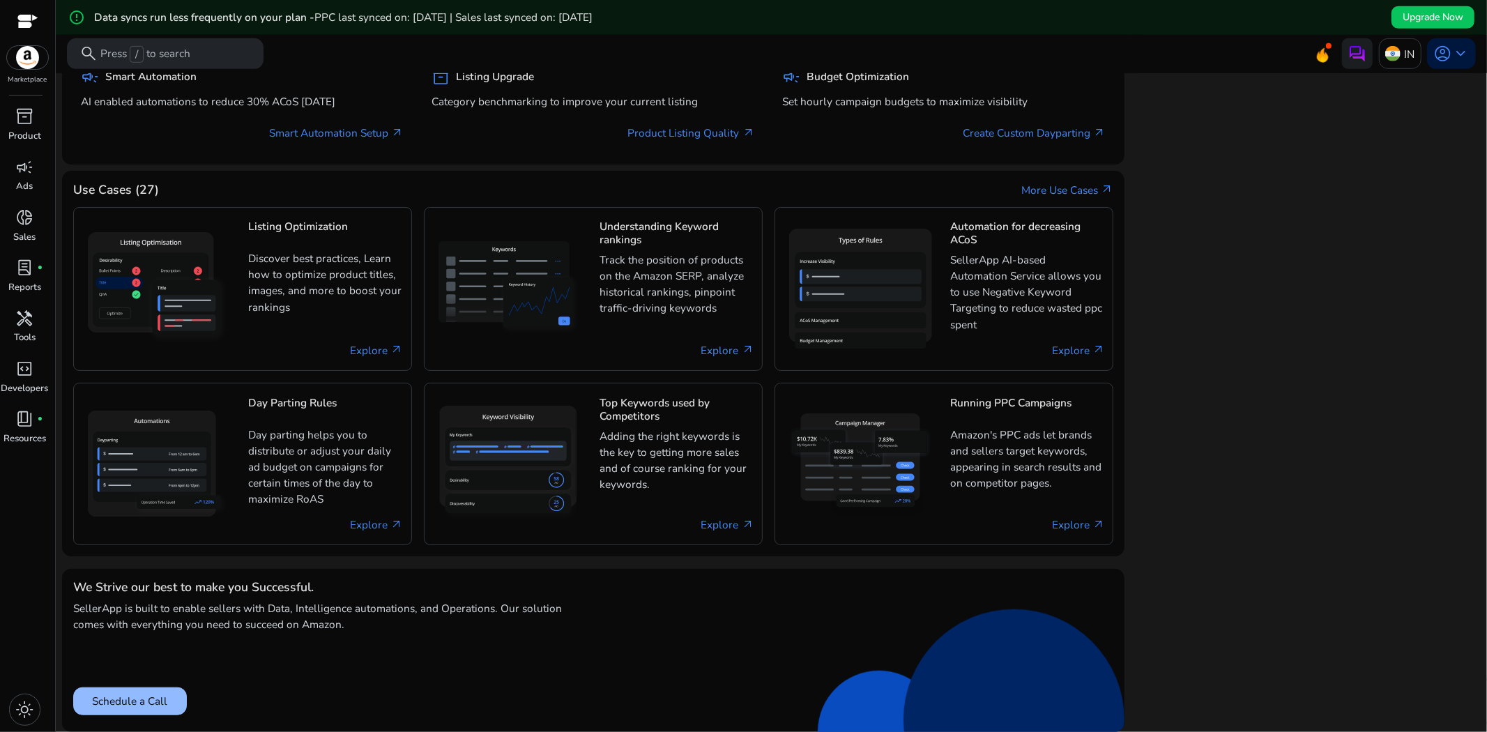
click at [147, 689] on button "Schedule a Call" at bounding box center [130, 701] width 114 height 28
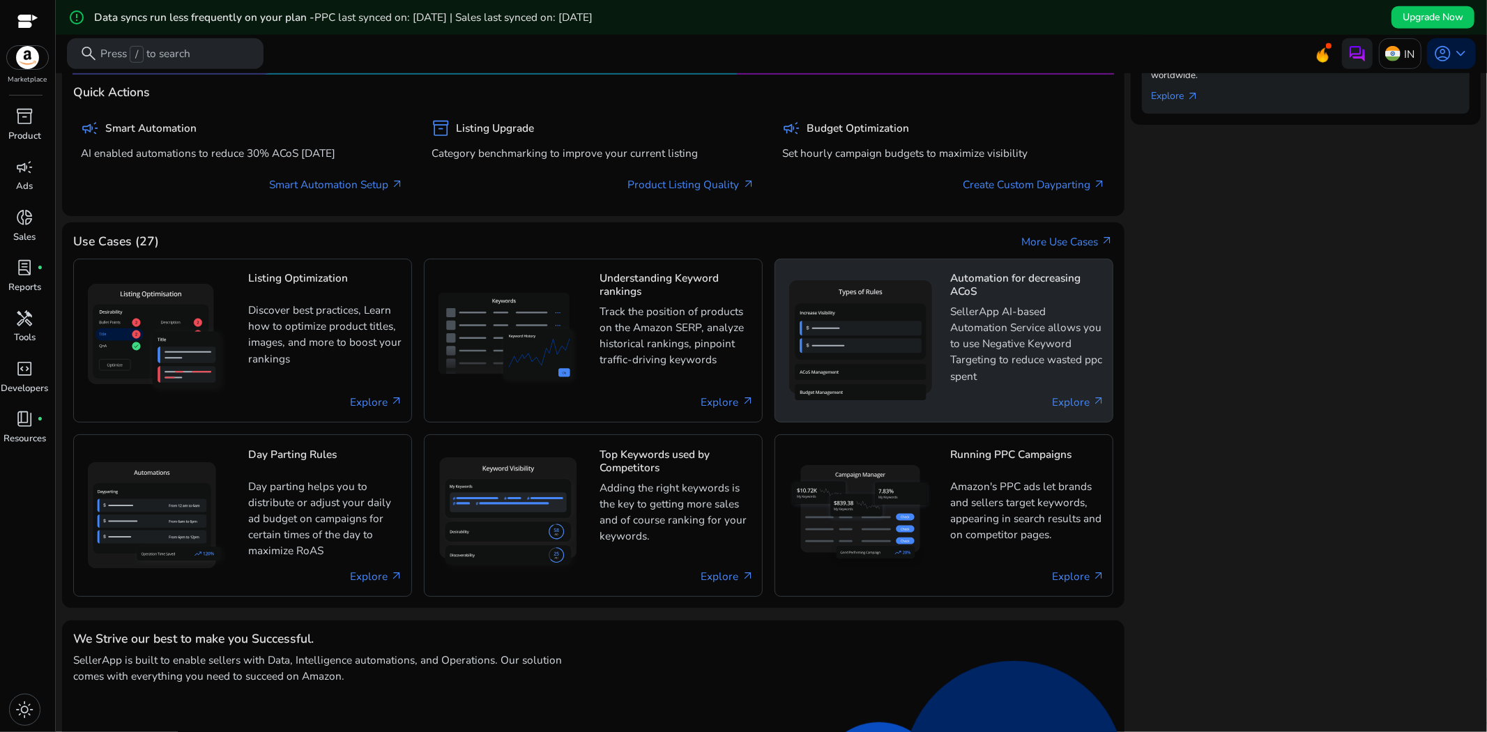
scroll to position [661, 0]
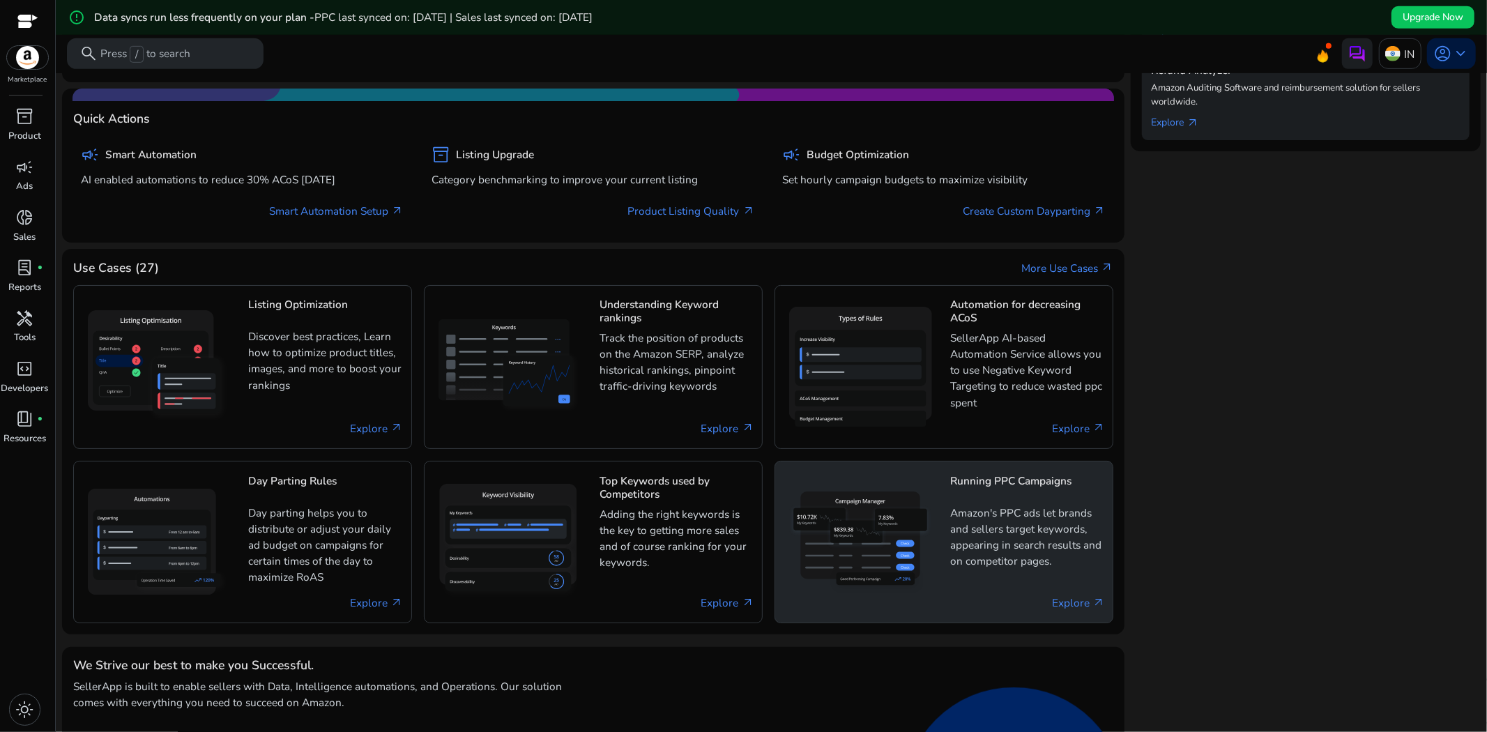
click at [945, 537] on div "Running PPC Campaigns Amazon's PPC ads let brands and sellers target keywords, …" at bounding box center [943, 542] width 339 height 162
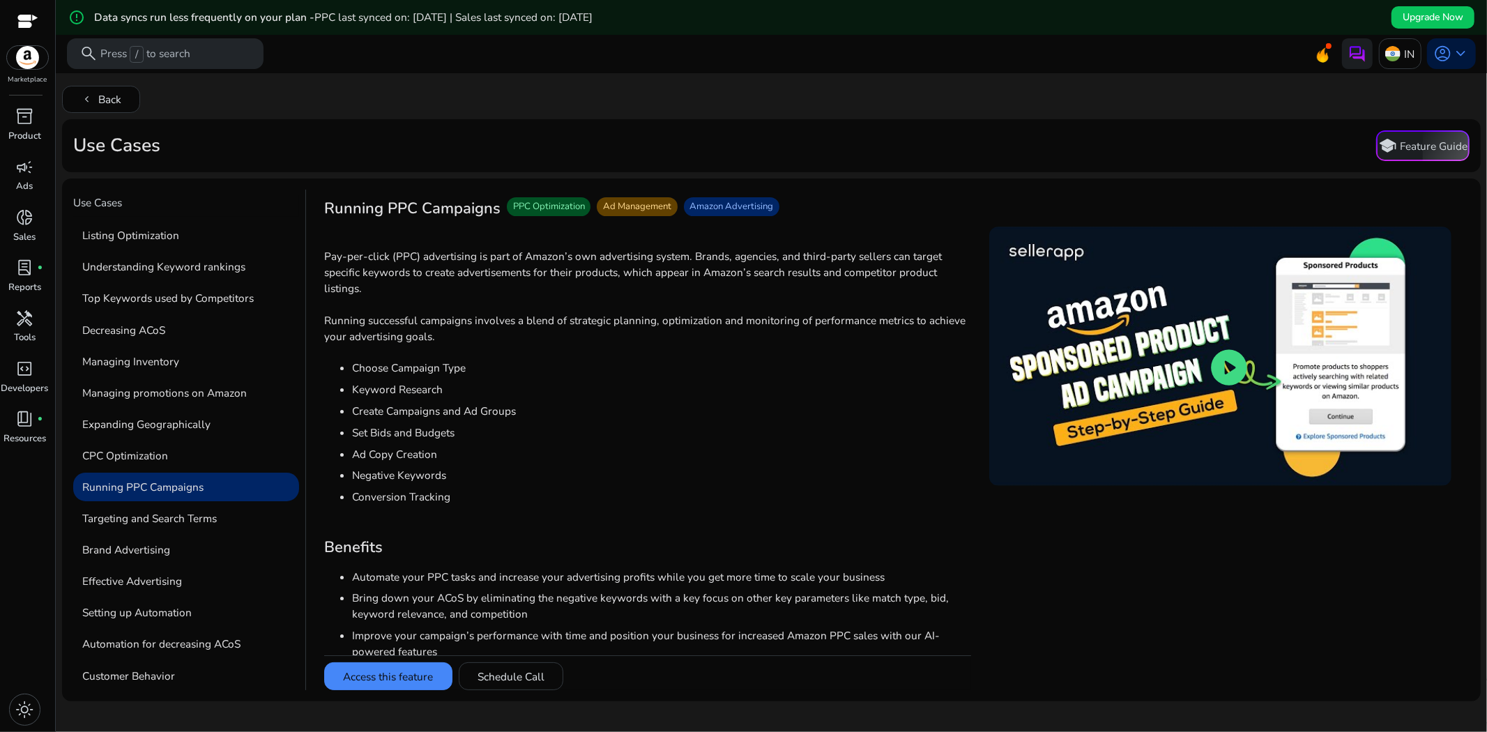
scroll to position [33, 0]
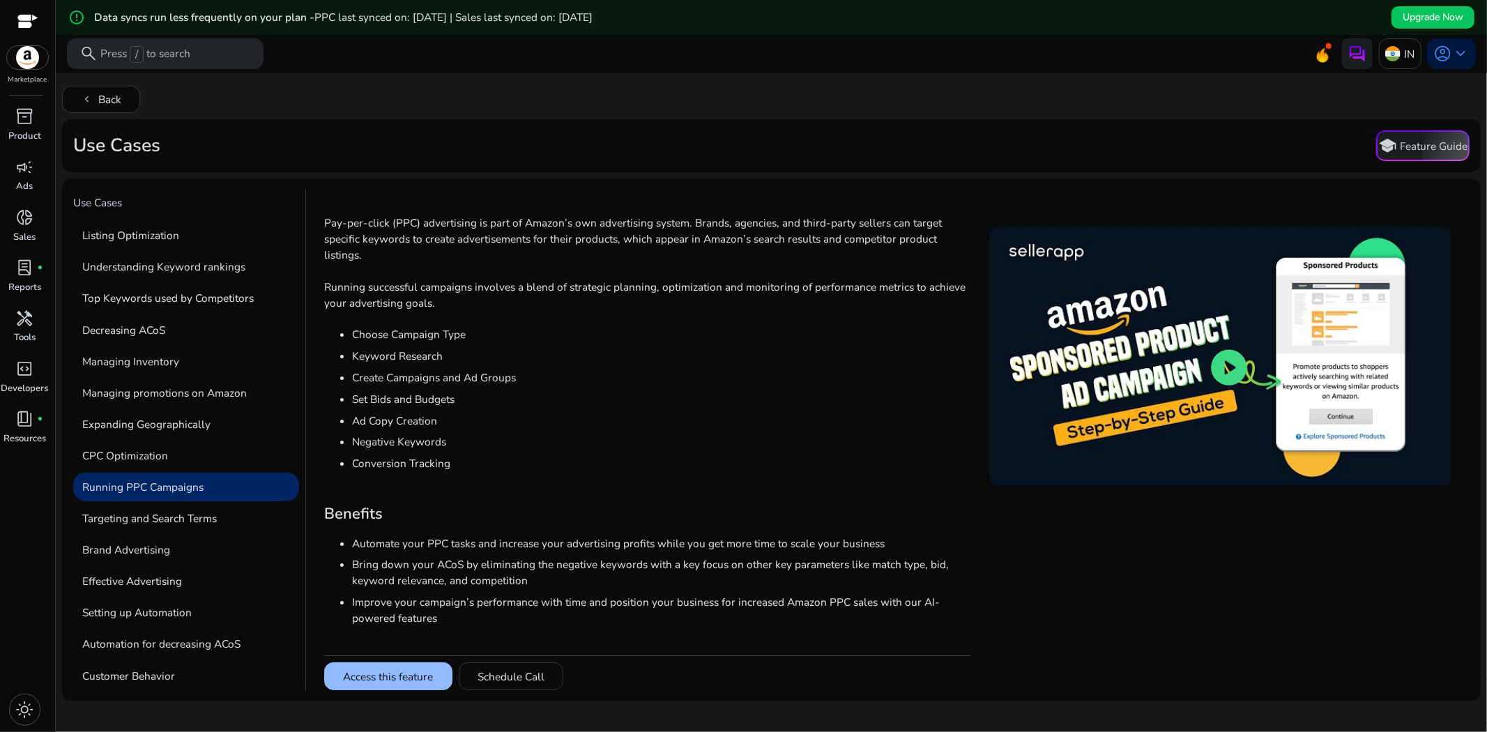
click at [416, 670] on button "Access this feature" at bounding box center [388, 676] width 128 height 28
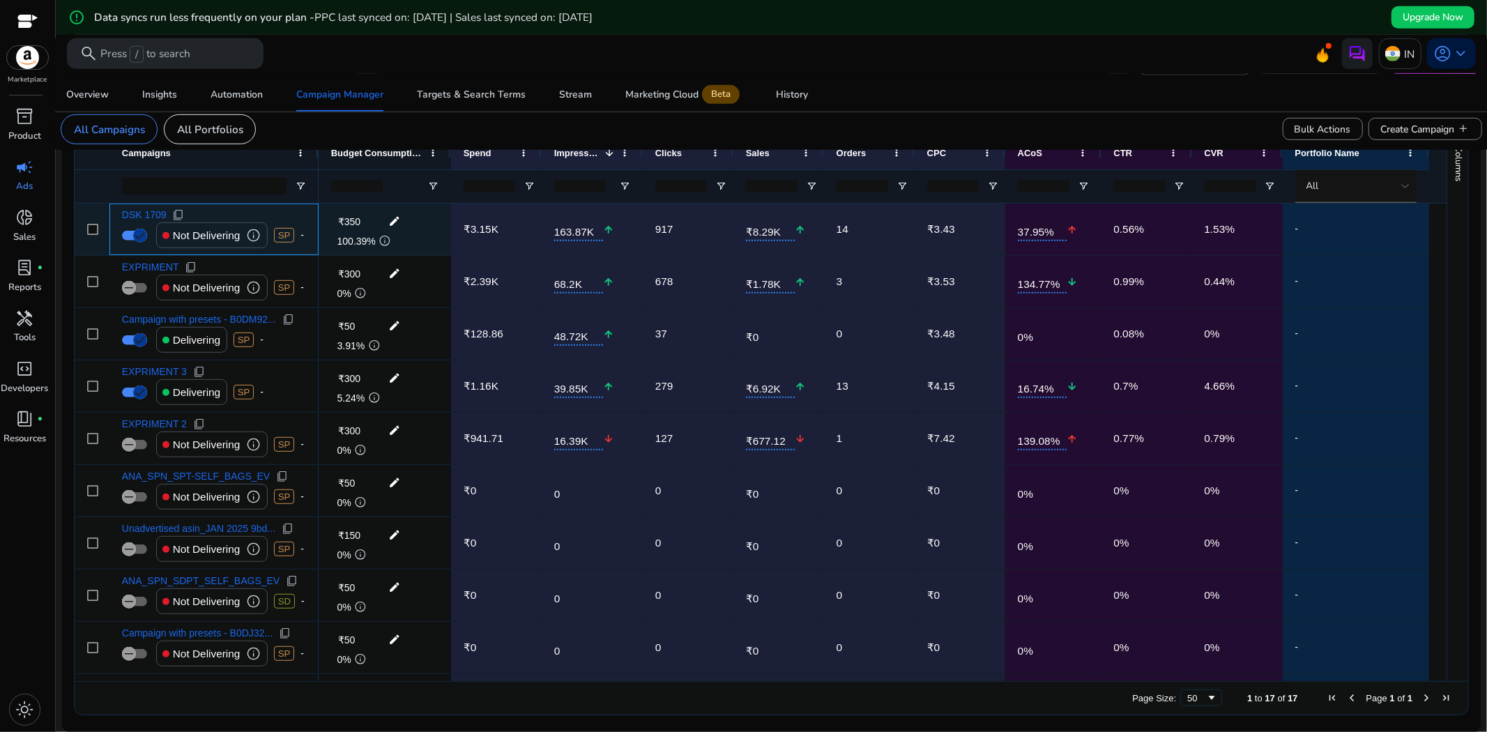
click at [221, 234] on p "Not Delivering" at bounding box center [207, 235] width 68 height 29
click at [252, 234] on span "info" at bounding box center [253, 235] width 15 height 15
click at [256, 230] on span "info" at bounding box center [253, 235] width 15 height 15
click at [185, 234] on p "Not Delivering" at bounding box center [207, 235] width 68 height 29
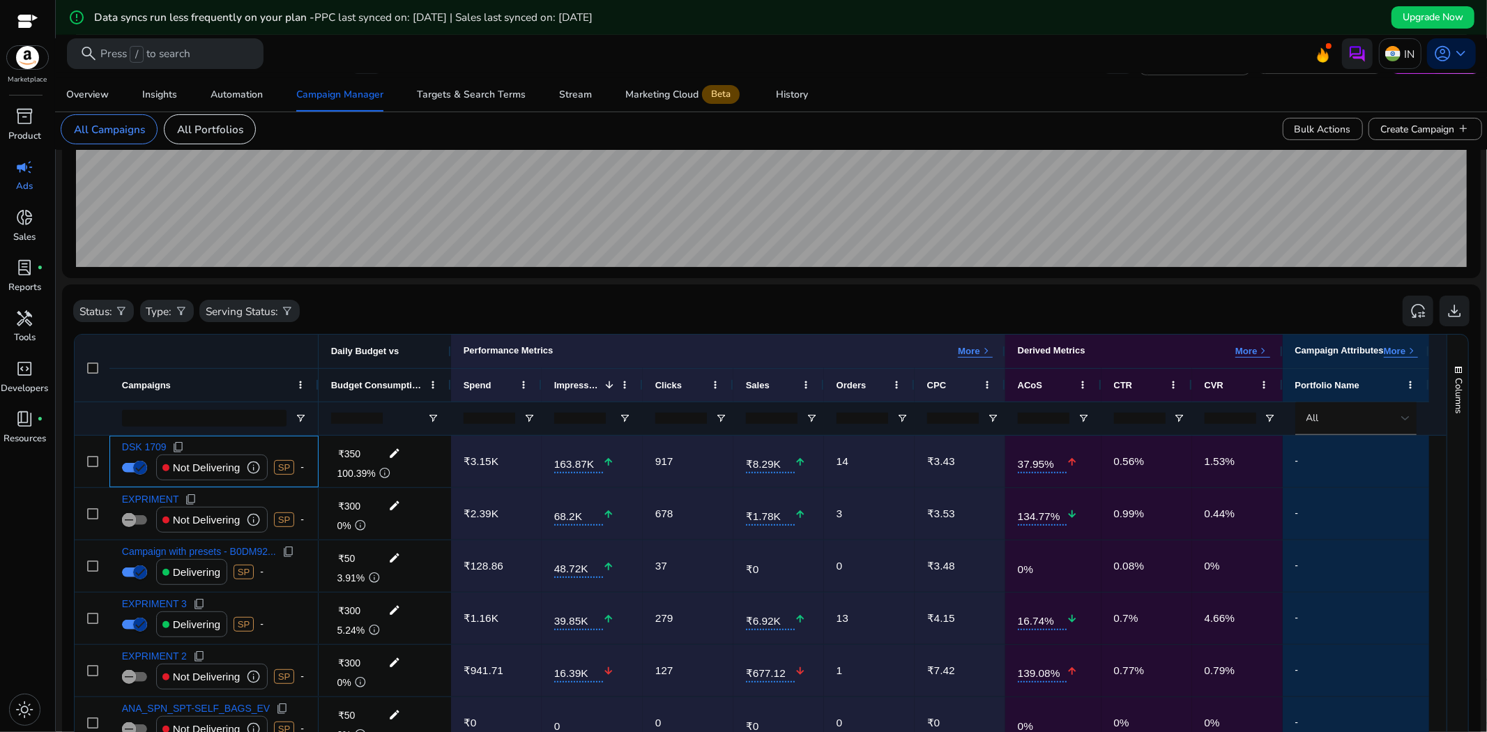
scroll to position [99, 0]
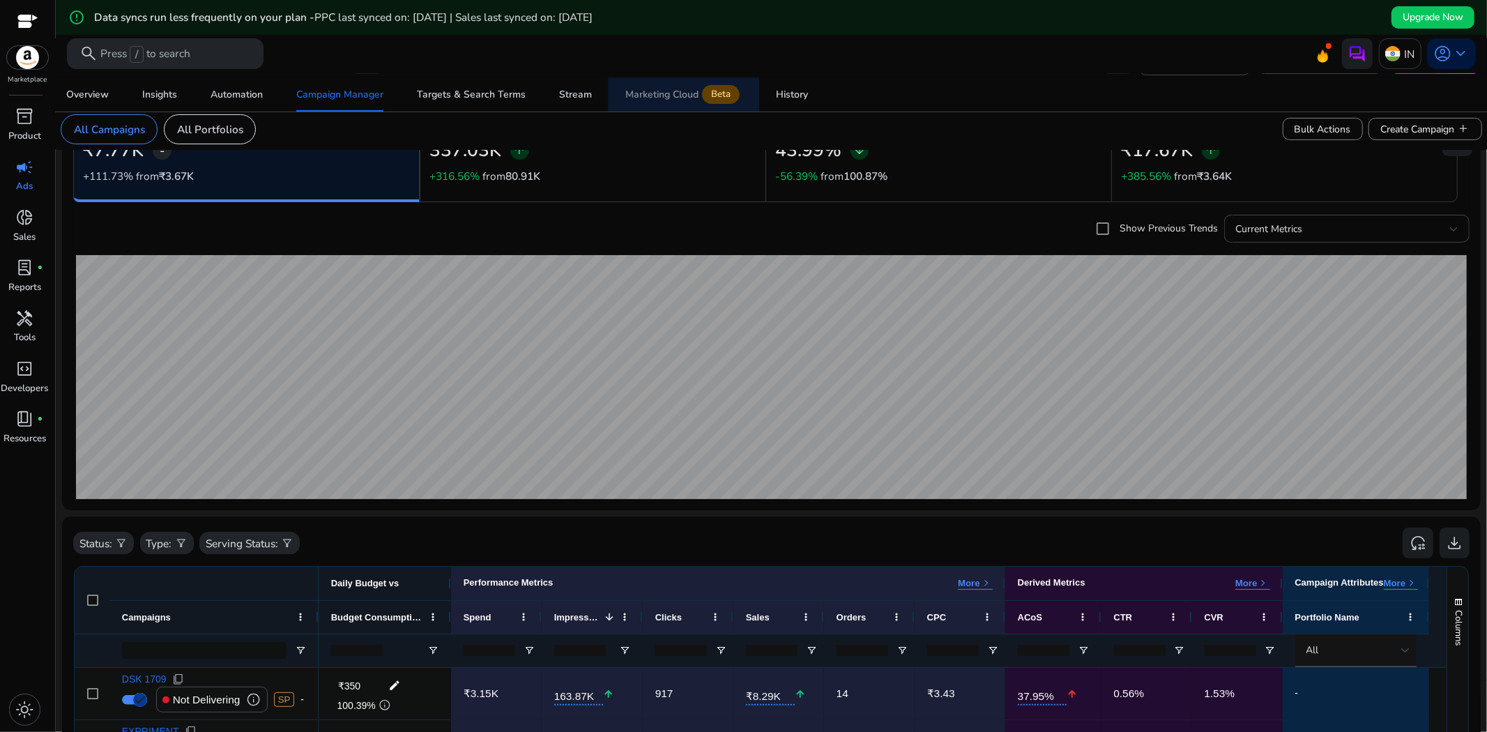
click at [648, 99] on div "Marketing Cloud Beta" at bounding box center [683, 95] width 117 height 13
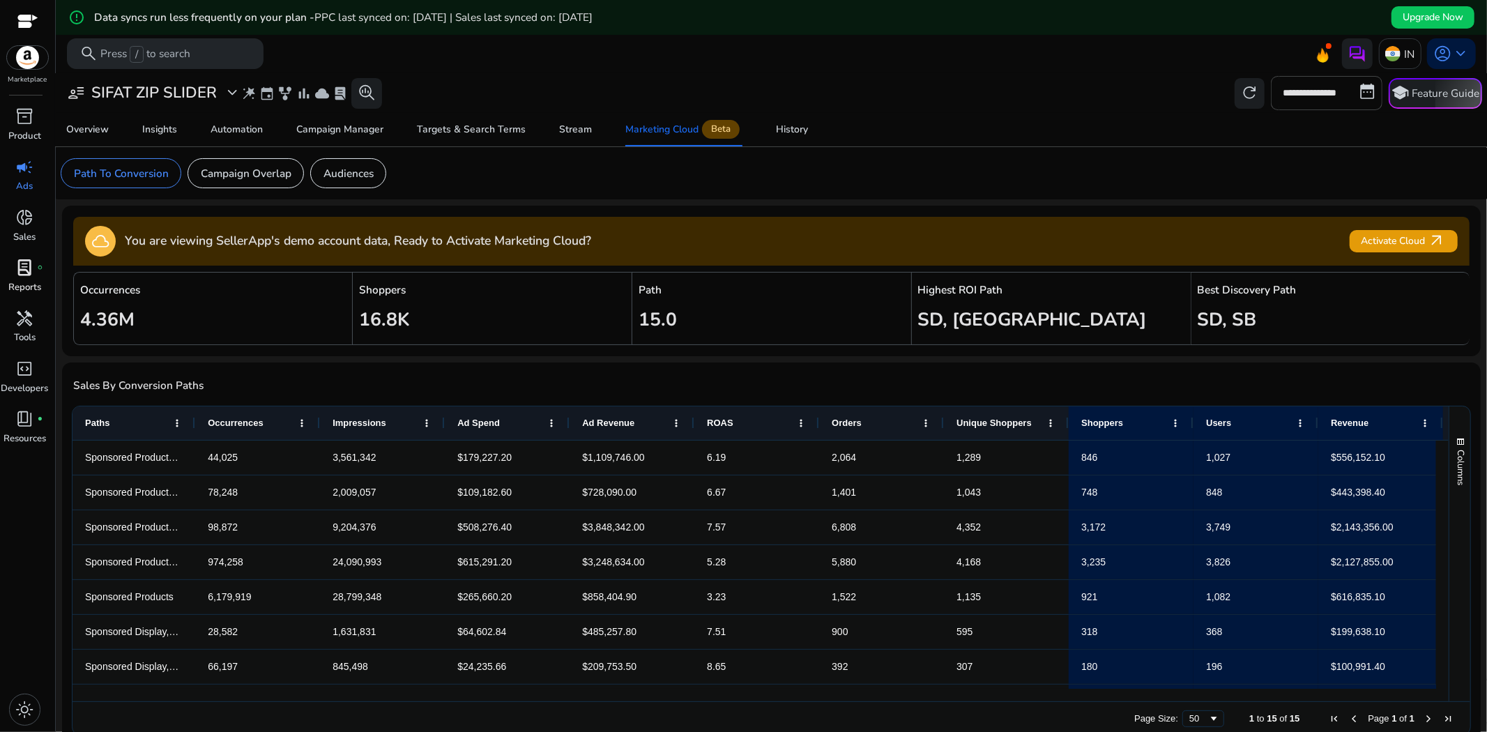
click at [23, 259] on span "lab_profile" at bounding box center [25, 268] width 18 height 18
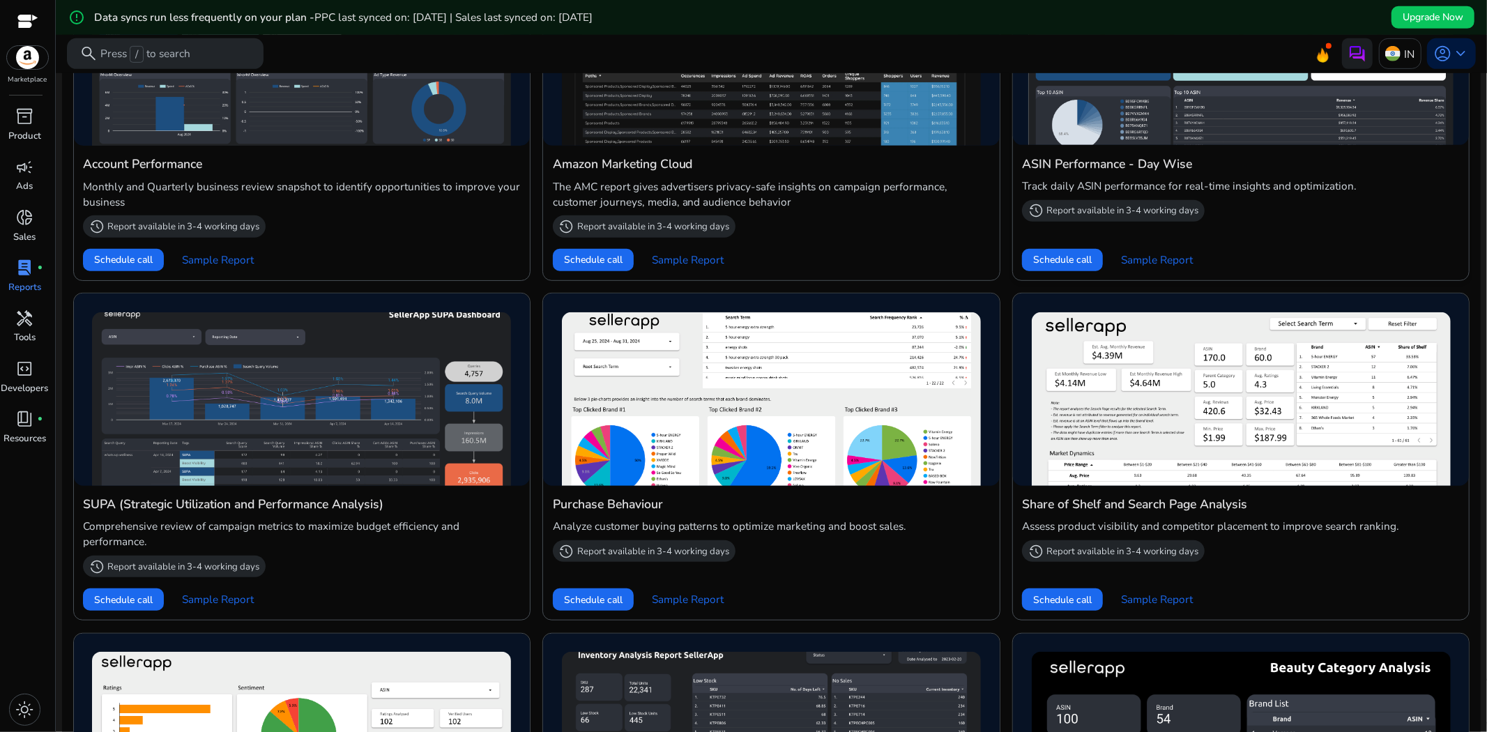
scroll to position [697, 0]
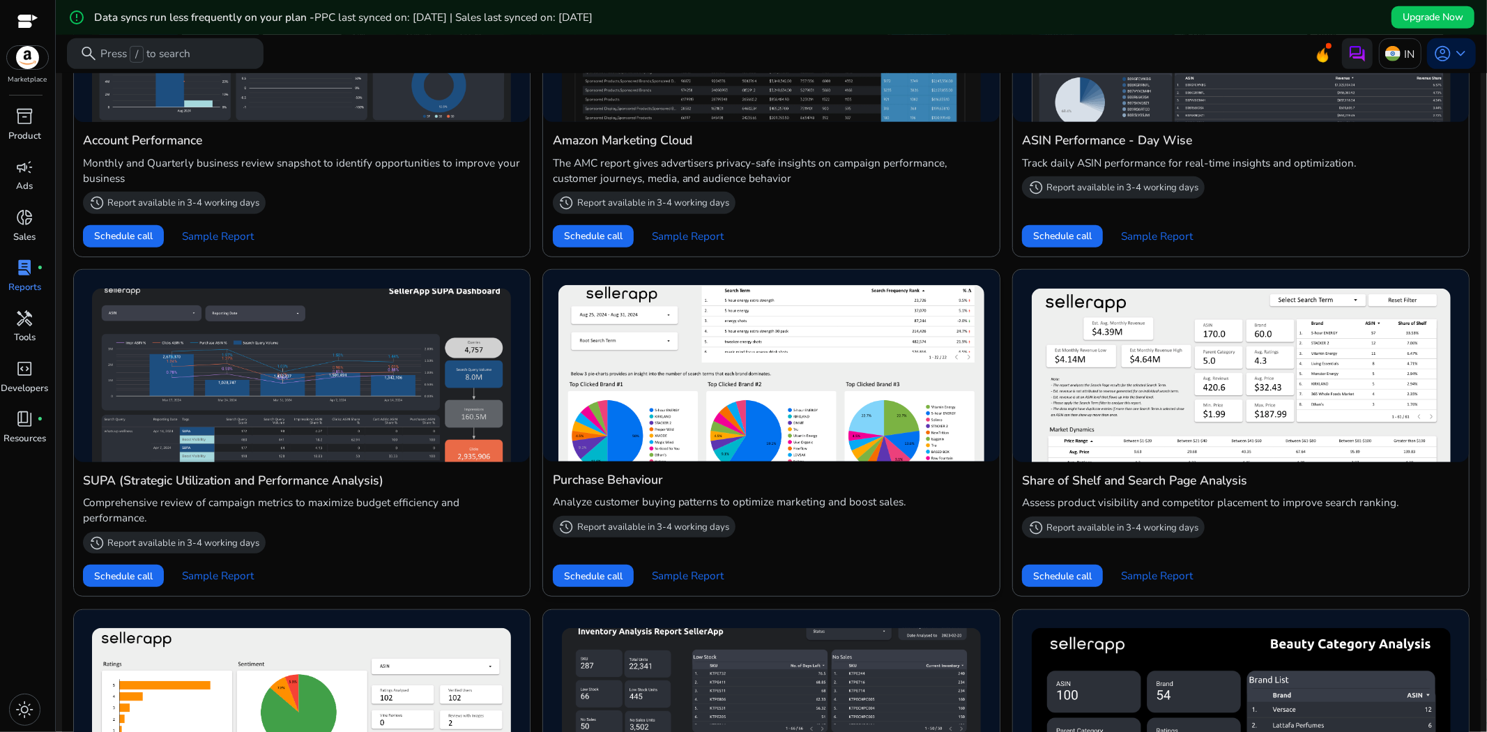
click at [726, 396] on img at bounding box center [770, 373] width 425 height 176
click at [560, 490] on div "Purchase Behaviour Analyze customer buying patterns to optimize marketing and b…" at bounding box center [772, 505] width 438 height 69
click at [625, 427] on img at bounding box center [770, 373] width 425 height 176
click at [699, 570] on span "Sample Report" at bounding box center [688, 575] width 72 height 15
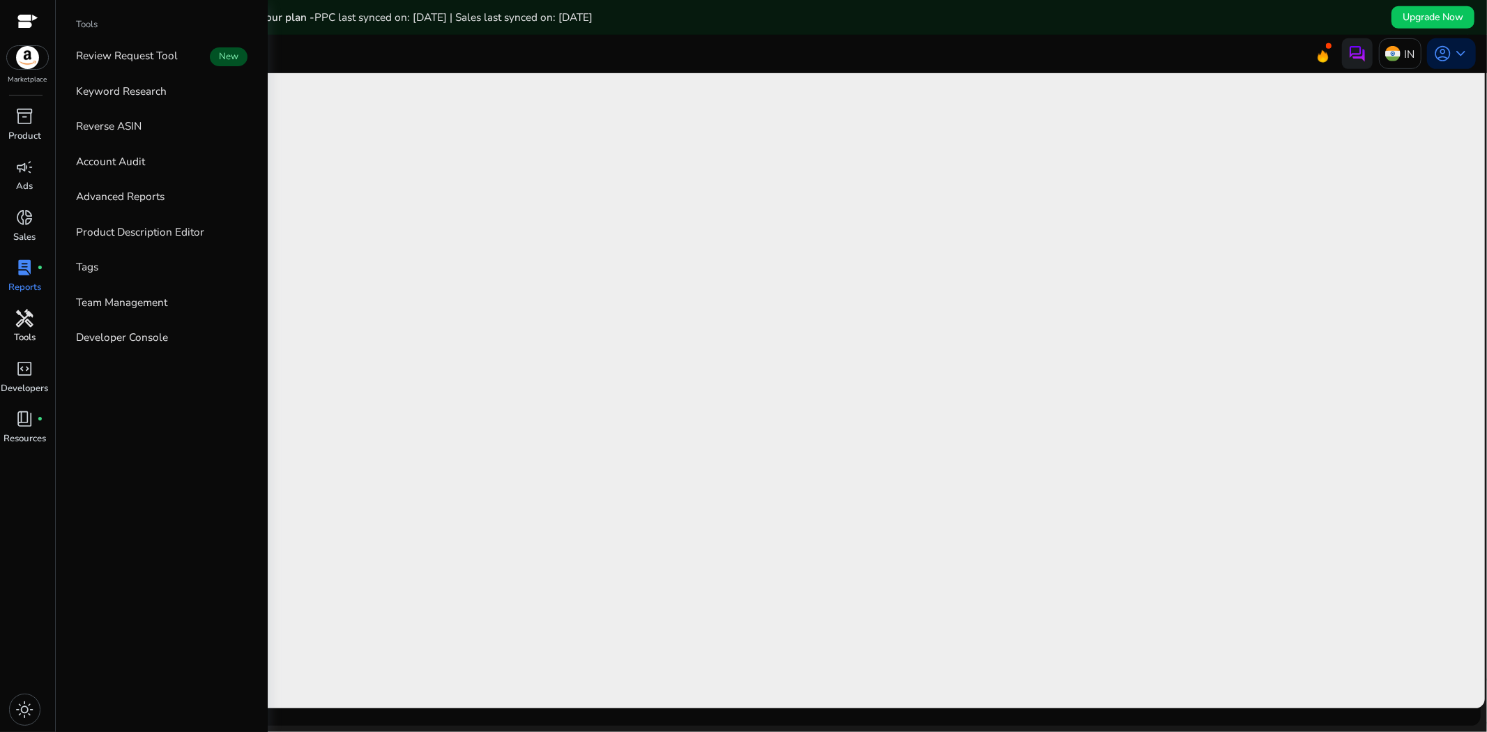
click at [33, 326] on span "handyman" at bounding box center [25, 318] width 18 height 18
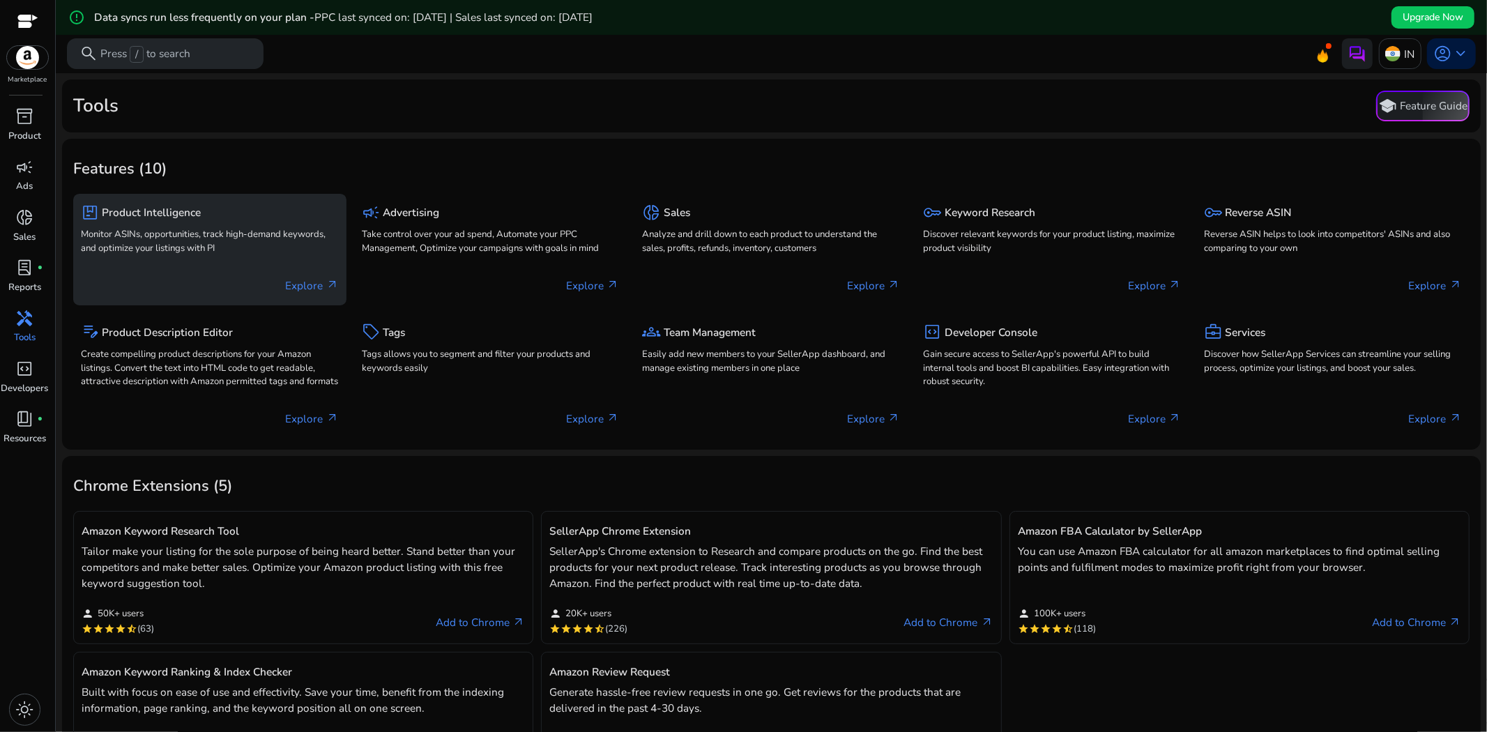
click at [322, 238] on p "Monitor ASINs, opportunities, track high-demand keywords, and optimize your lis…" at bounding box center [210, 242] width 258 height 28
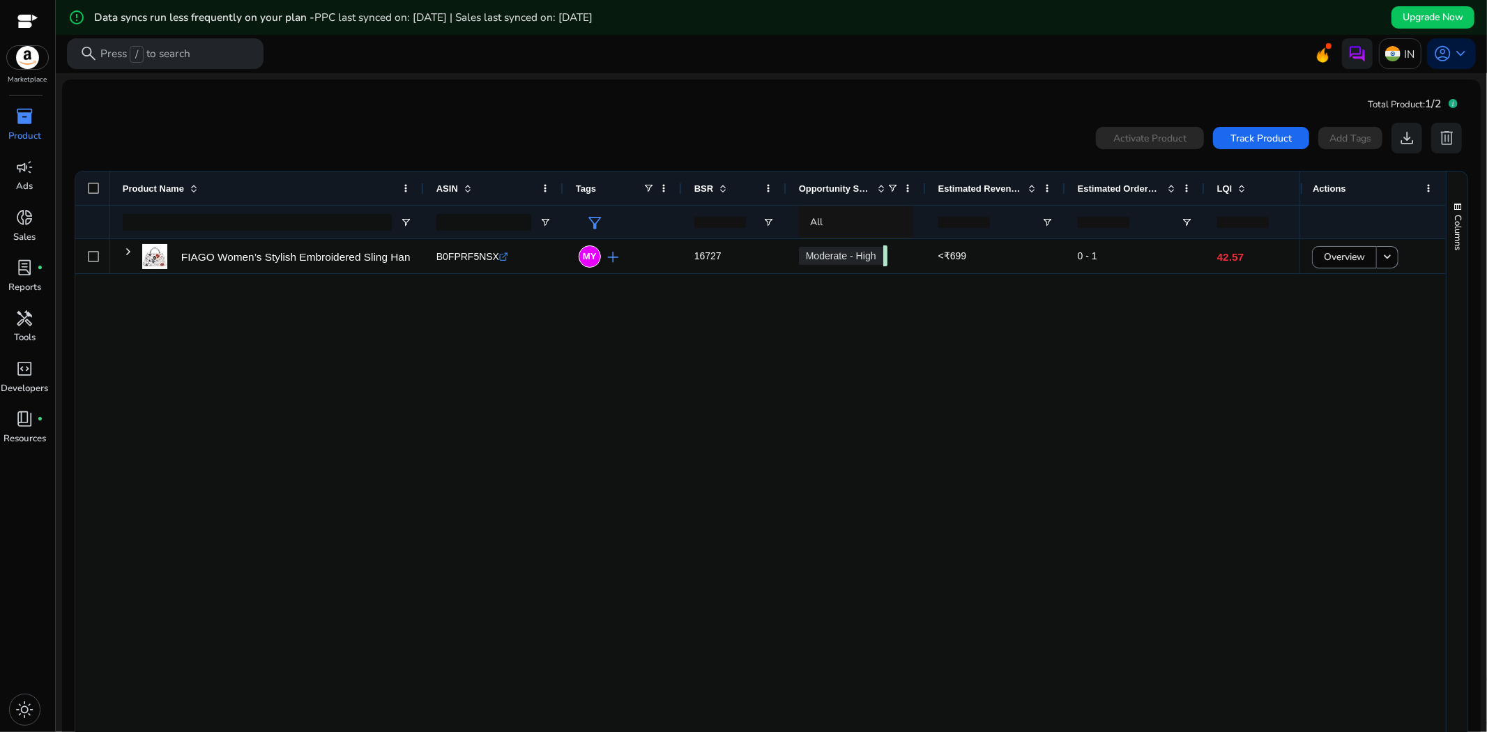
click at [527, 415] on div "FIAGO Women’s Stylish Embroidered Sling Handbag with Premium... B0FPRF5NSX .st0…" at bounding box center [704, 492] width 1189 height 506
click at [1264, 137] on span "Track Product" at bounding box center [1260, 138] width 61 height 15
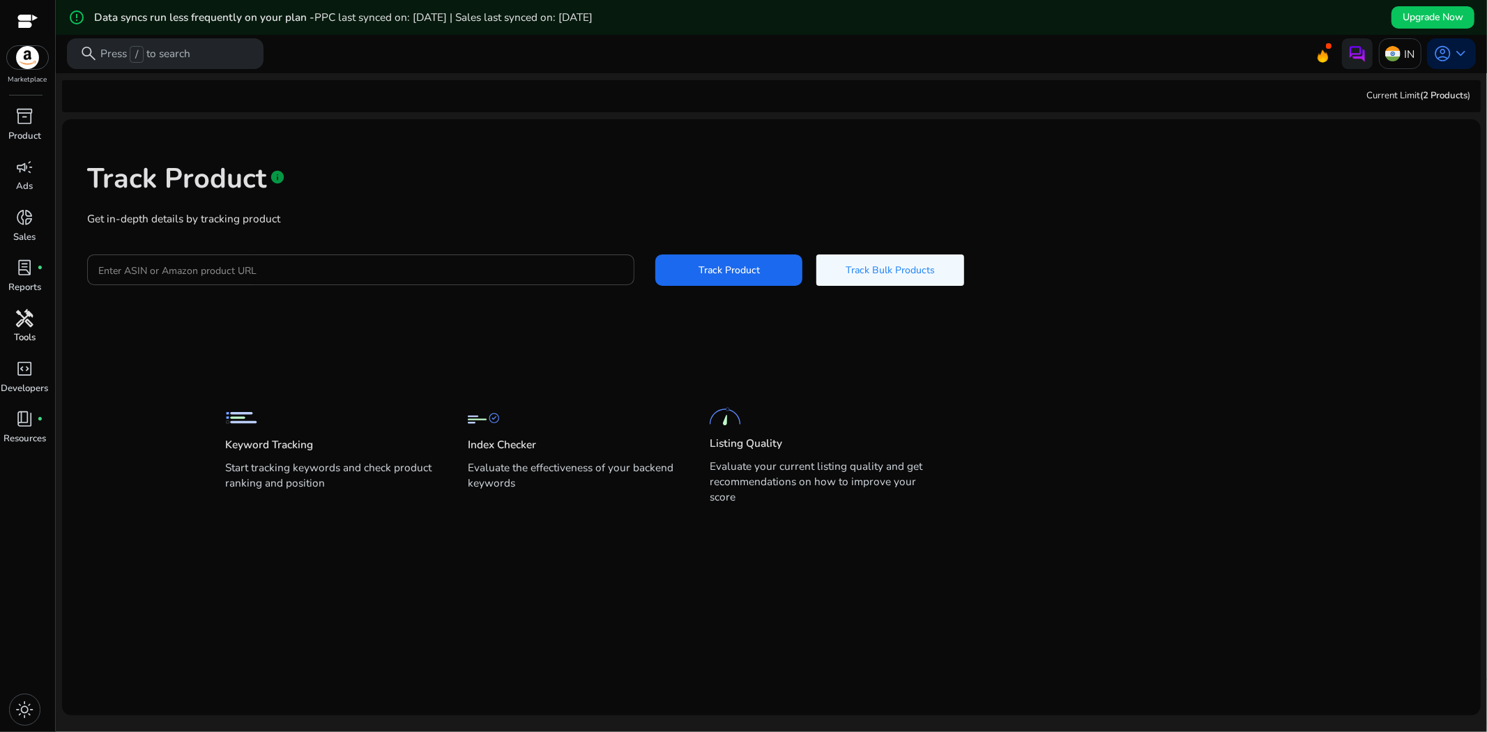
click at [26, 309] on span "handyman" at bounding box center [25, 318] width 18 height 18
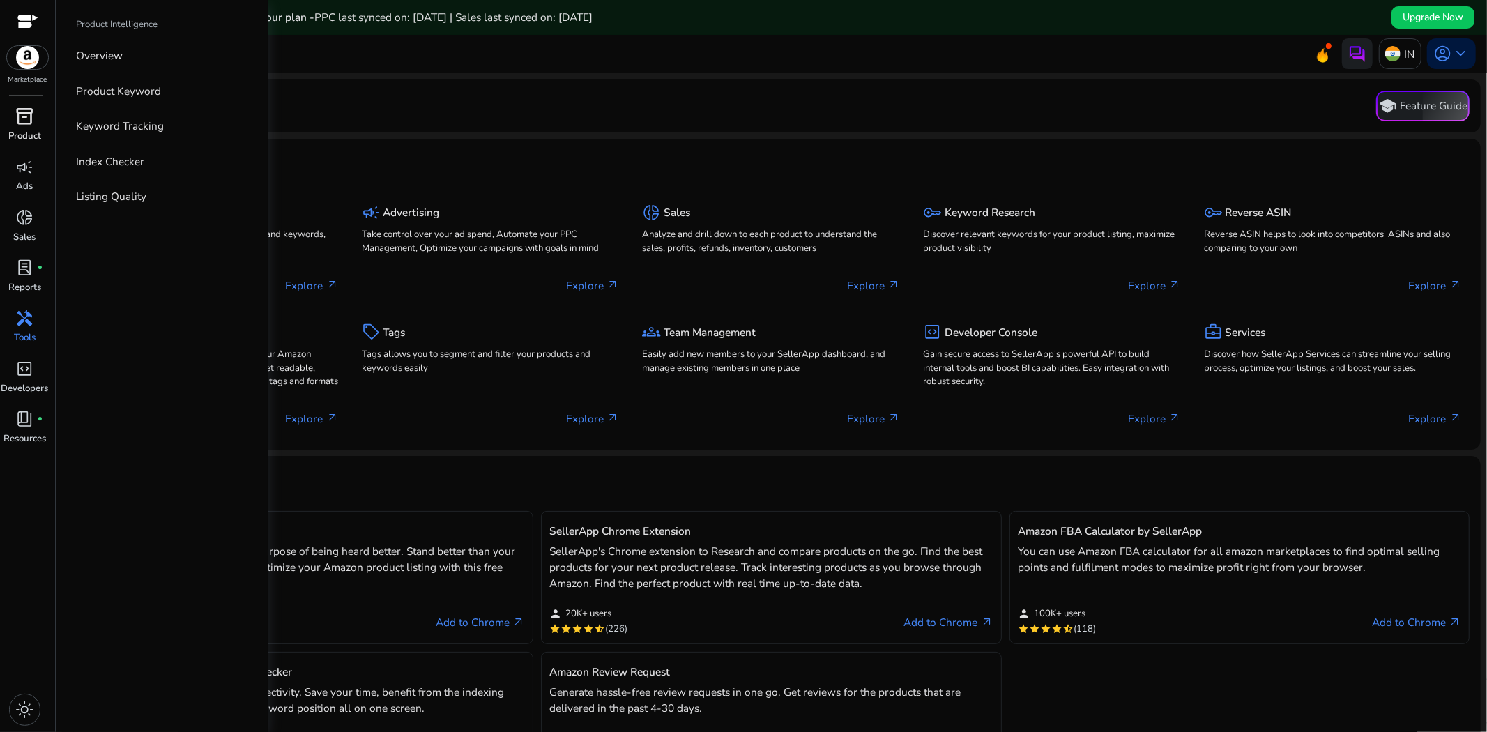
click at [30, 122] on span "inventory_2" at bounding box center [25, 116] width 18 height 18
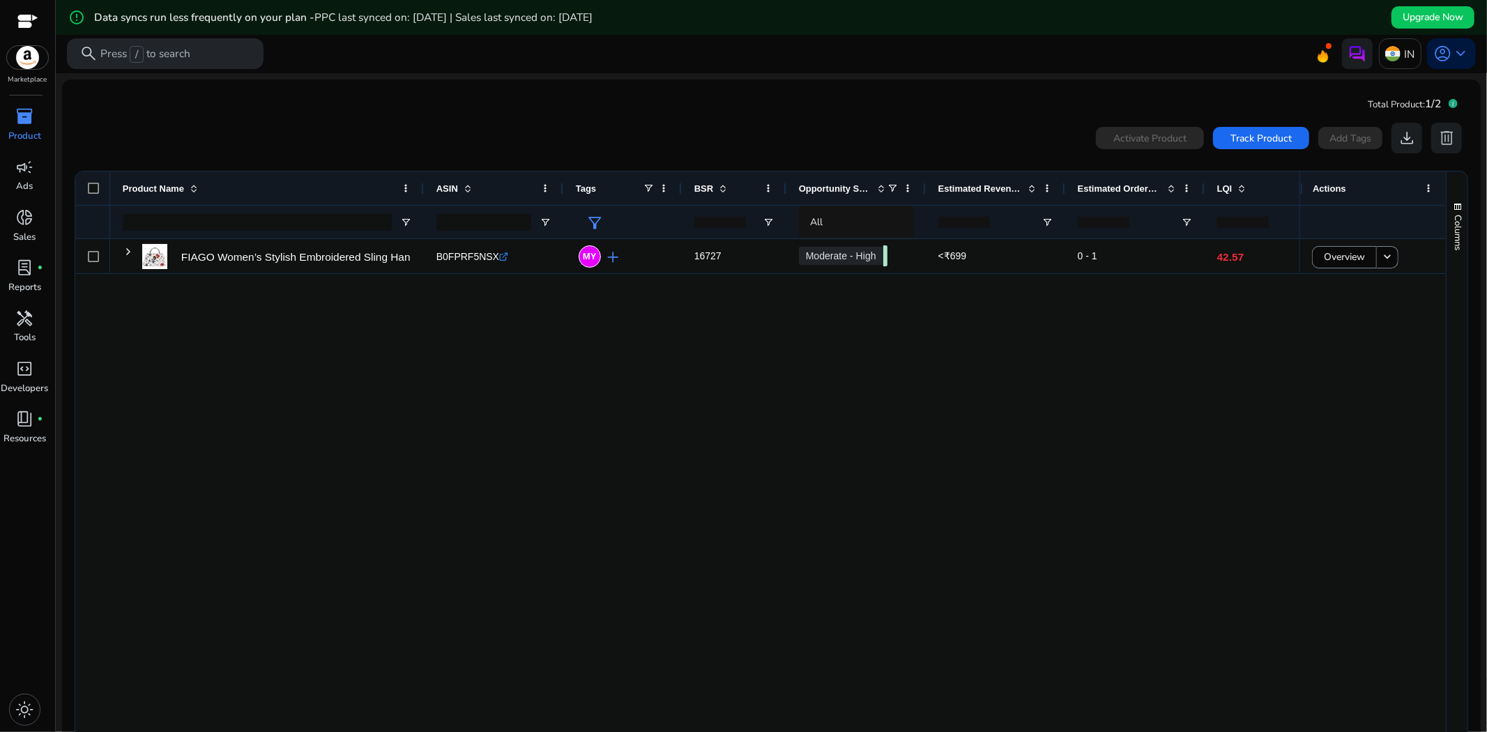
click at [532, 419] on div "FIAGO Women’s Stylish Embroidered Sling Handbag with Premium... B0FPRF5NSX .st0…" at bounding box center [704, 492] width 1189 height 506
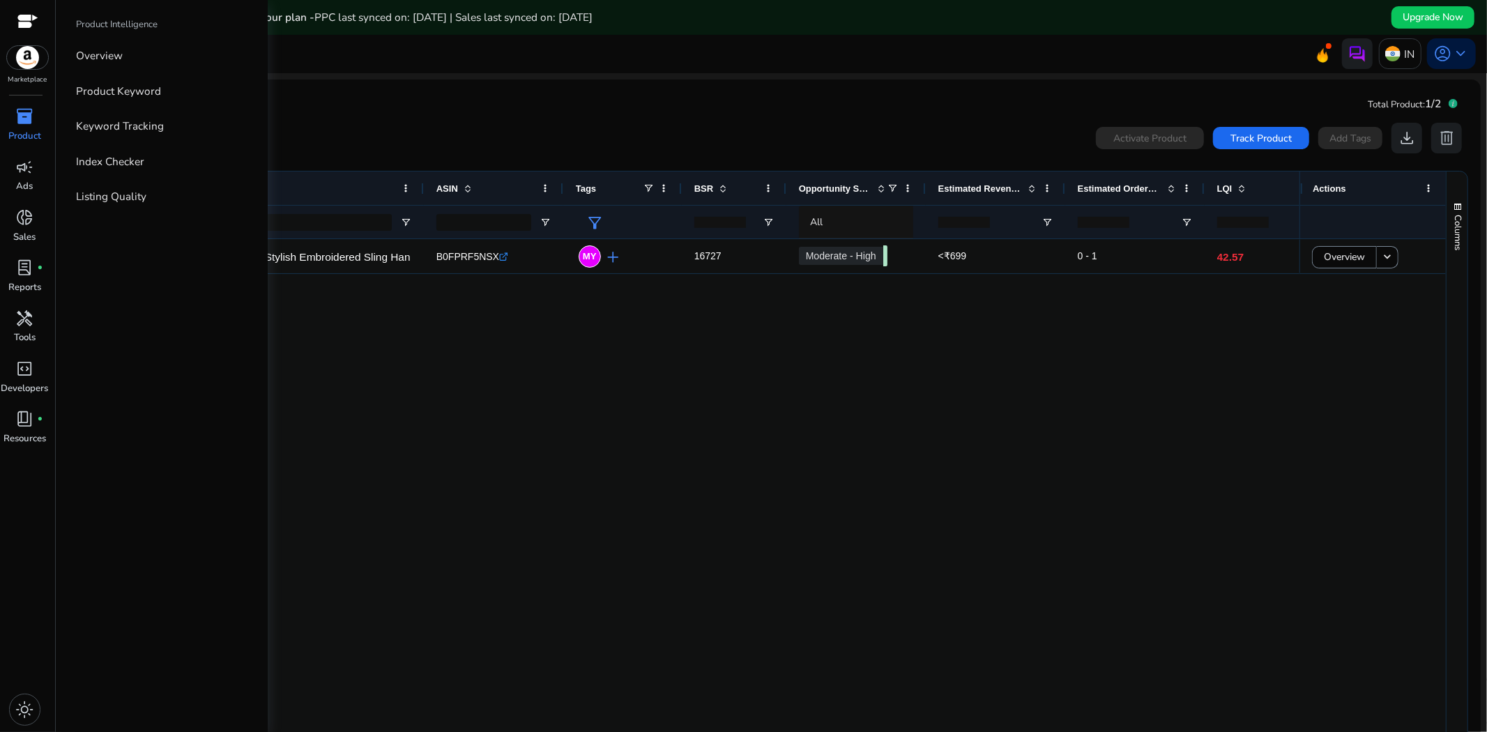
click at [25, 127] on div "inventory_2" at bounding box center [24, 117] width 43 height 24
click at [92, 57] on p "Overview" at bounding box center [99, 55] width 47 height 16
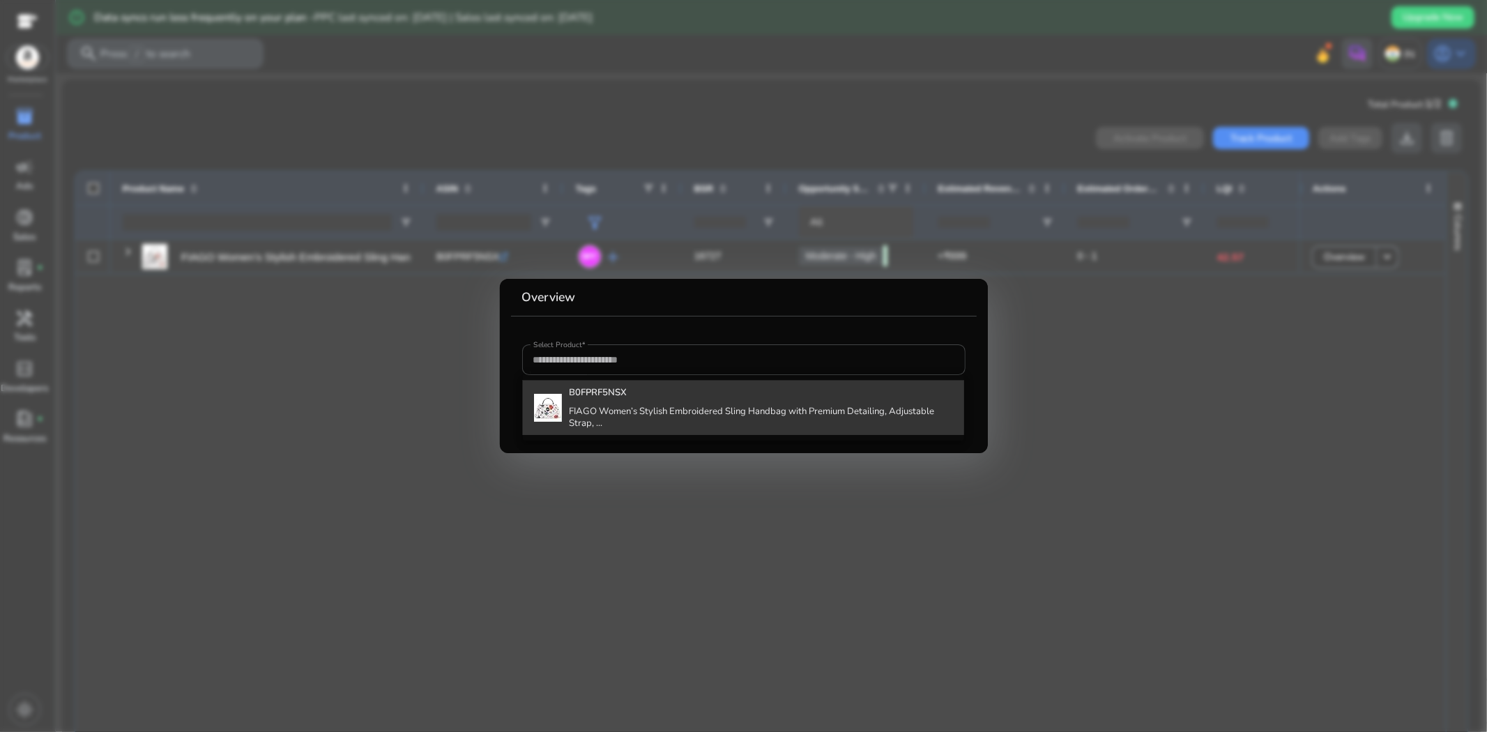
click at [641, 388] on h4 "B0FPRF5NSX" at bounding box center [760, 393] width 383 height 13
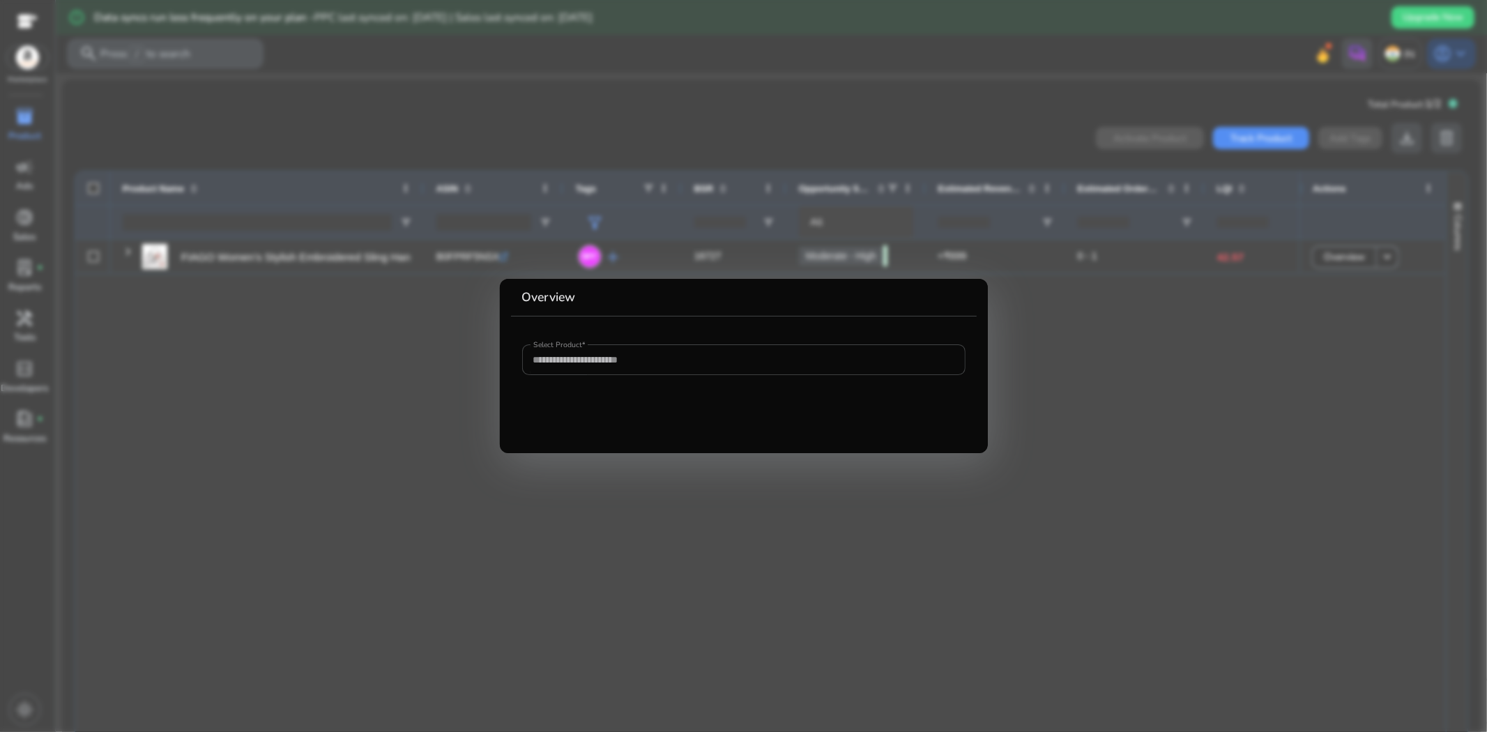
type input "**********"
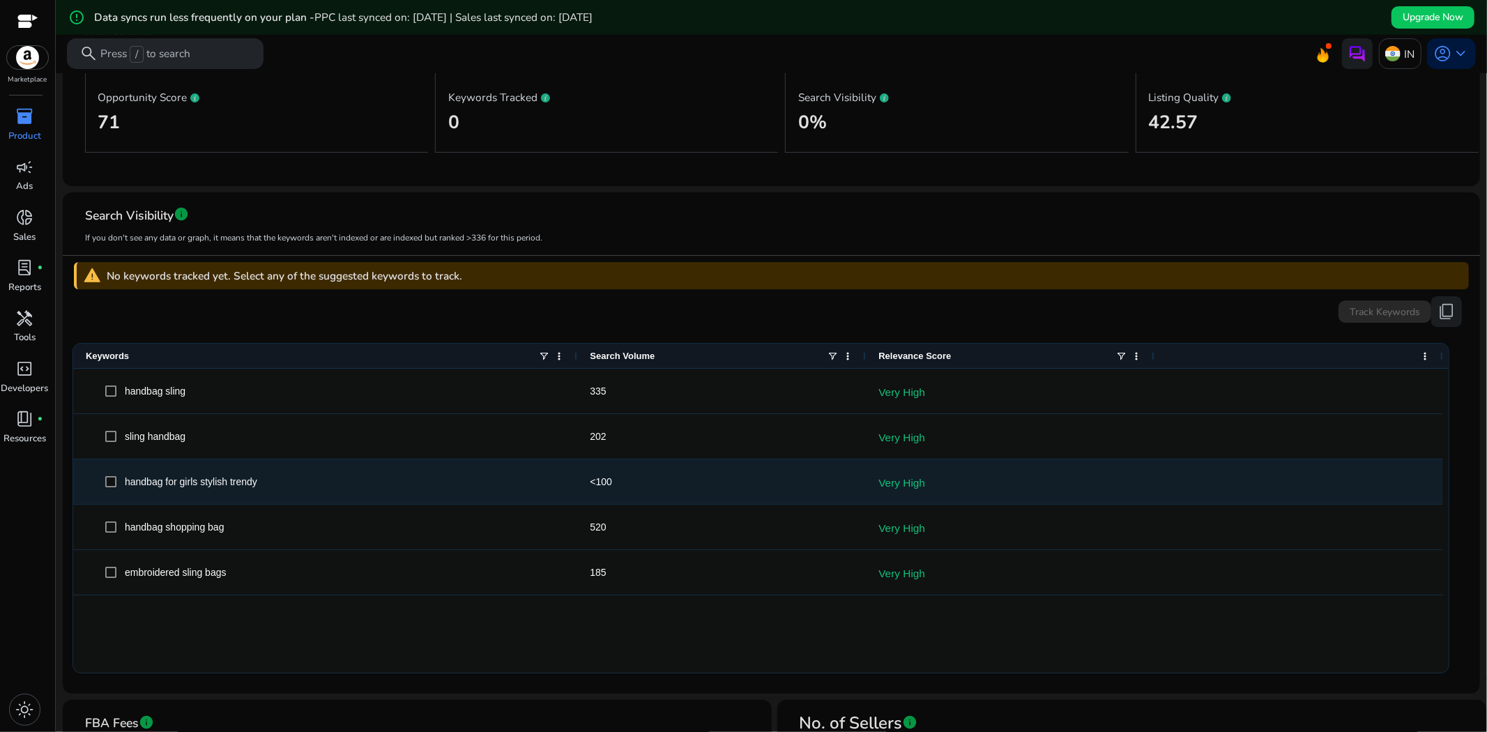
scroll to position [309, 0]
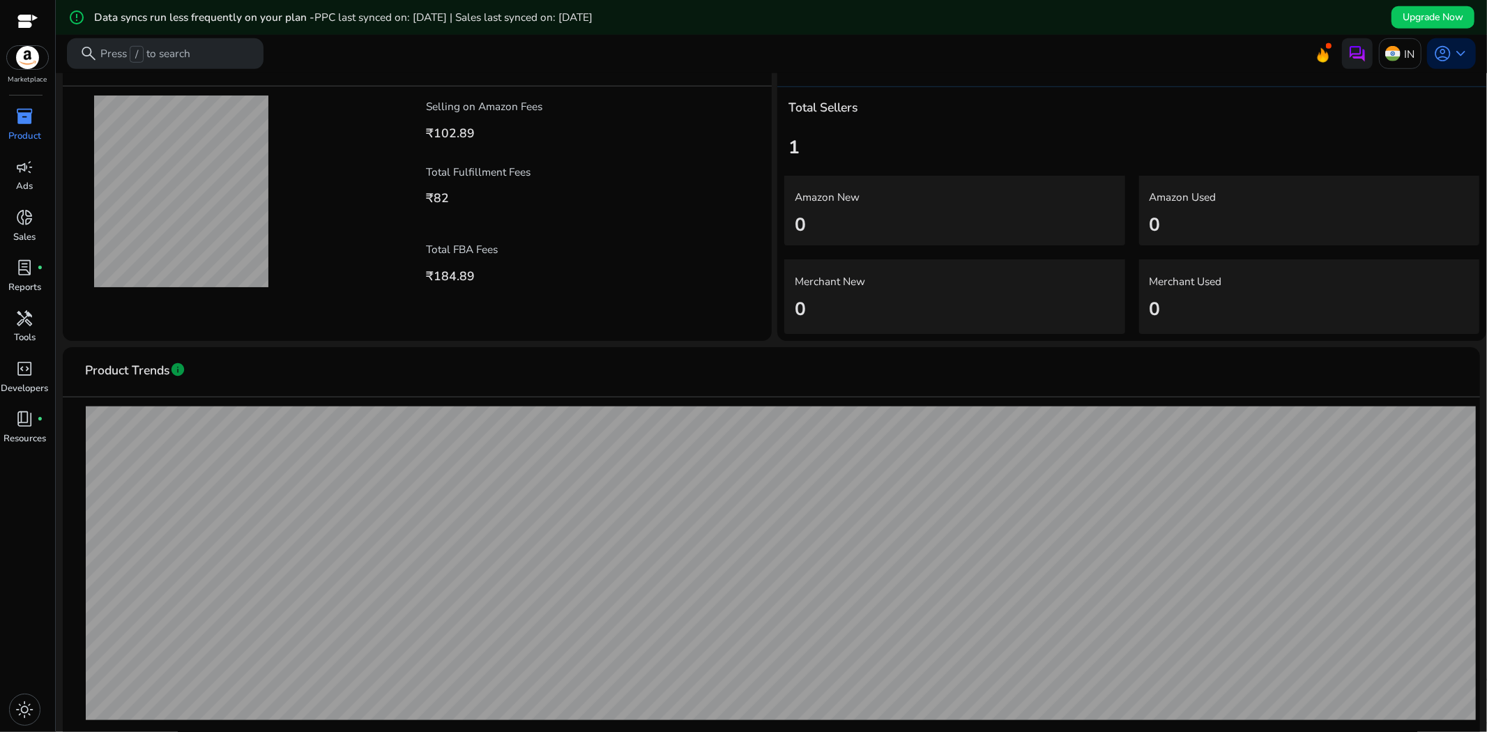
scroll to position [938, 0]
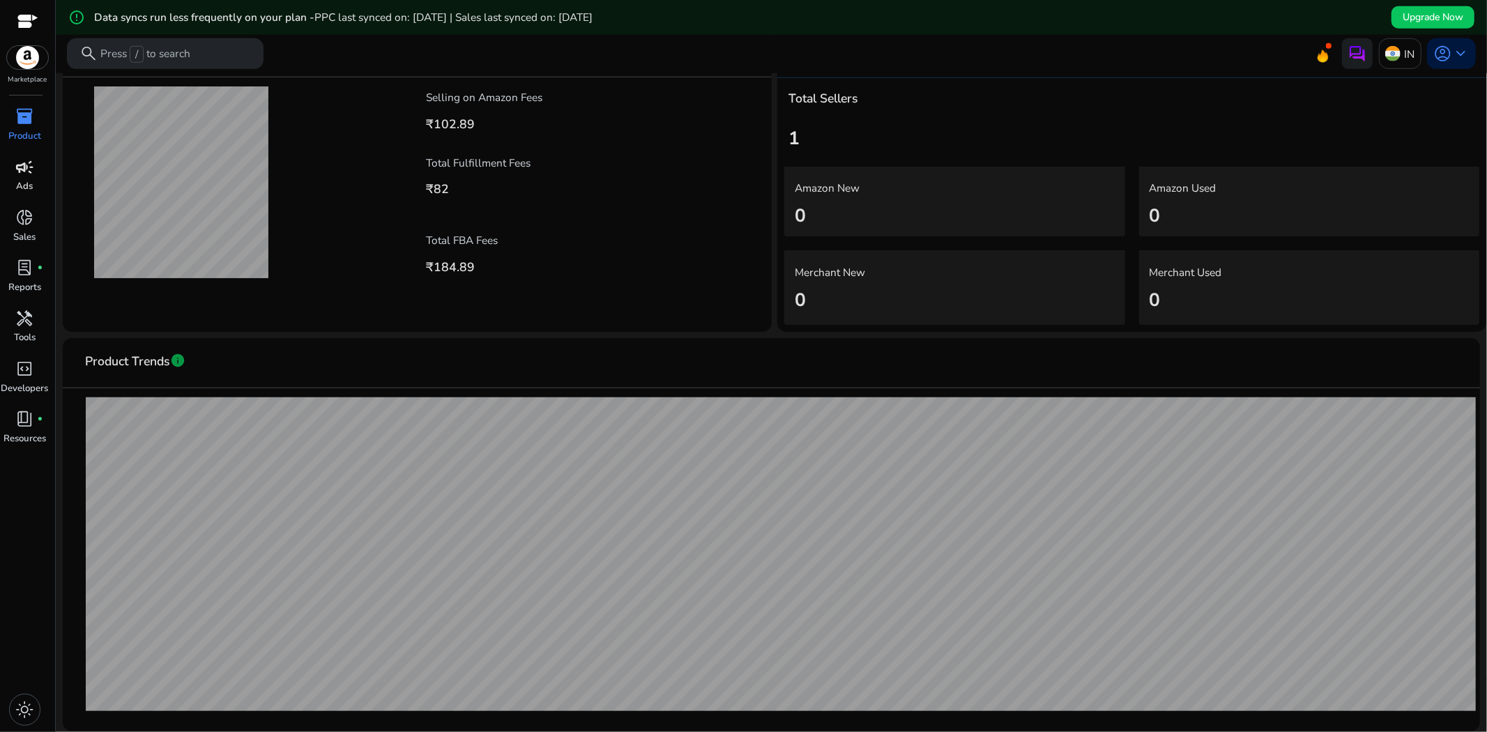
click at [29, 174] on span "campaign" at bounding box center [25, 167] width 18 height 18
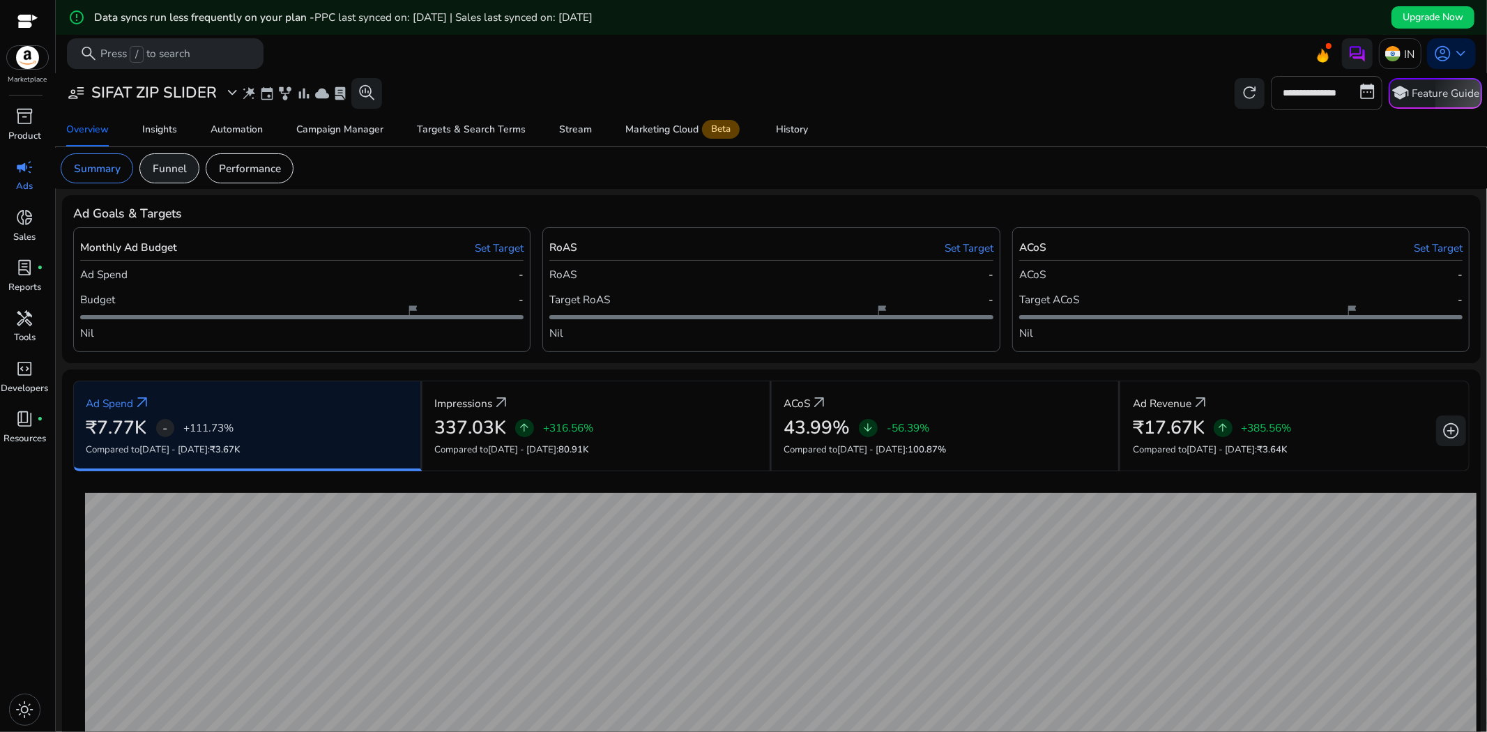
click at [174, 166] on p "Funnel" at bounding box center [170, 168] width 34 height 16
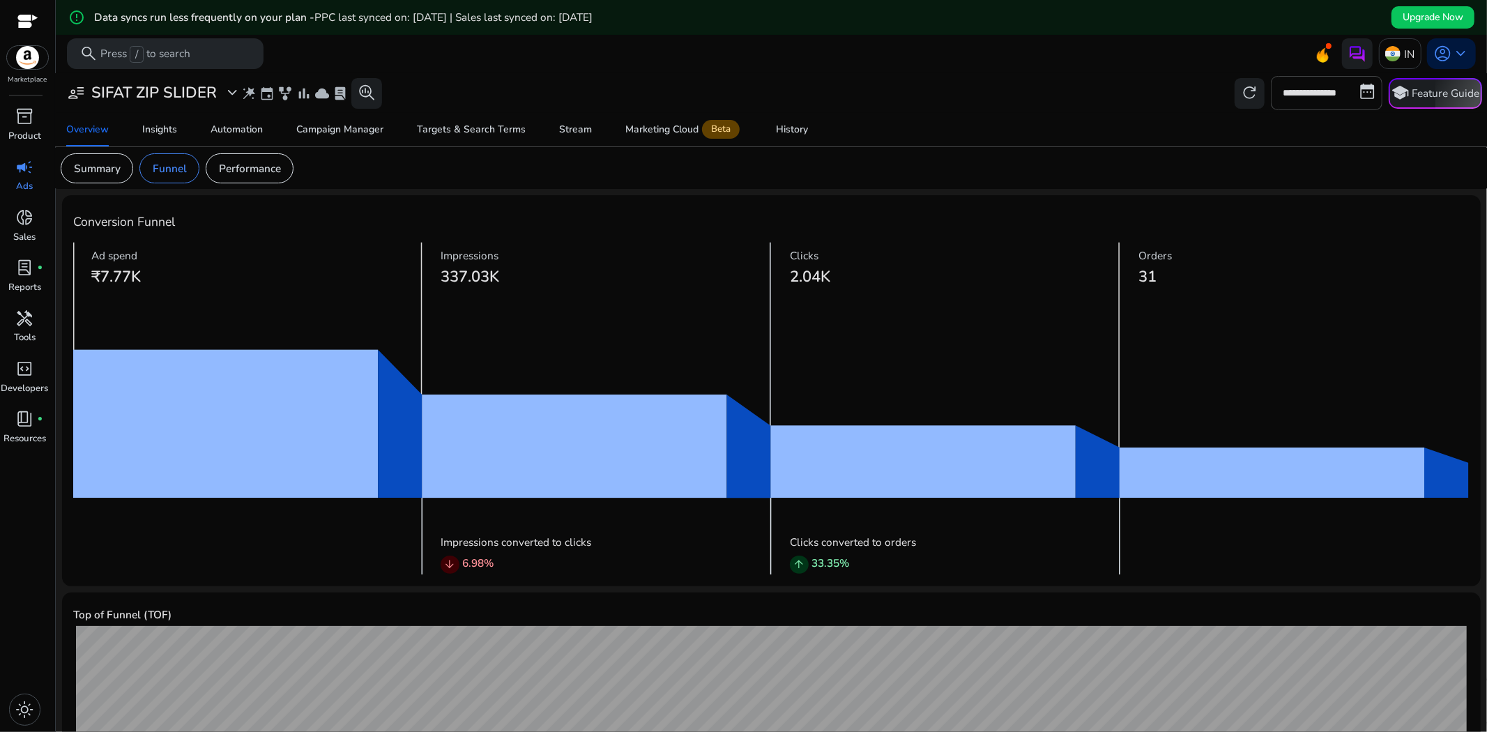
click at [98, 266] on span "₹7.77K" at bounding box center [115, 276] width 49 height 21
click at [106, 273] on span "₹7.77K" at bounding box center [115, 276] width 49 height 21
click at [238, 89] on span "expand_more" at bounding box center [232, 93] width 18 height 18
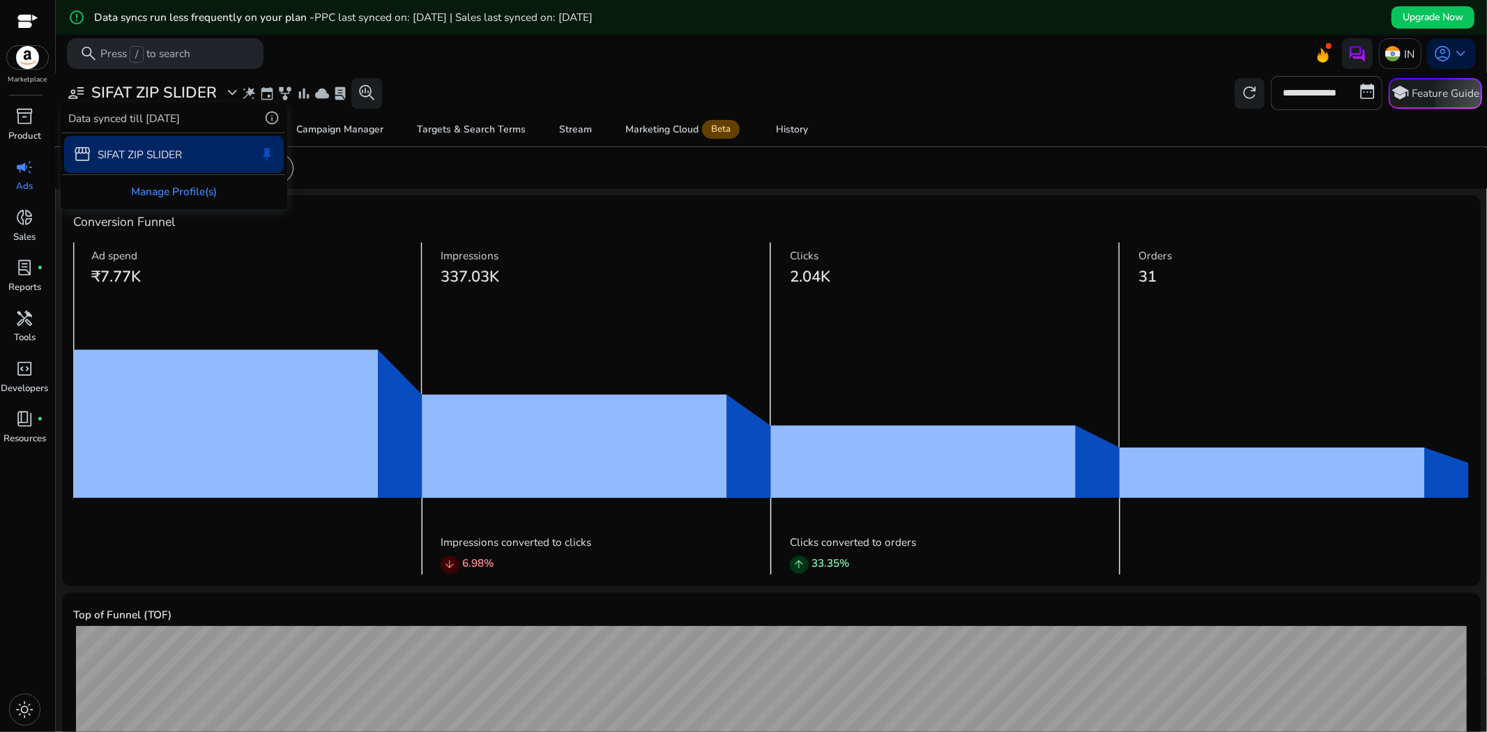
click at [243, 183] on div "Manage Profile(s)" at bounding box center [173, 191] width 223 height 33
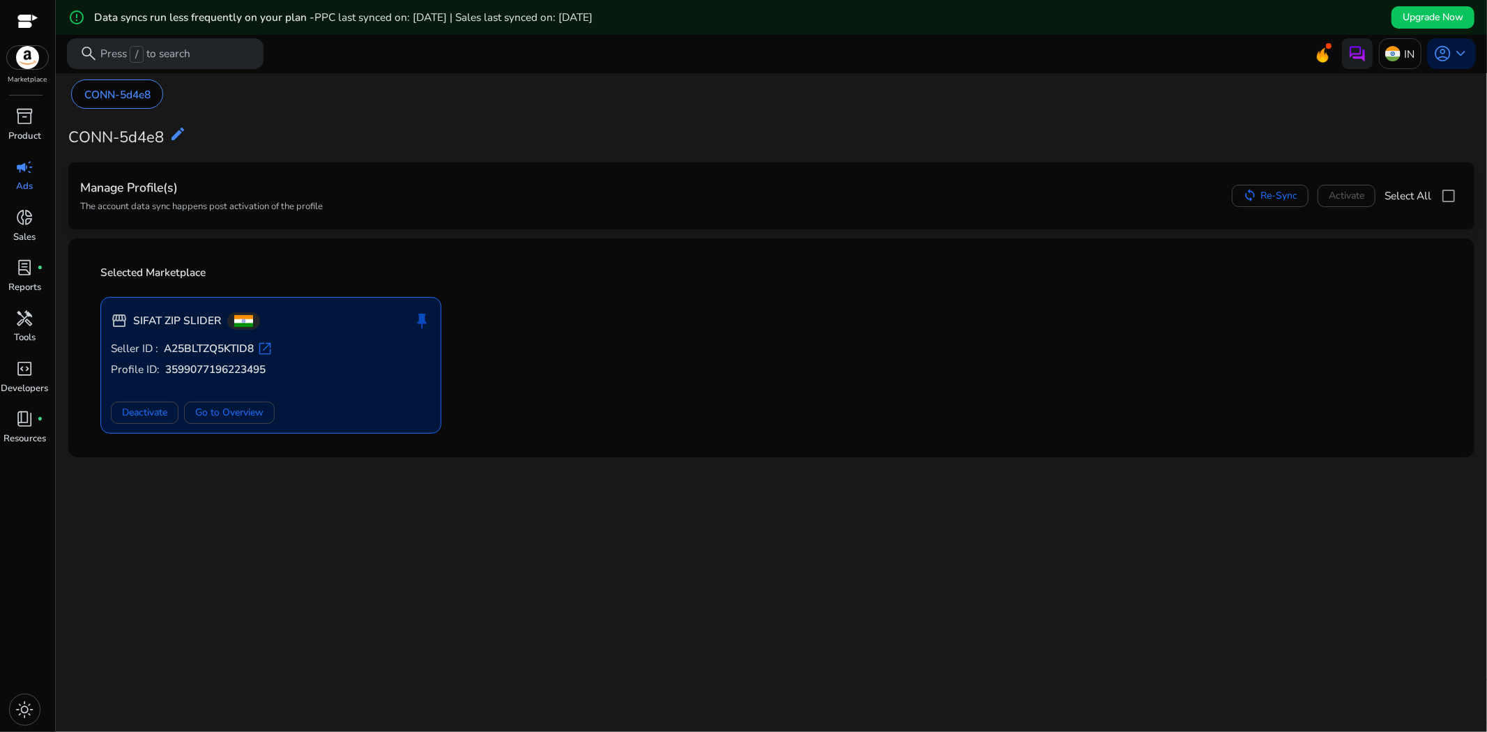
click at [635, 315] on div "storefront SIFAT ZIP SLIDER push_pin Seller ID : A25BLTZQ5KTID8 open_in_new Pro…" at bounding box center [771, 359] width 1360 height 149
click at [1260, 191] on span "Re-Sync" at bounding box center [1278, 195] width 37 height 15
click at [270, 341] on span "open_in_new" at bounding box center [264, 348] width 15 height 15
click at [32, 107] on span "inventory_2" at bounding box center [25, 116] width 18 height 18
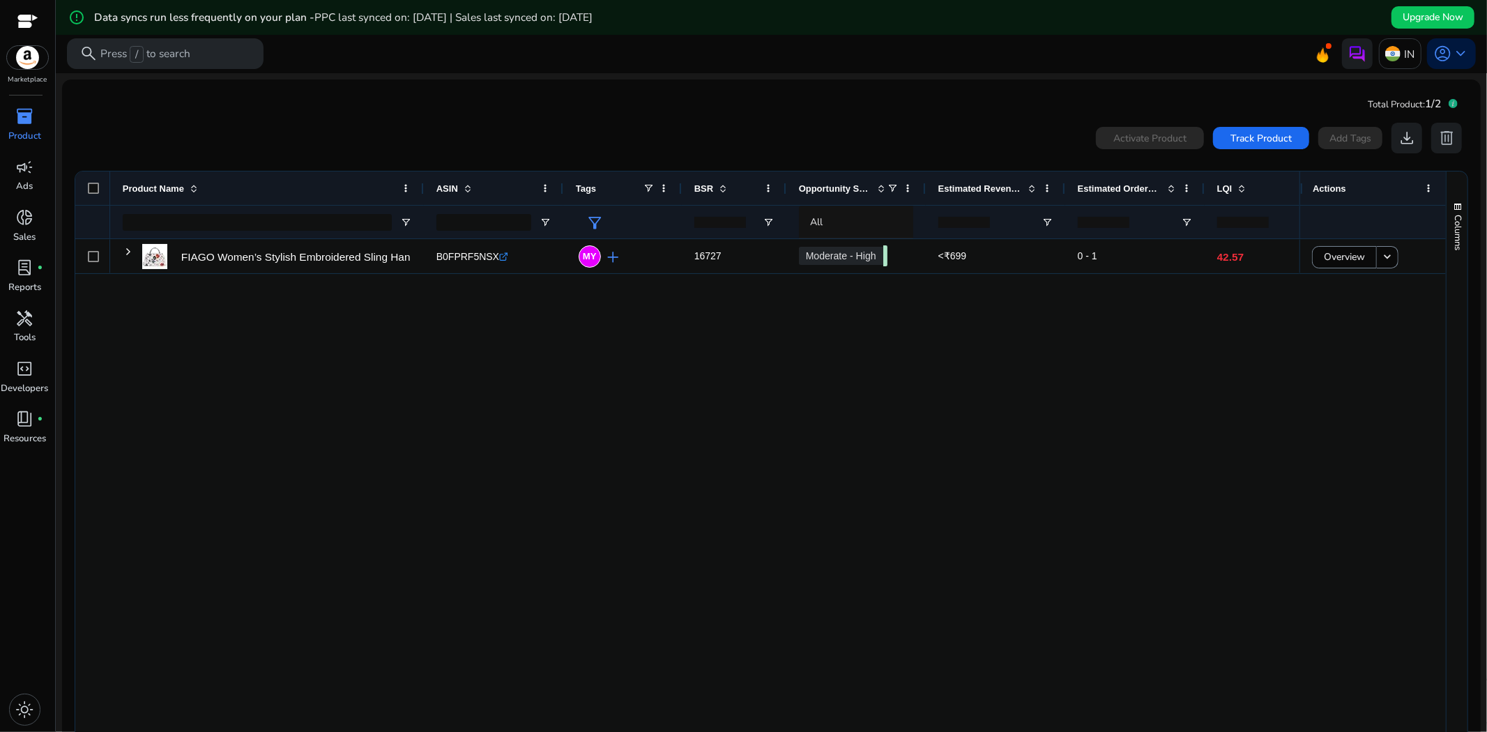
click at [1425, 102] on span "1/2" at bounding box center [1433, 103] width 16 height 15
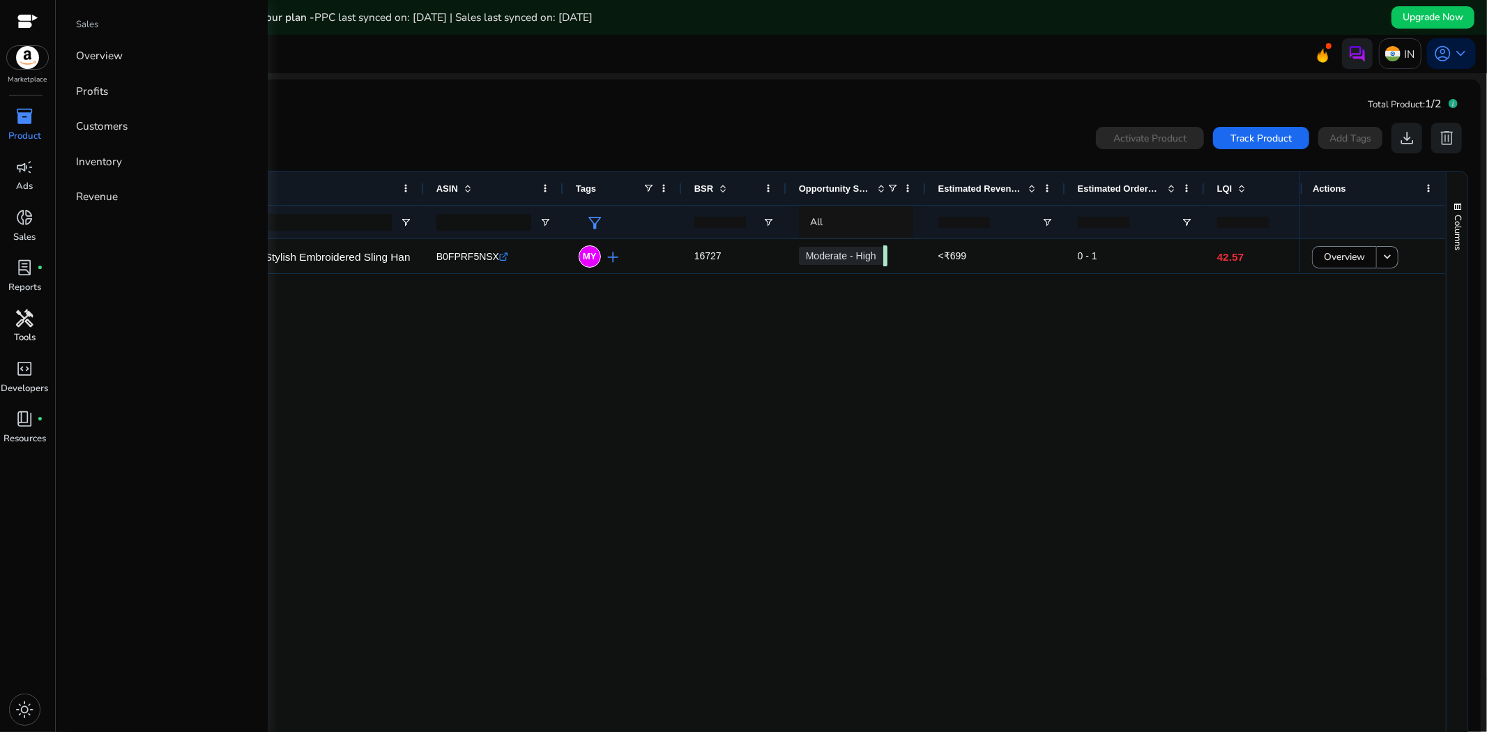
click at [21, 317] on span "handyman" at bounding box center [25, 318] width 18 height 18
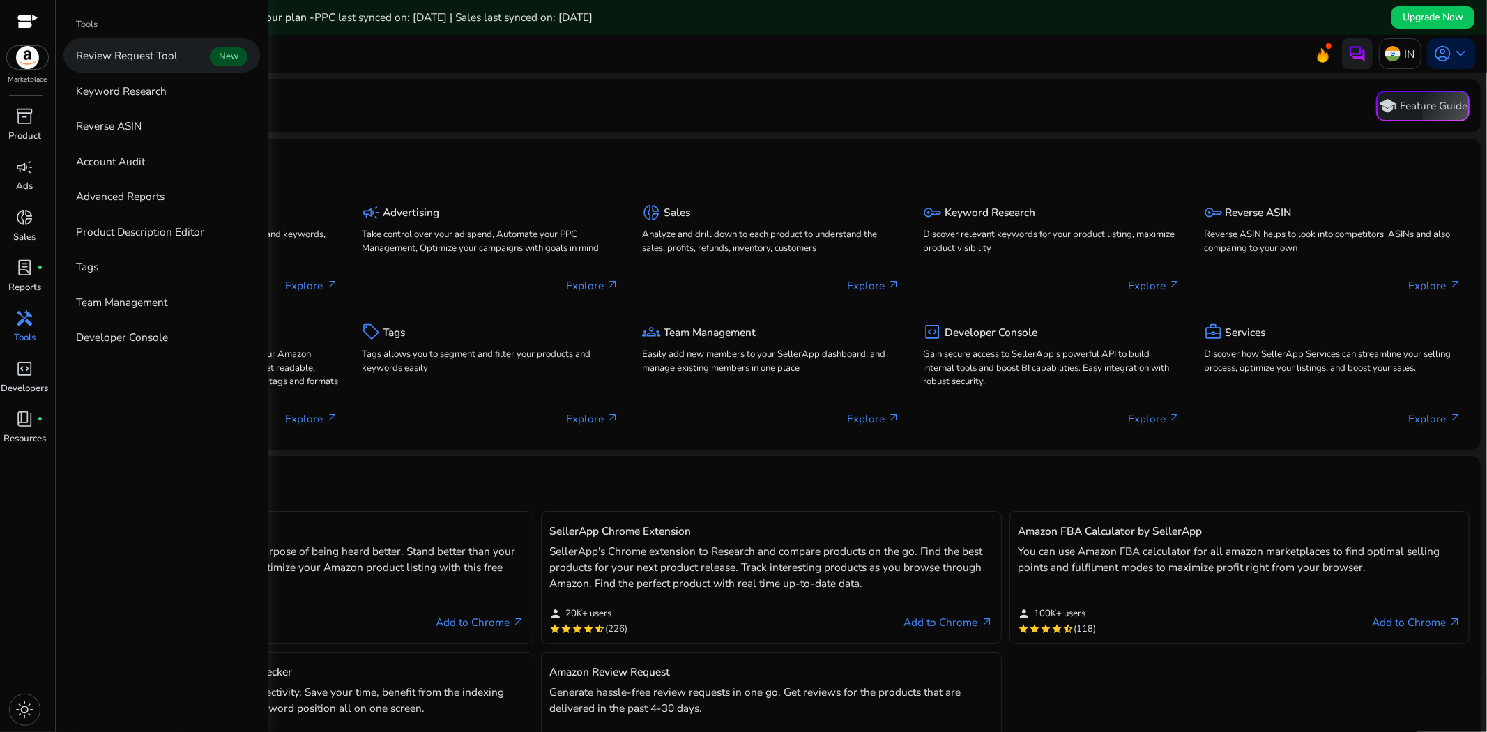
click at [116, 68] on link "Review Request Tool New" at bounding box center [161, 55] width 197 height 34
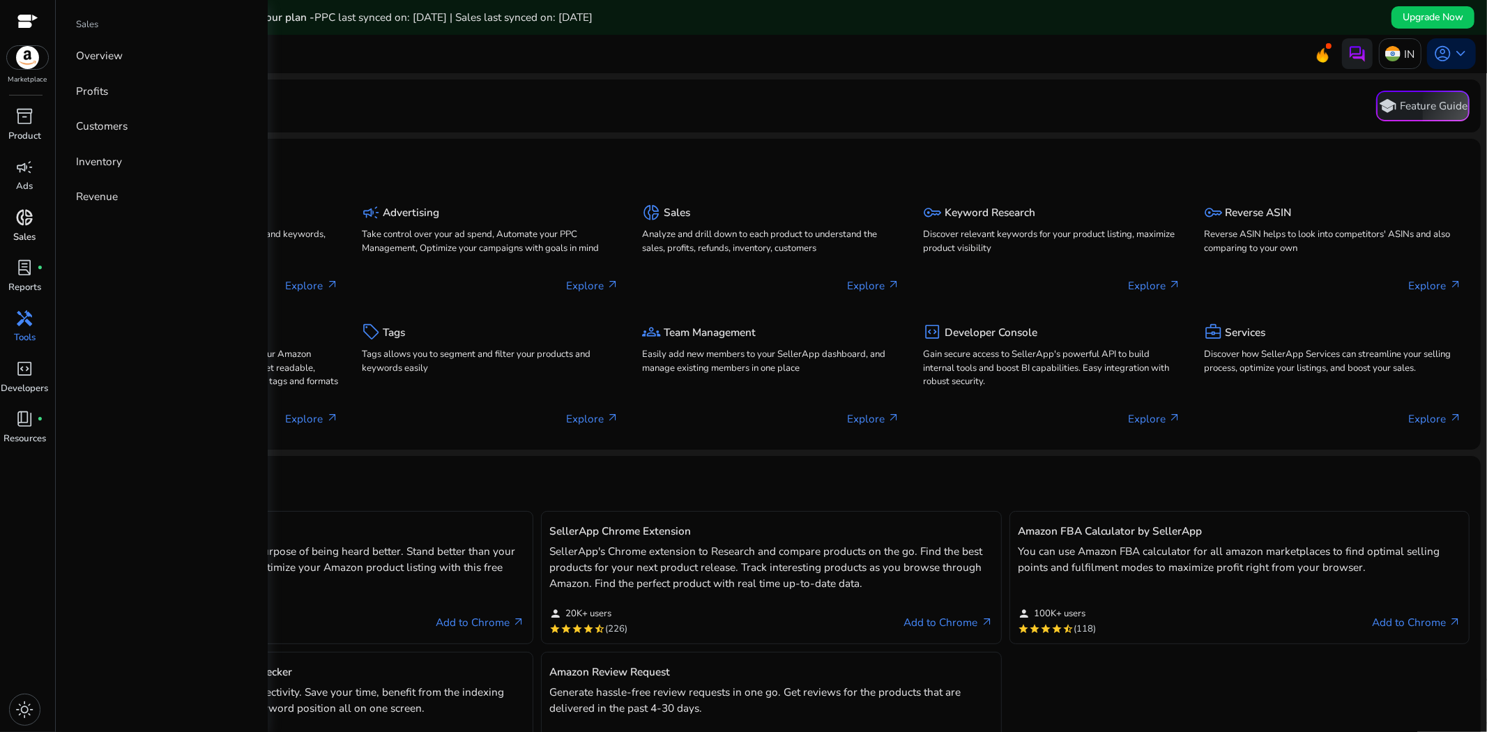
click at [19, 215] on span "donut_small" at bounding box center [25, 217] width 18 height 18
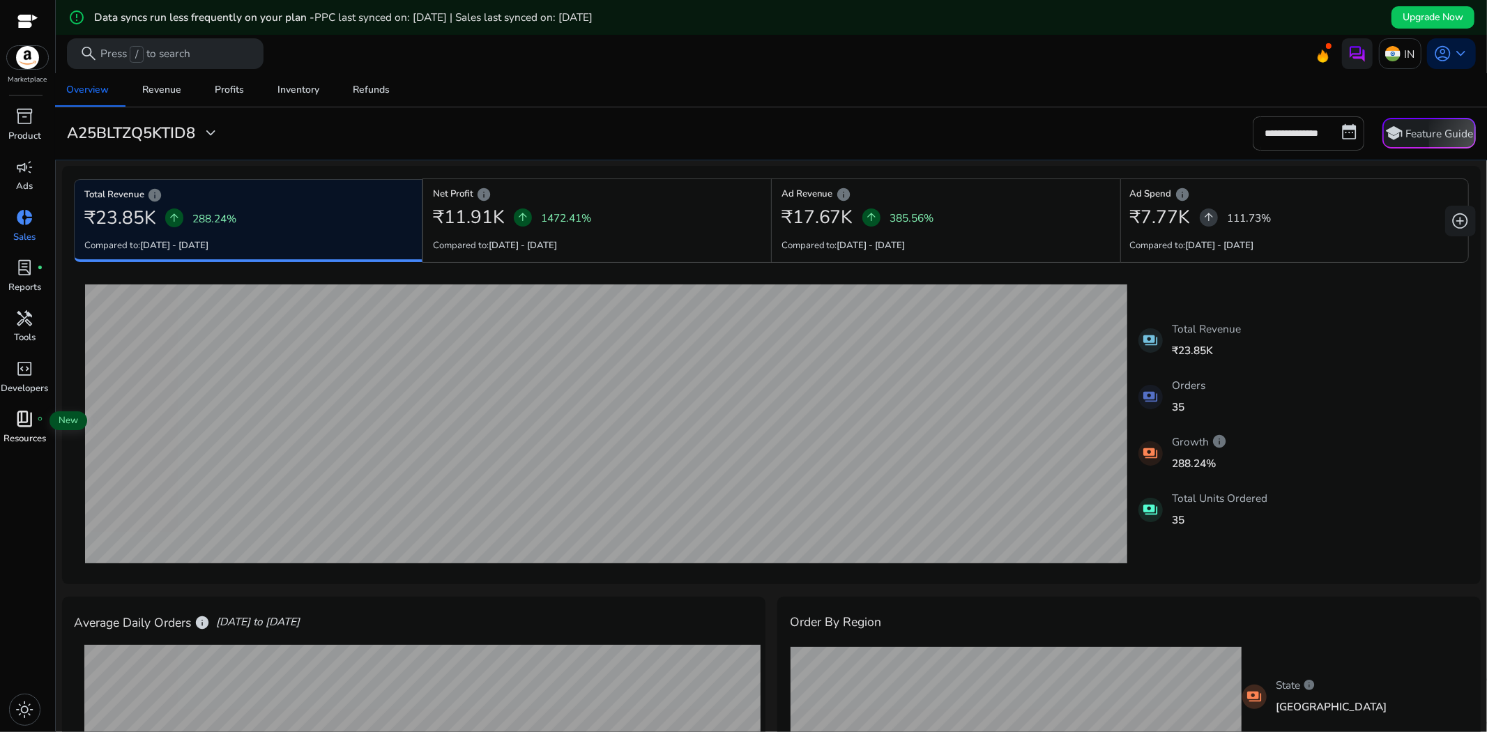
click at [33, 420] on span "book_4" at bounding box center [25, 419] width 18 height 18
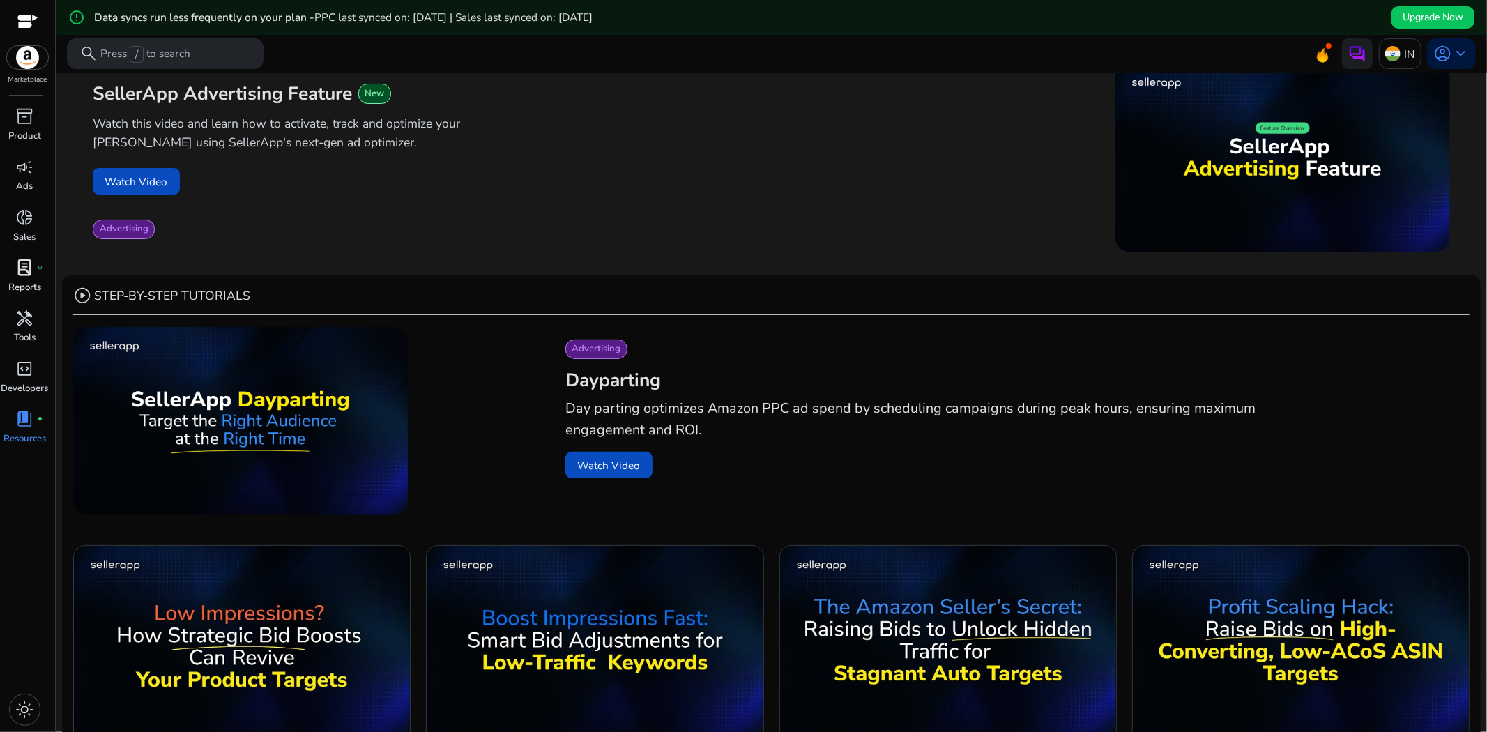
scroll to position [232, 0]
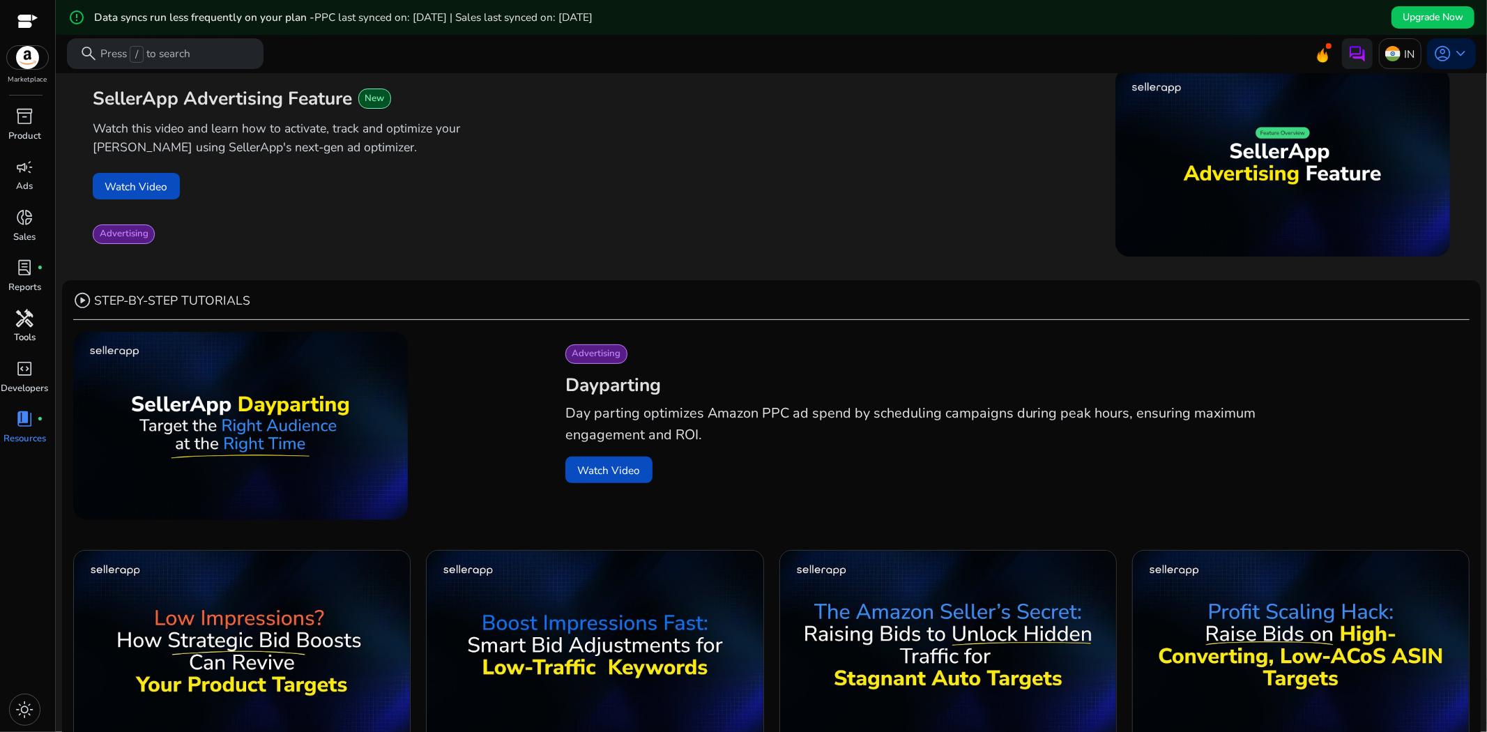
click at [16, 309] on span "handyman" at bounding box center [25, 318] width 18 height 18
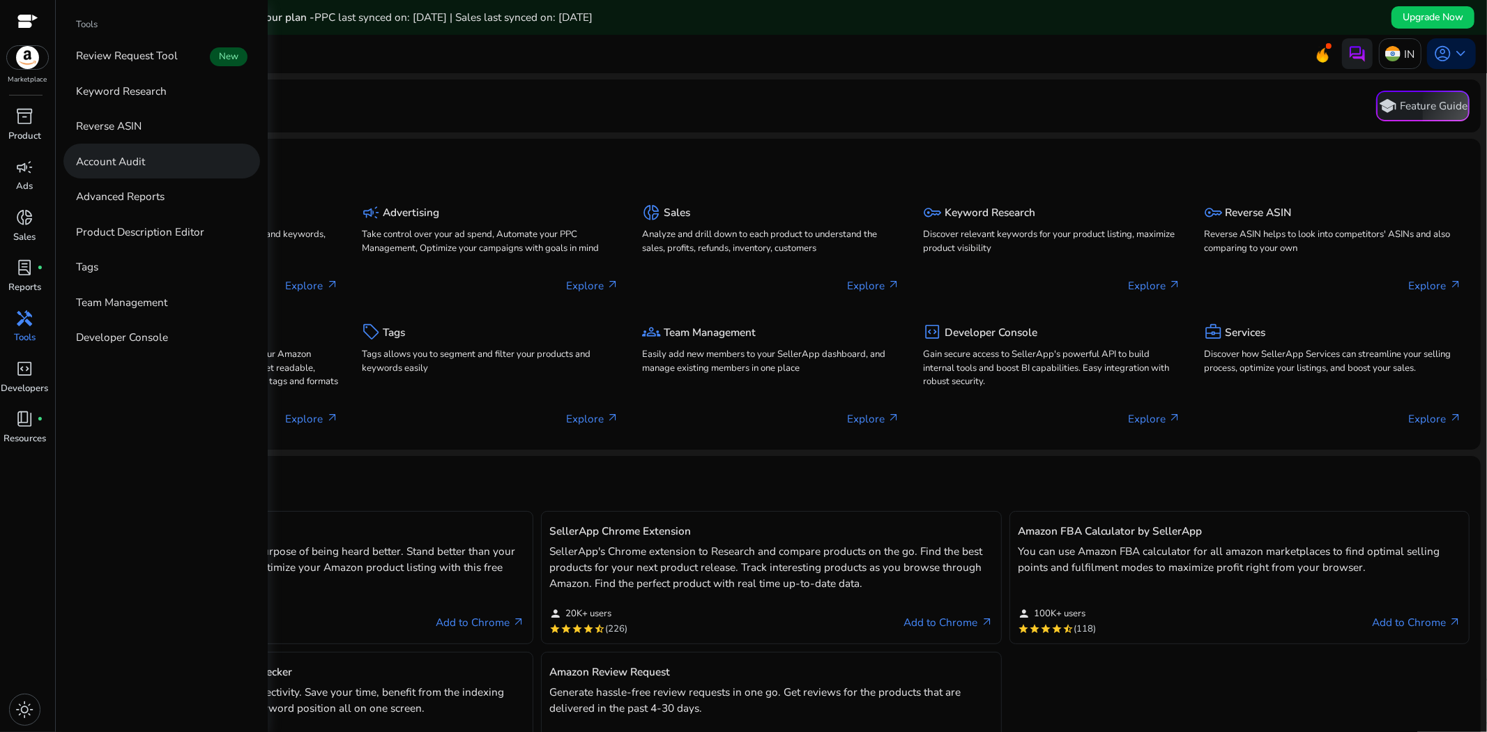
click at [82, 158] on p "Account Audit" at bounding box center [110, 161] width 69 height 16
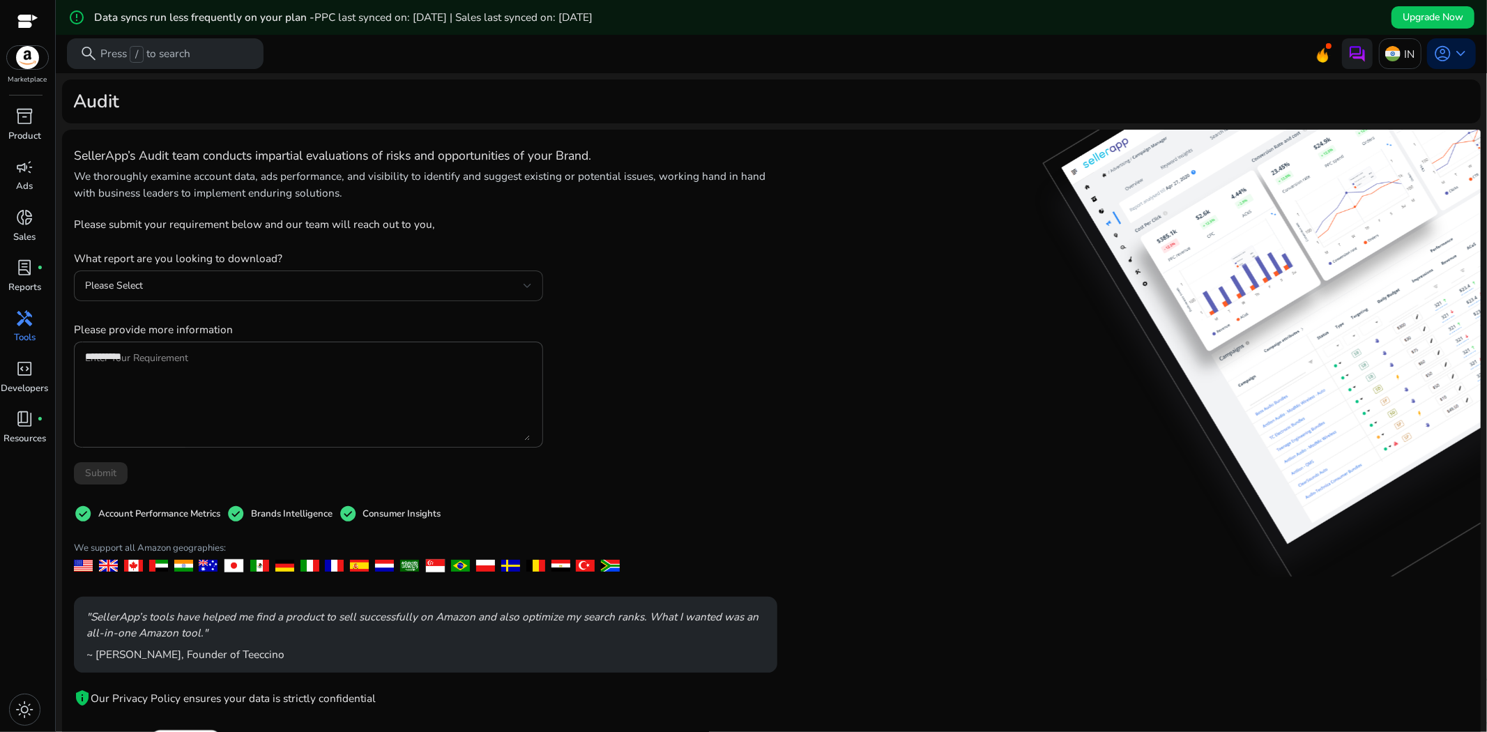
click at [208, 275] on div "Please Select" at bounding box center [308, 285] width 447 height 31
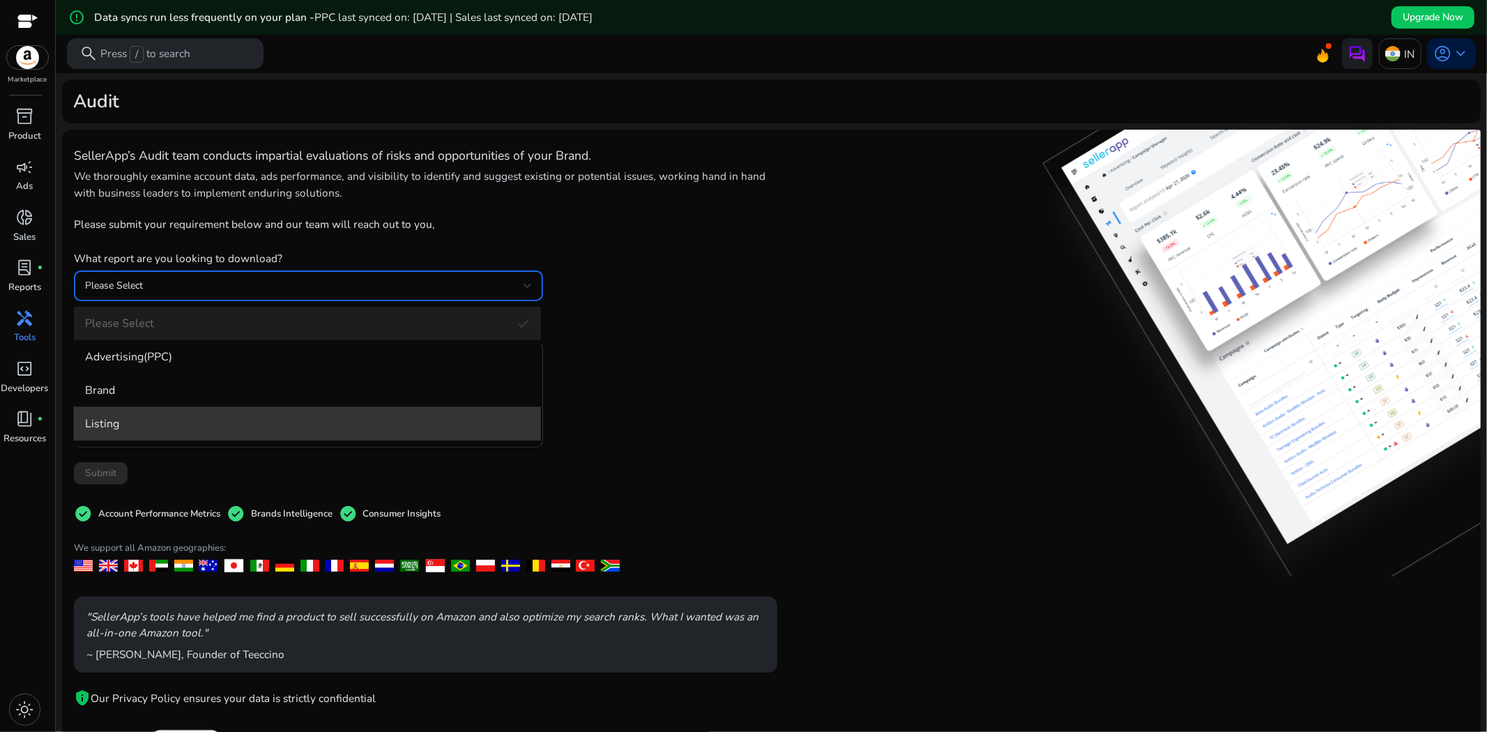
click at [203, 407] on mat-option "Listing" at bounding box center [307, 423] width 467 height 33
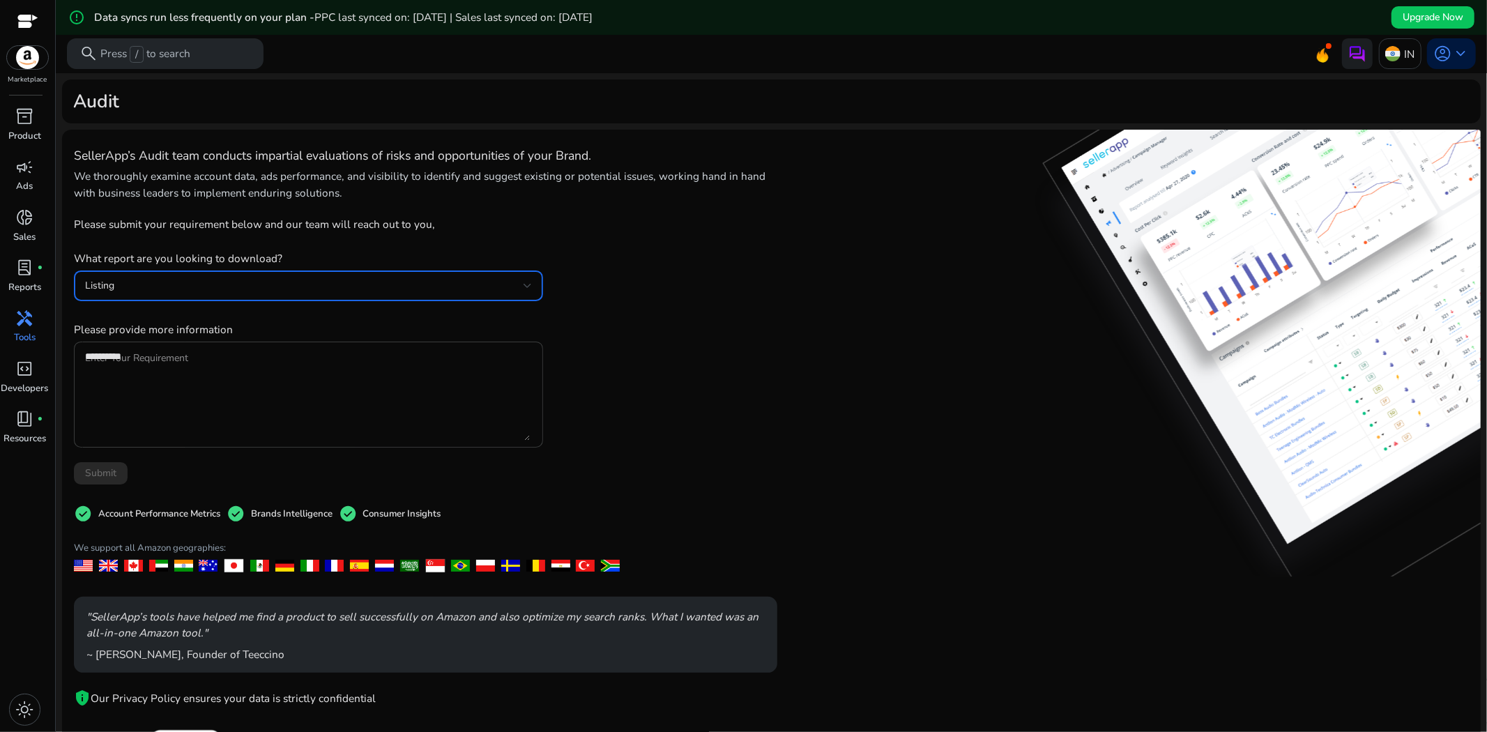
click at [208, 388] on textarea "Enter Your Requirement" at bounding box center [307, 395] width 445 height 92
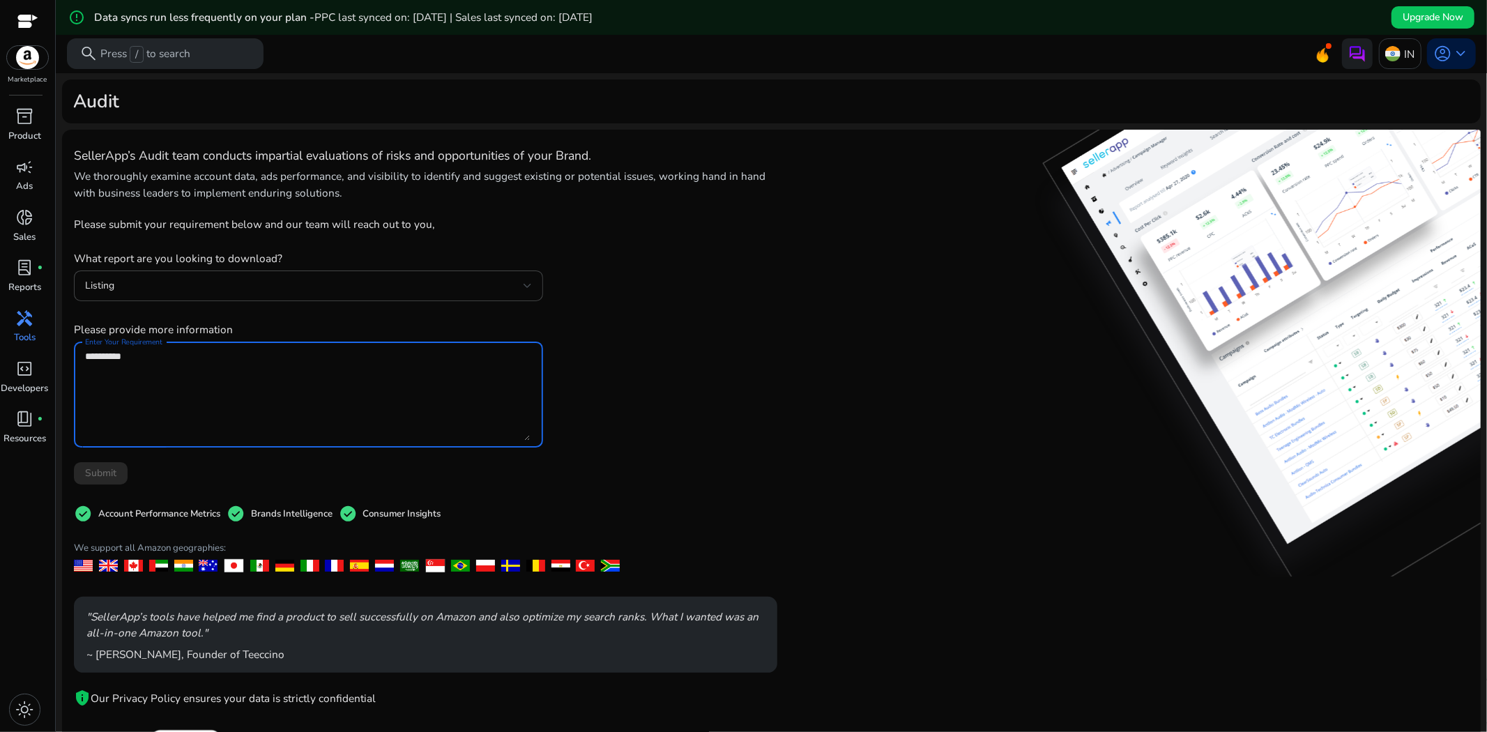
scroll to position [70, 0]
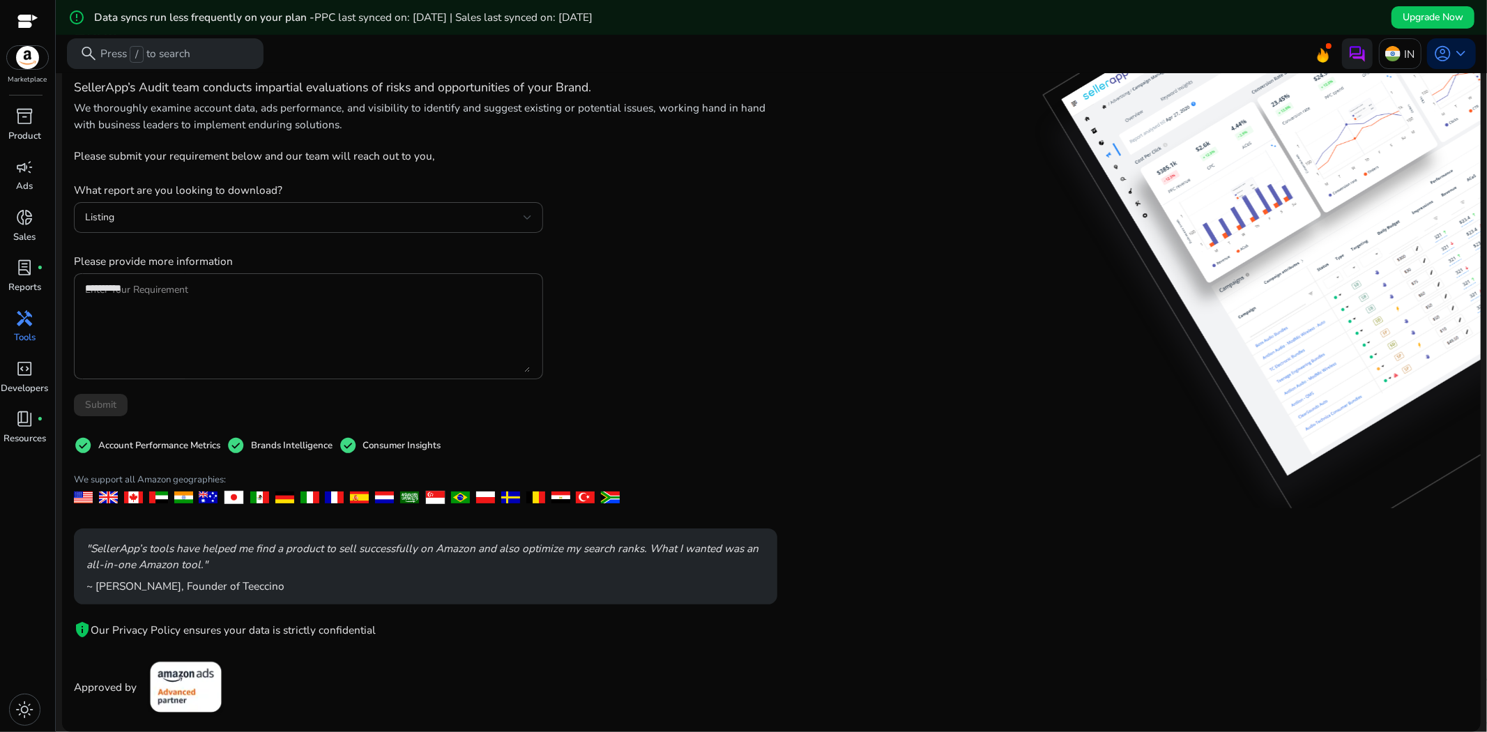
click at [107, 394] on div "Submit" at bounding box center [308, 405] width 469 height 22
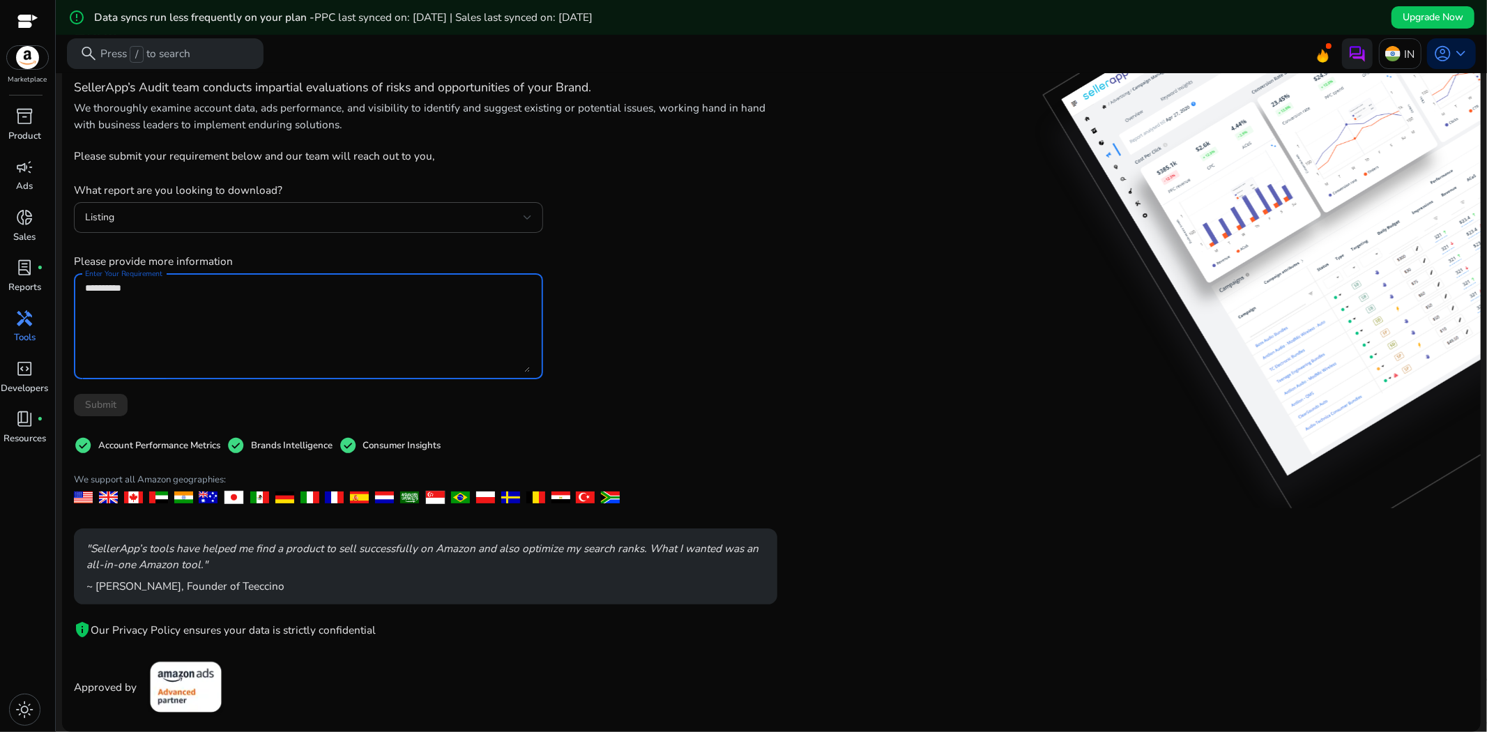
click at [224, 308] on textarea "Enter Your Requirement" at bounding box center [307, 326] width 445 height 92
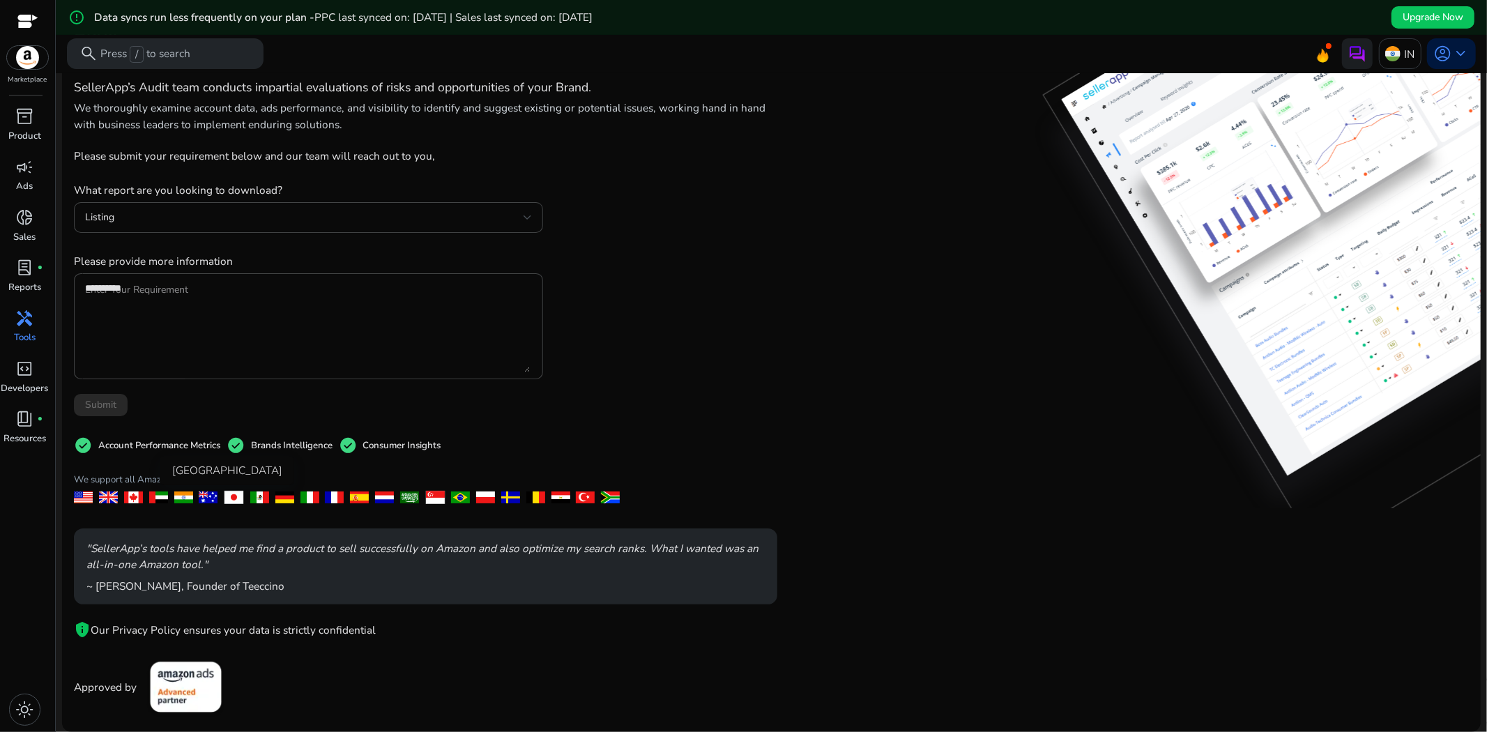
click at [176, 498] on div at bounding box center [183, 497] width 19 height 12
click at [112, 416] on div "check_circle Account Performance Metrics check_circle Brands Intelligence check…" at bounding box center [425, 466] width 703 height 100
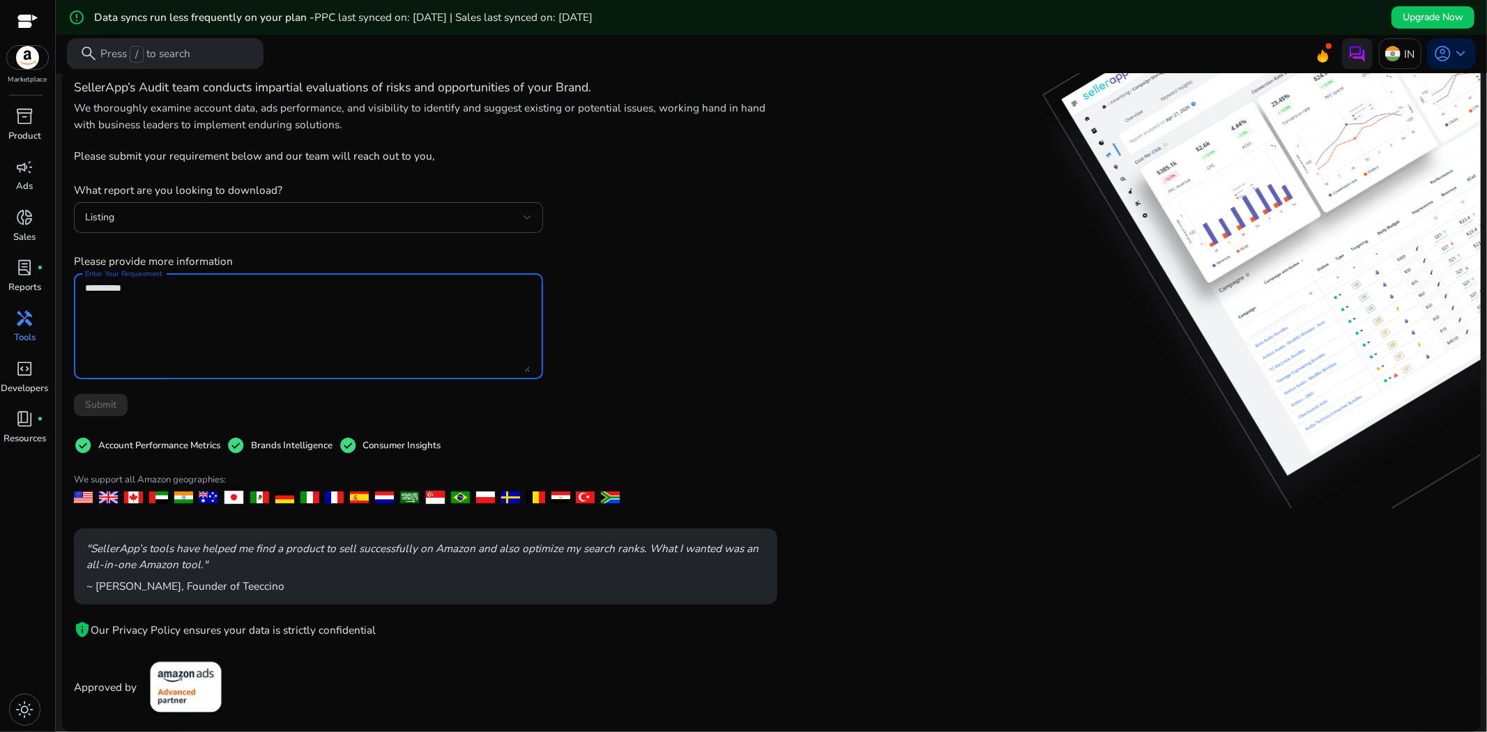
click at [247, 329] on textarea "Enter Your Requirement" at bounding box center [307, 326] width 445 height 92
type textarea "*"
type textarea "*******"
click at [99, 415] on span at bounding box center [101, 404] width 54 height 33
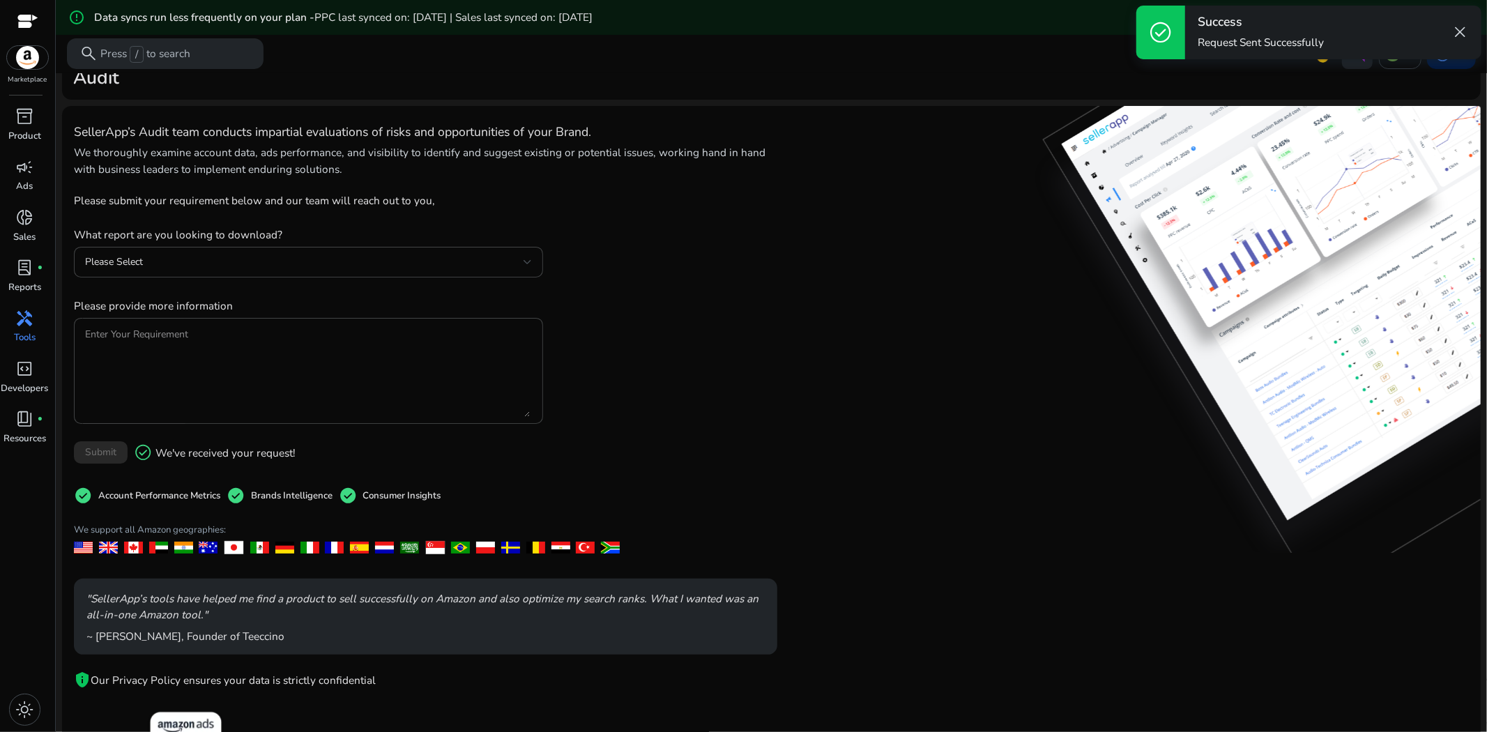
scroll to position [0, 0]
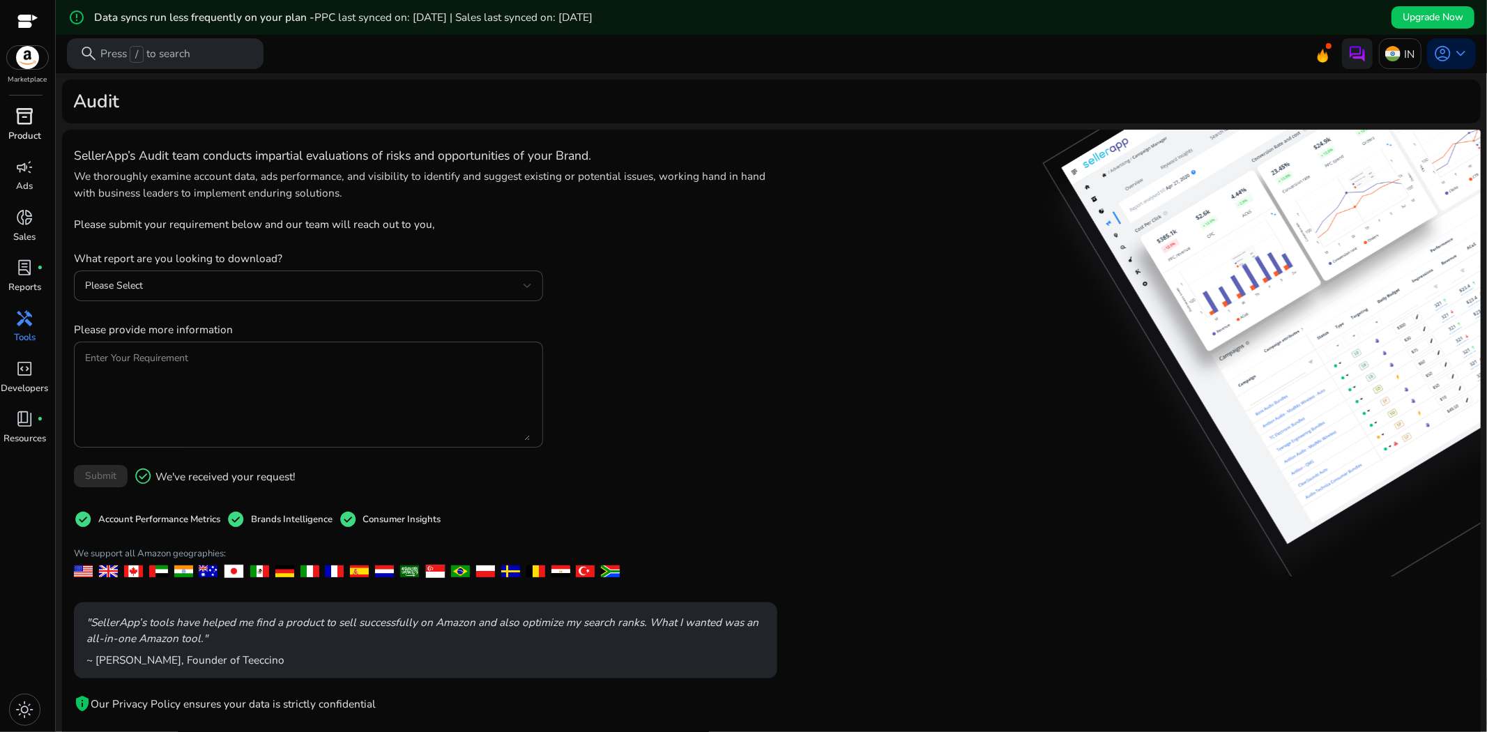
click at [6, 125] on div "inventory_2" at bounding box center [24, 117] width 43 height 24
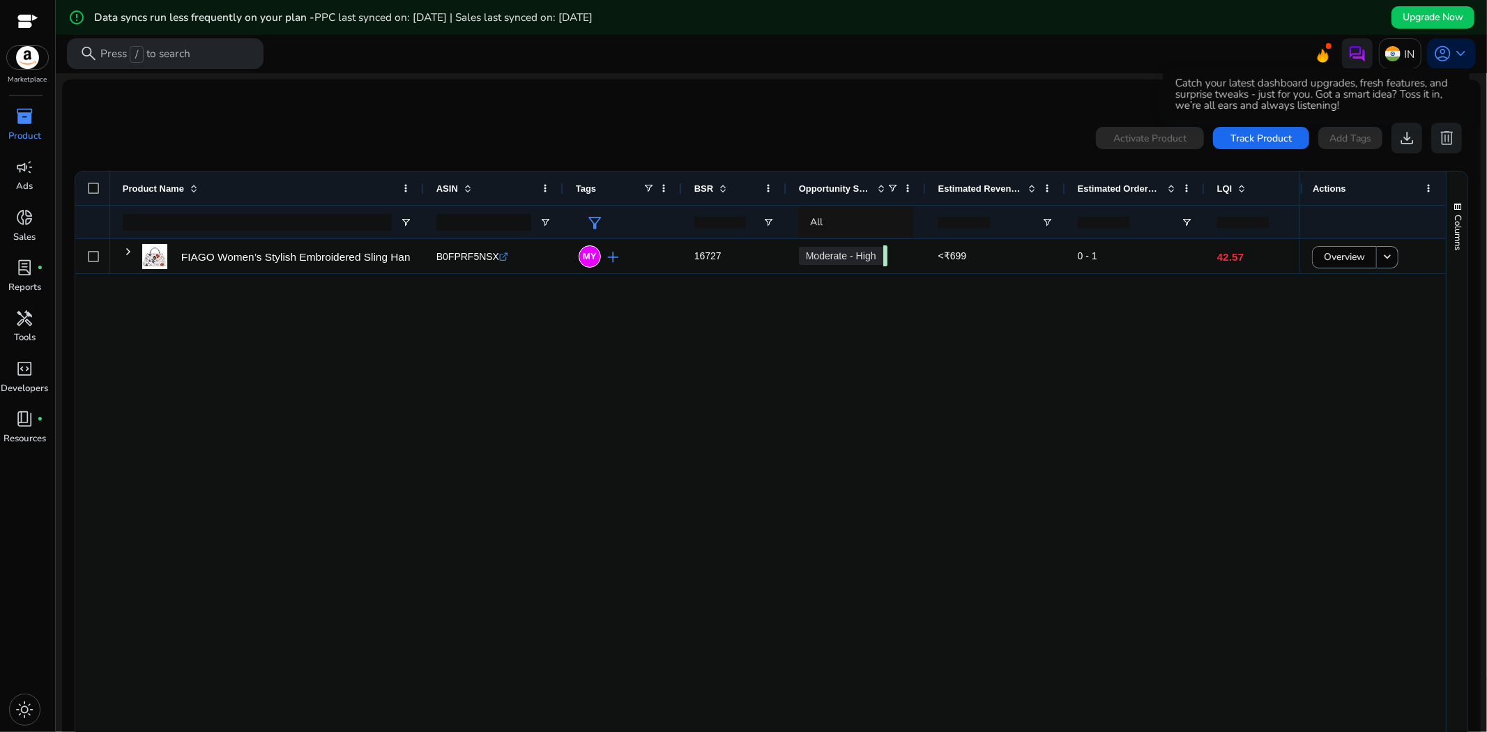
click at [1320, 59] on icon at bounding box center [1322, 59] width 4 height 6
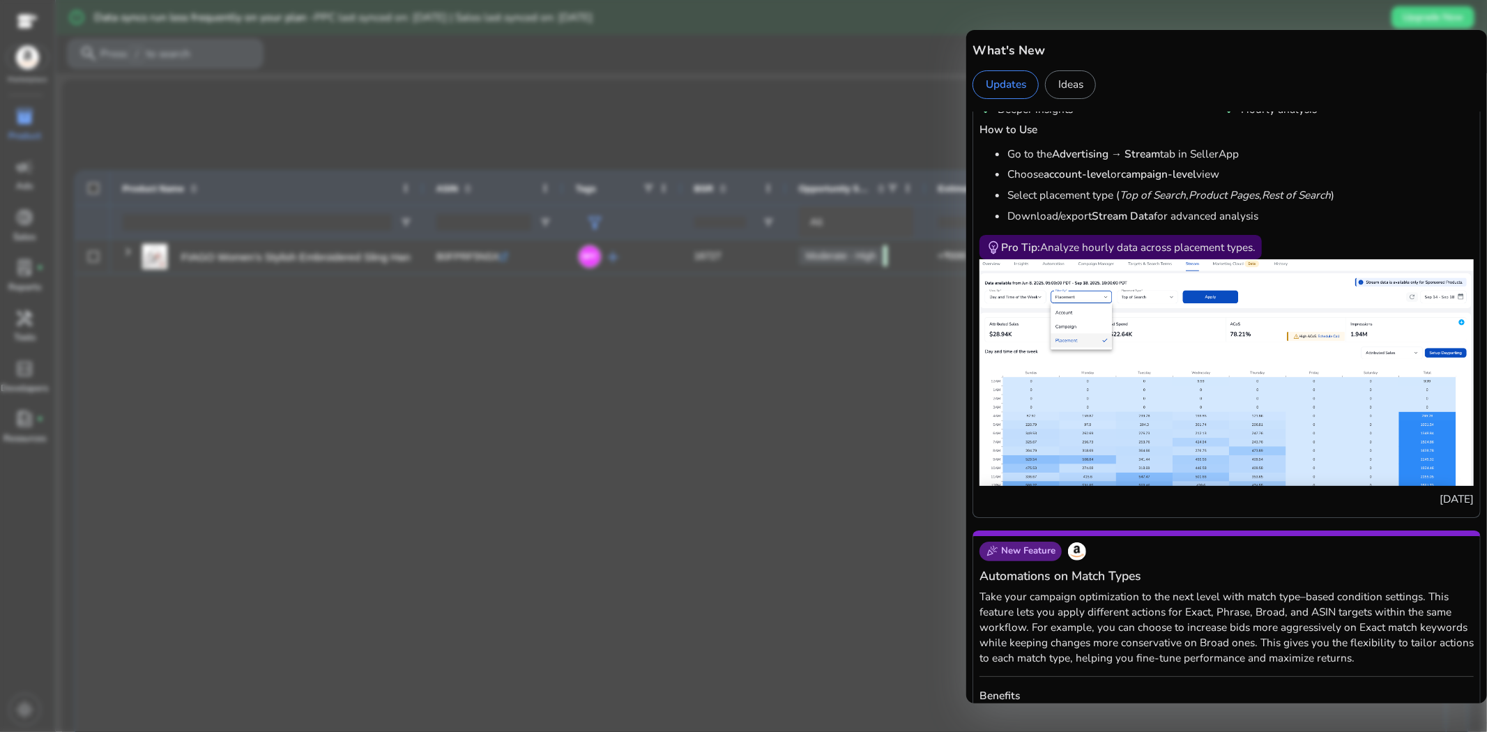
scroll to position [929, 0]
click at [728, 284] on div at bounding box center [743, 366] width 1487 height 732
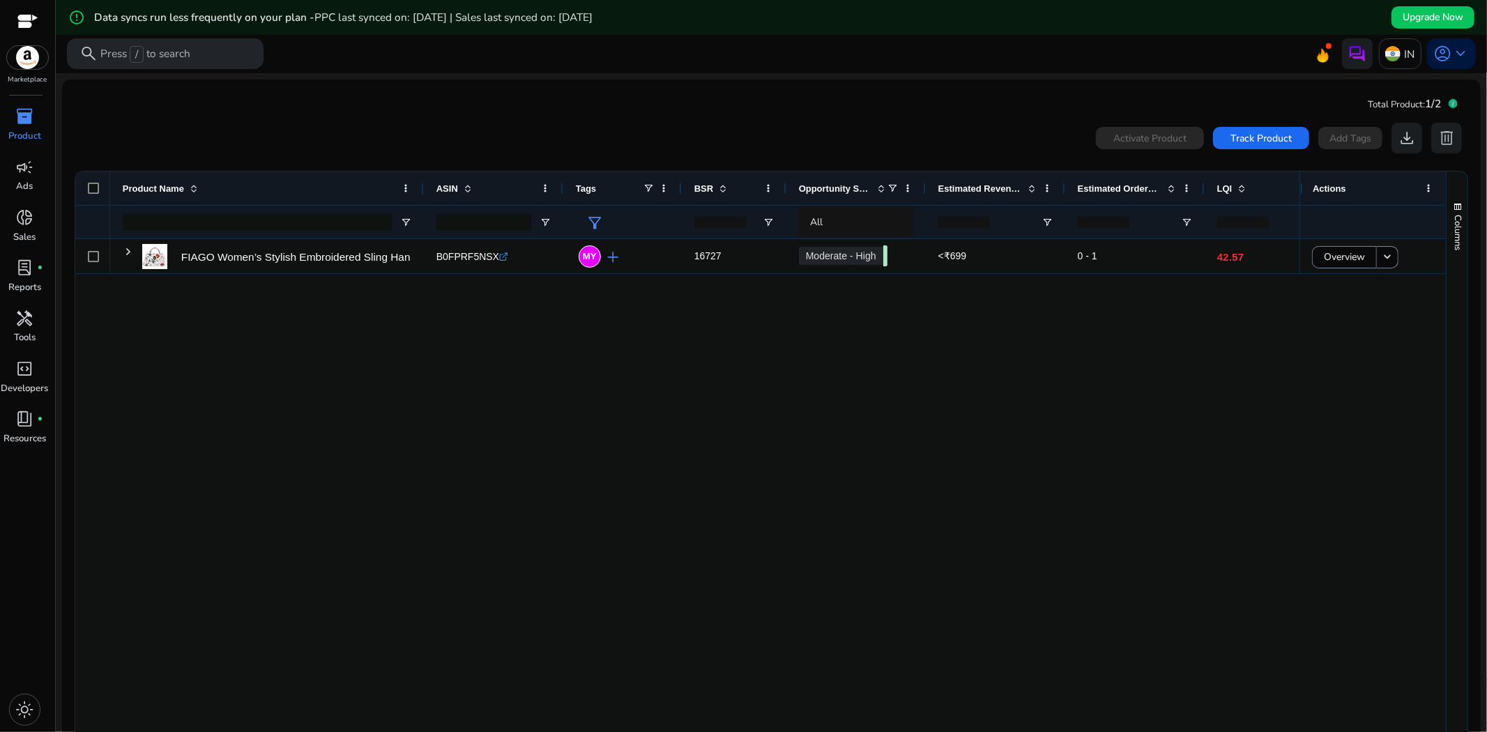
scroll to position [71, 0]
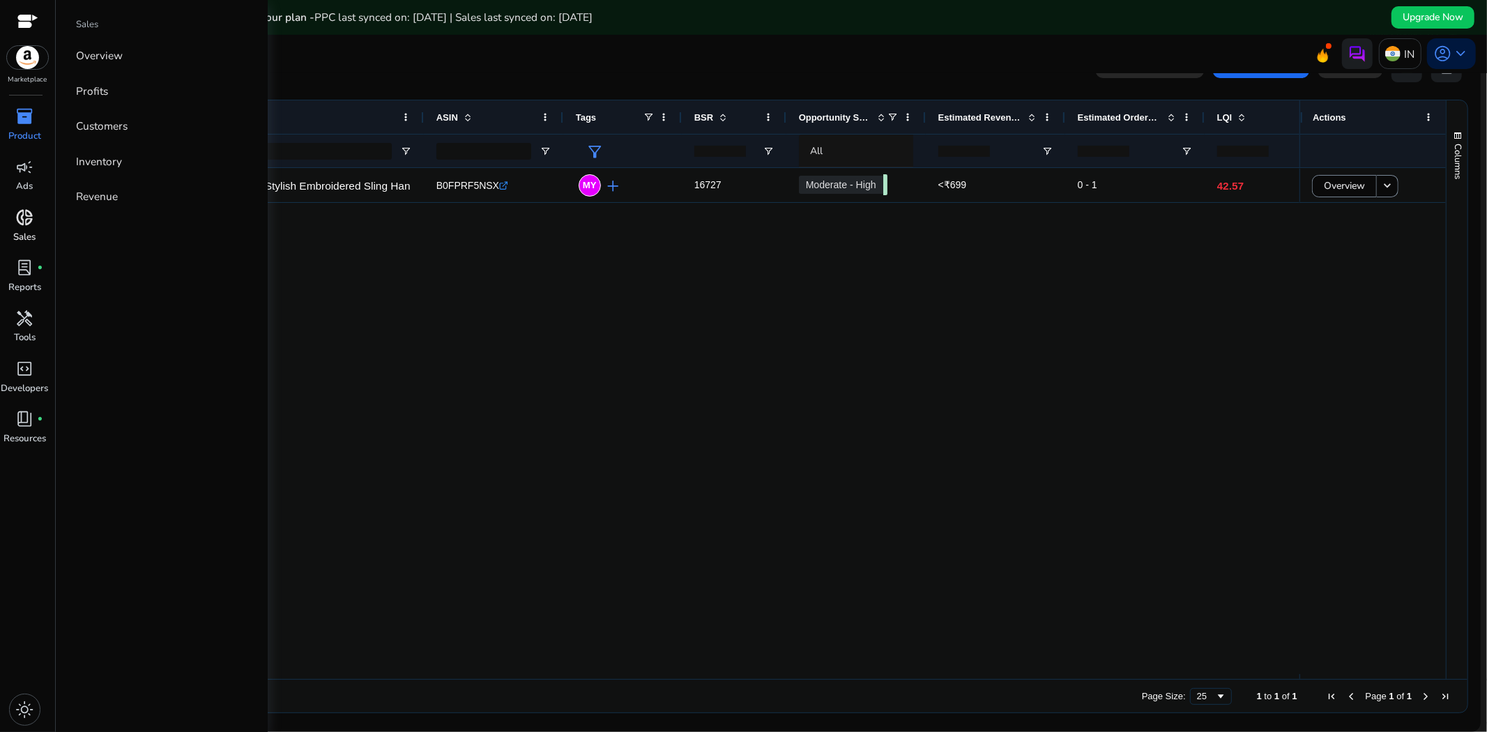
click at [26, 228] on div "donut_small" at bounding box center [24, 218] width 43 height 24
